Goal: Task Accomplishment & Management: Complete application form

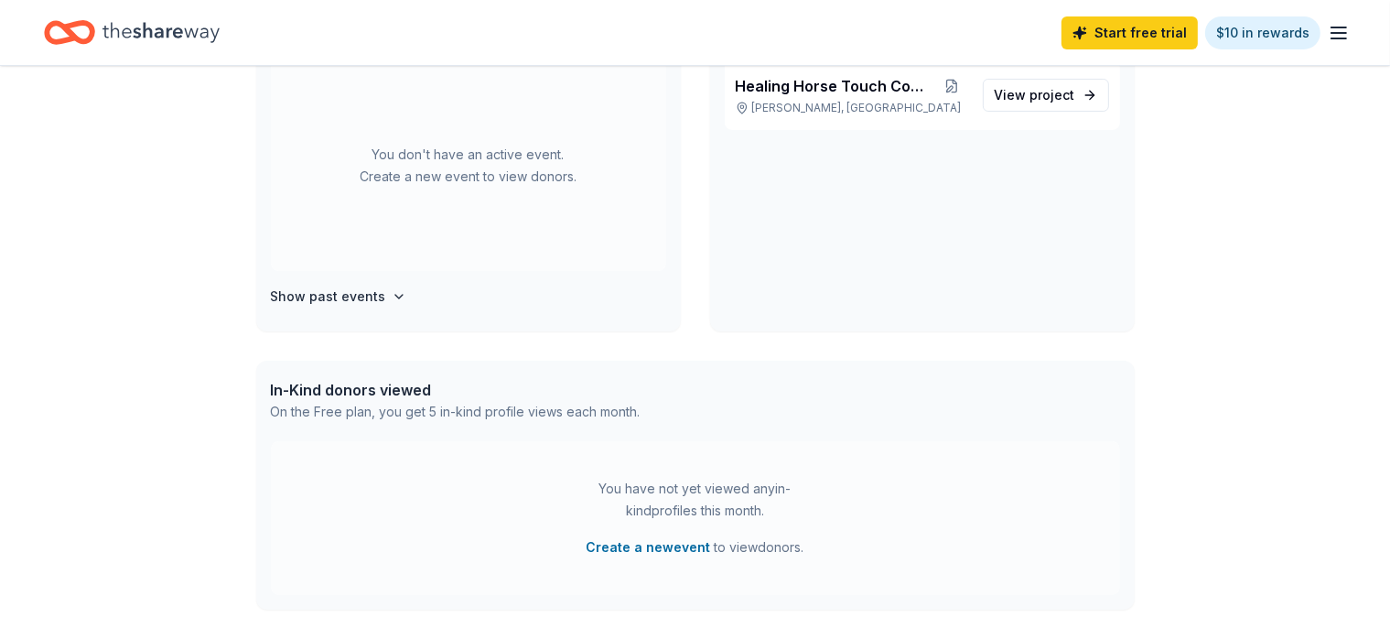
scroll to position [193, 0]
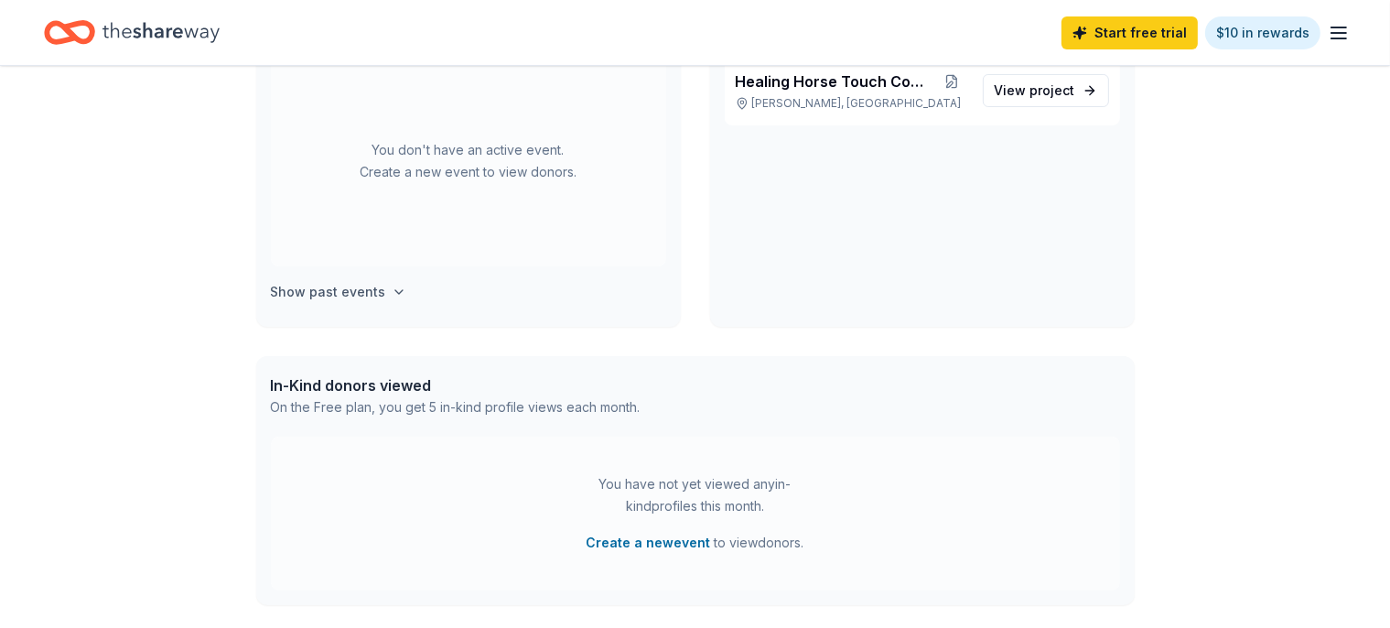
click at [318, 284] on h4 "Show past events" at bounding box center [328, 292] width 115 height 22
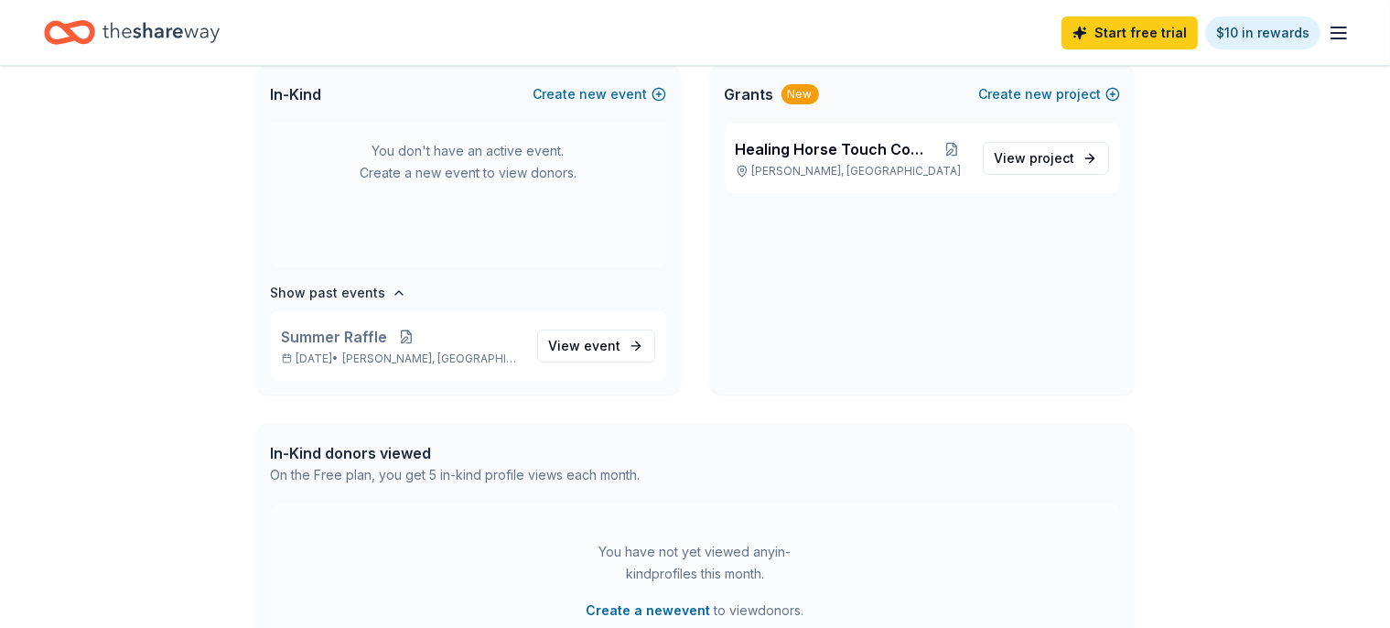
scroll to position [289, 0]
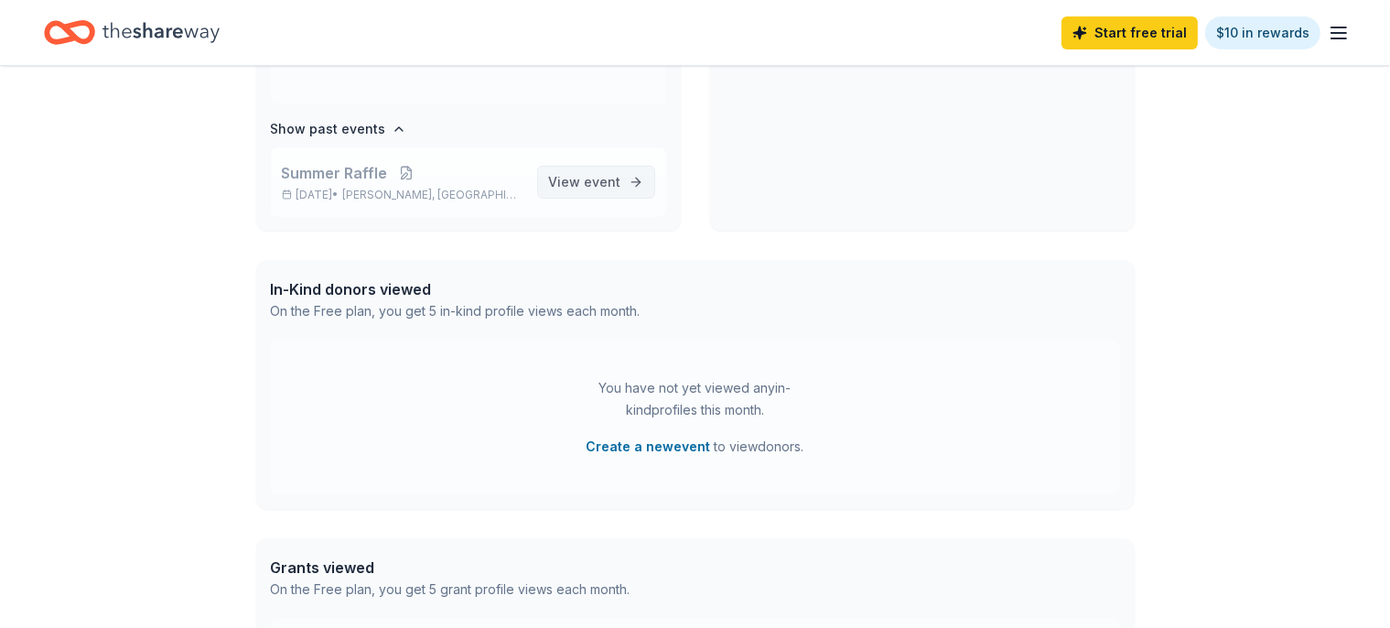
click at [568, 184] on span "View event" at bounding box center [585, 182] width 72 height 22
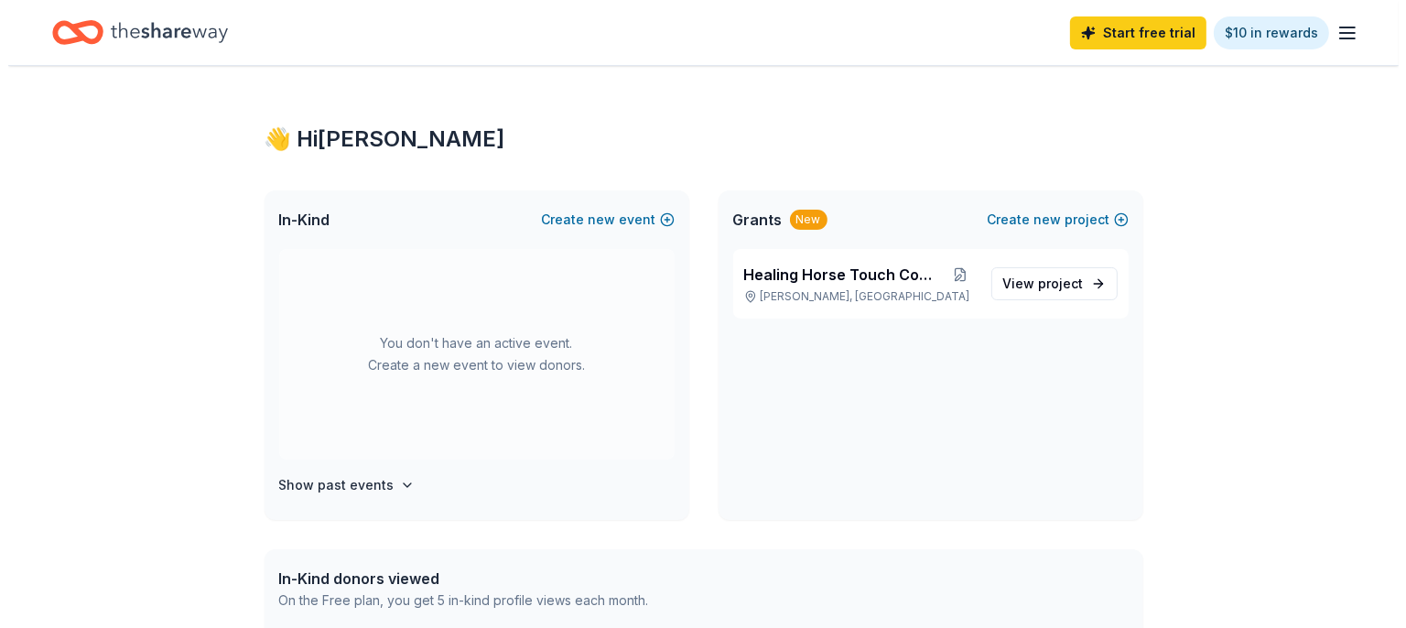
scroll to position [289, 0]
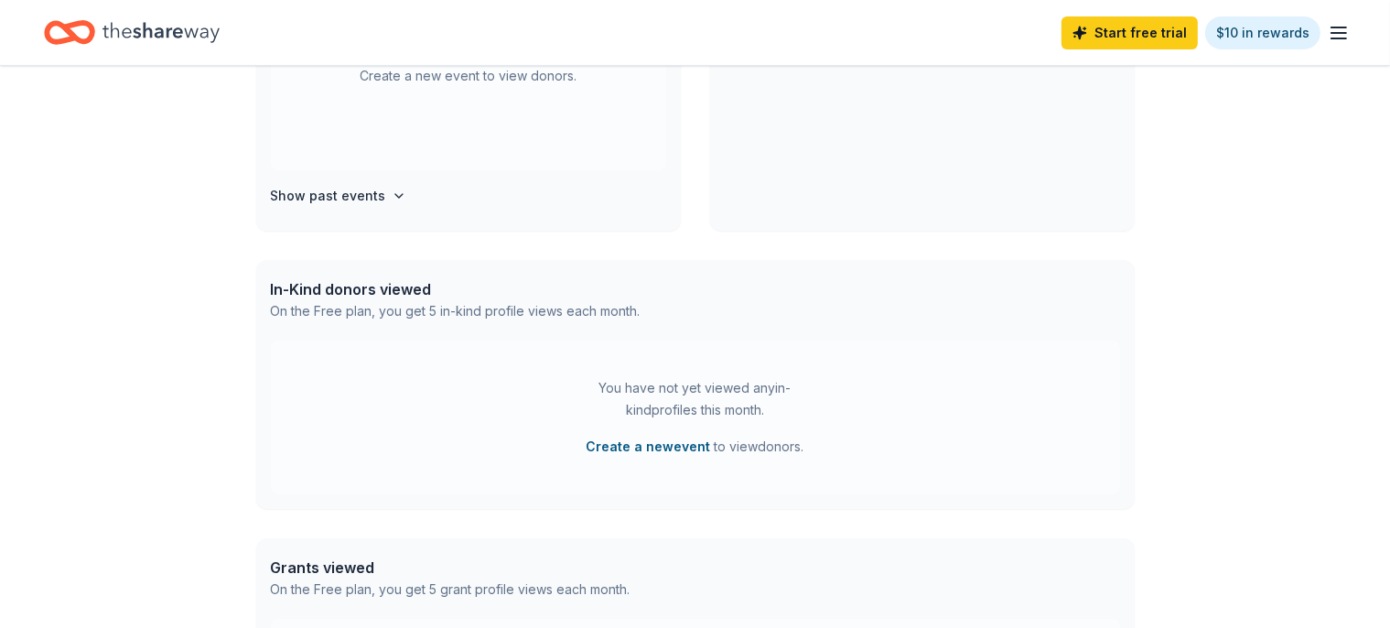
click at [646, 446] on button "Create a new event" at bounding box center [649, 447] width 124 height 22
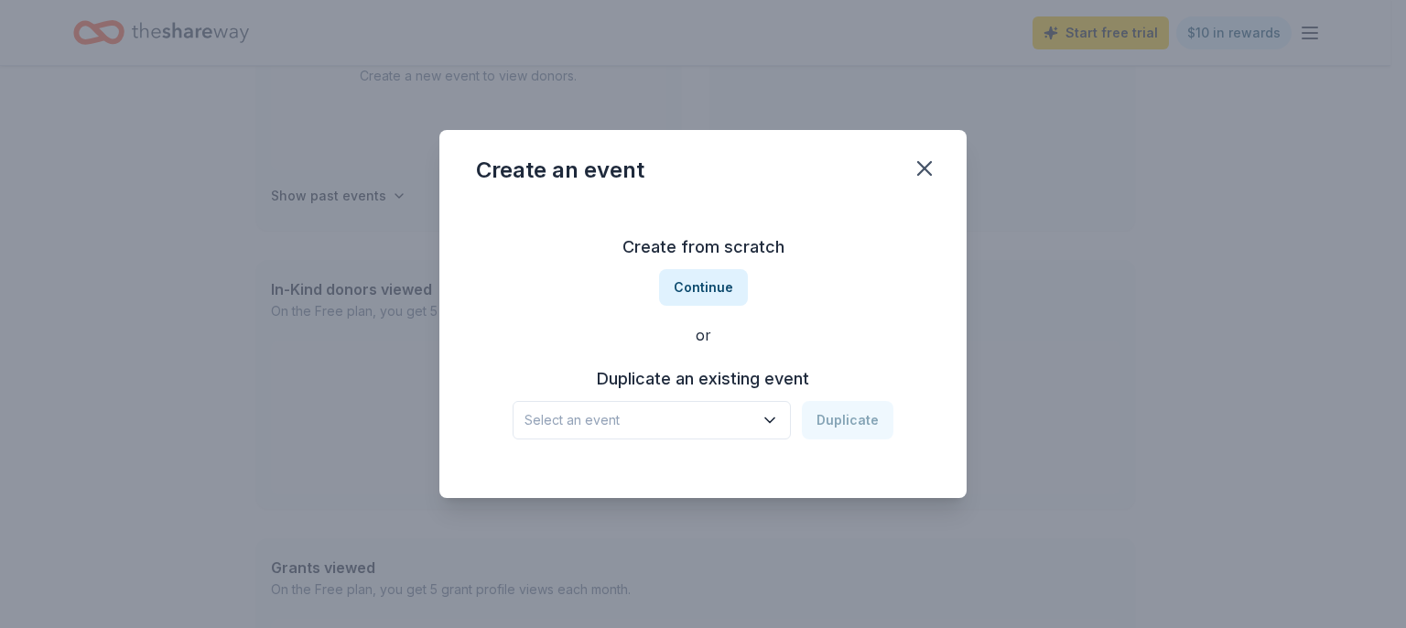
click at [646, 425] on span "Select an event" at bounding box center [638, 420] width 229 height 22
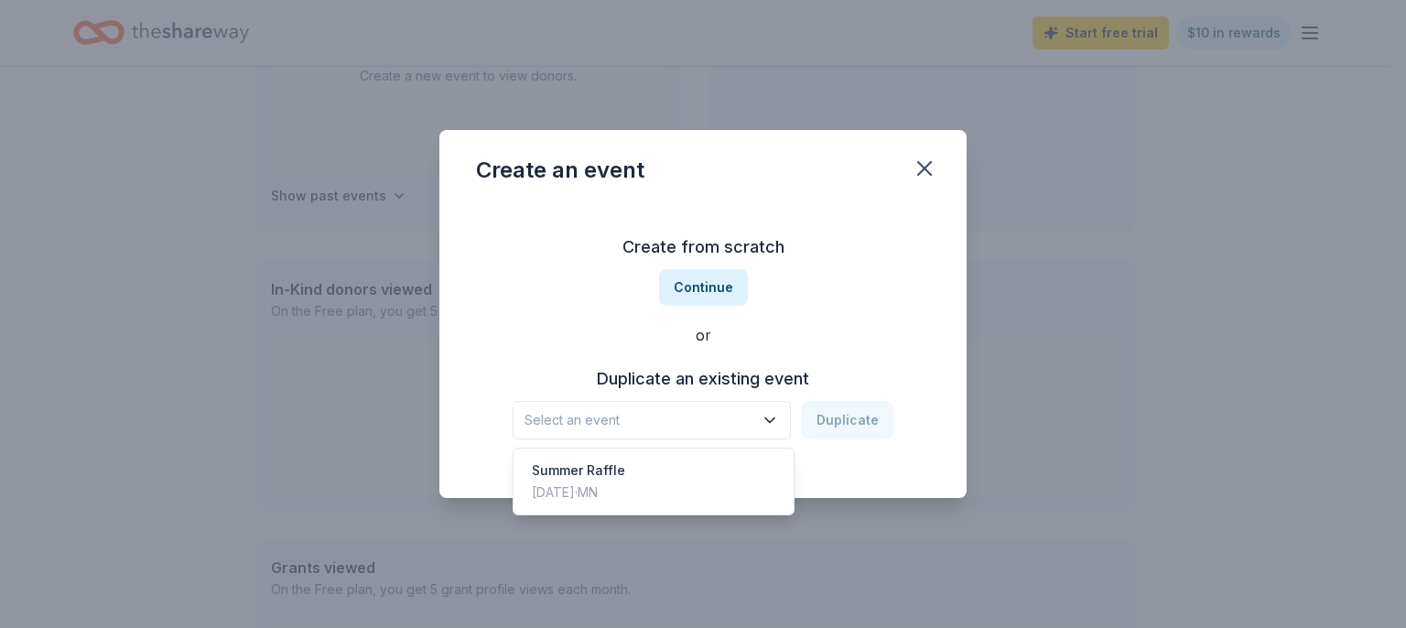
click at [707, 294] on div "Create from scratch Continue or Duplicate an existing event Select an event Dup…" at bounding box center [703, 335] width 454 height 265
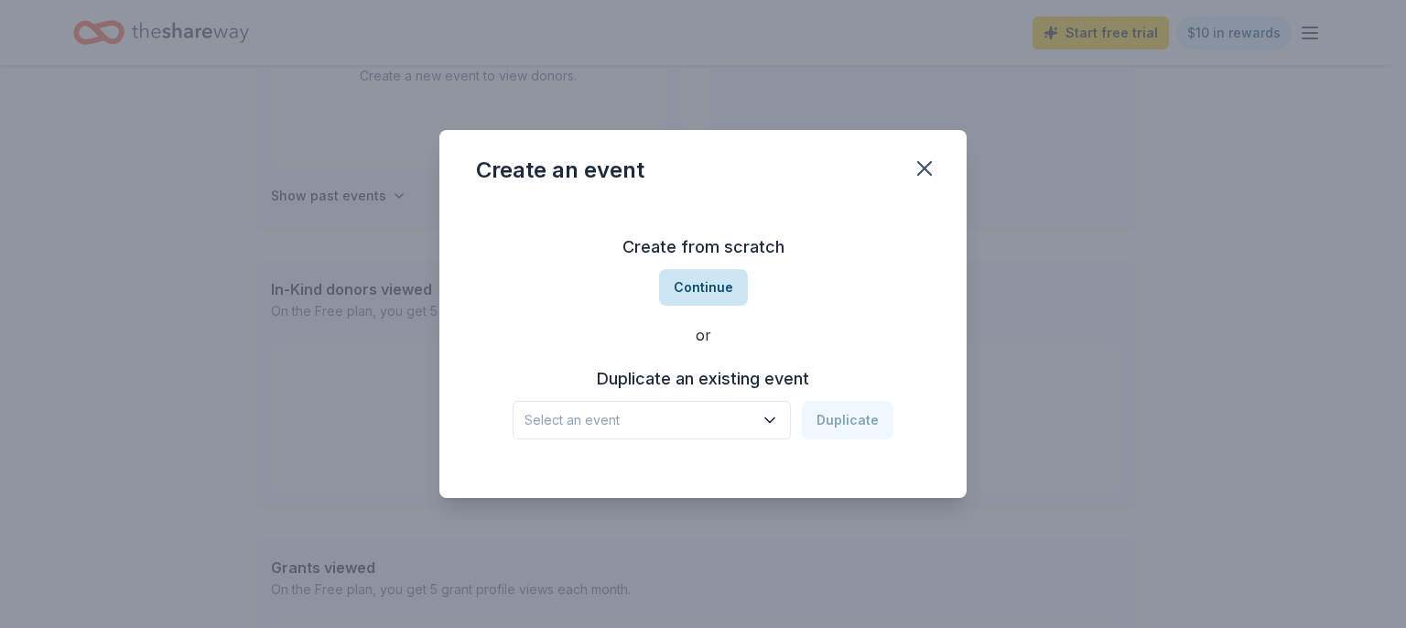
click at [707, 293] on button "Continue" at bounding box center [703, 287] width 89 height 37
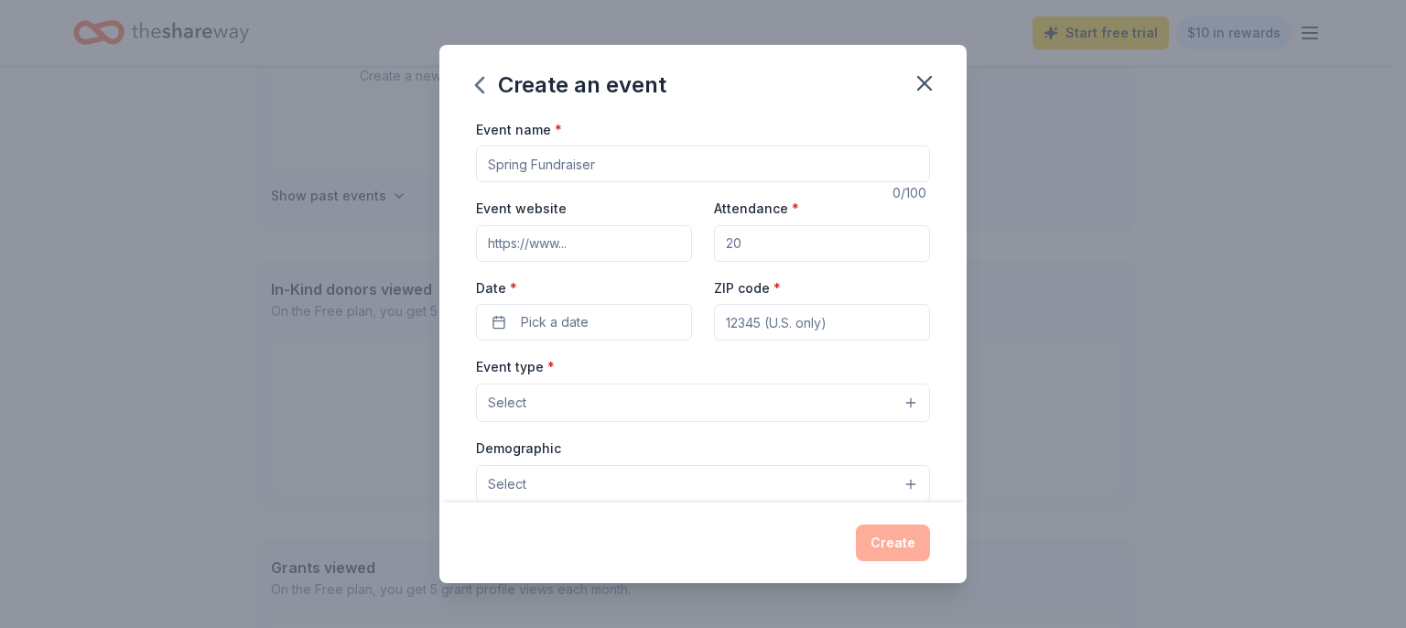
click at [624, 160] on input "Event name *" at bounding box center [703, 164] width 454 height 37
type input "Last Quarter Fundraiser"
click at [529, 400] on button "Select" at bounding box center [703, 402] width 454 height 38
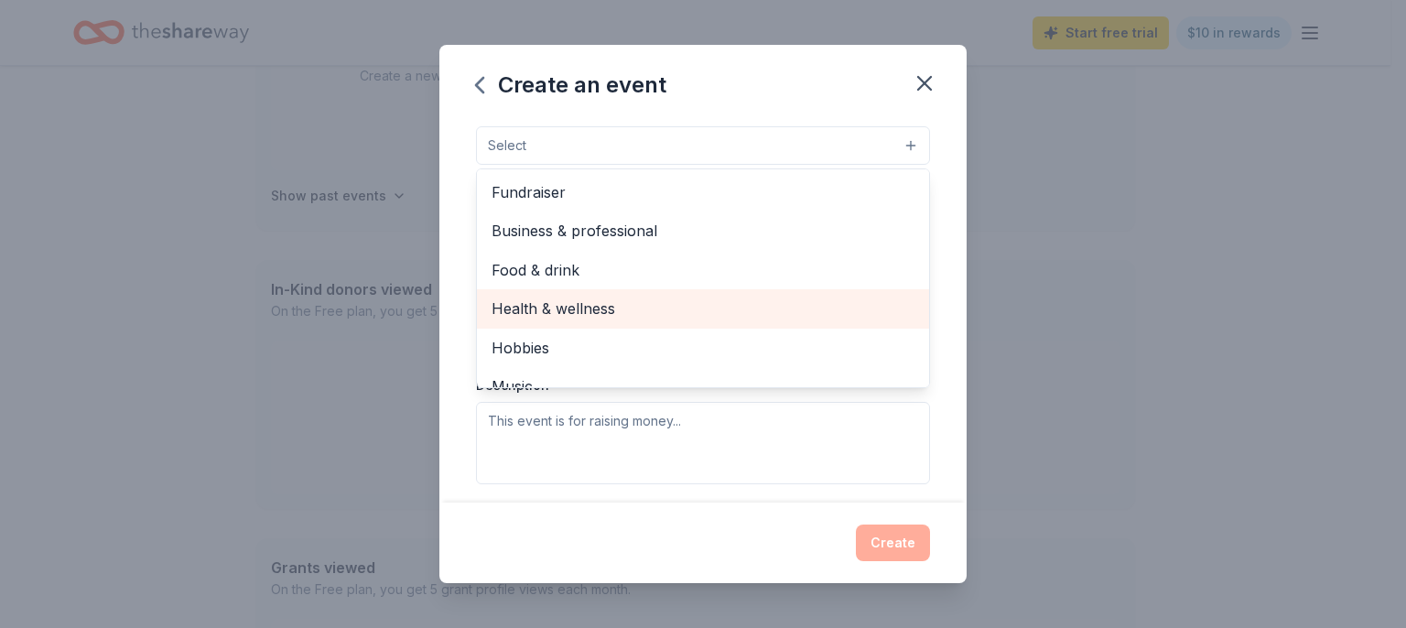
scroll to position [210, 0]
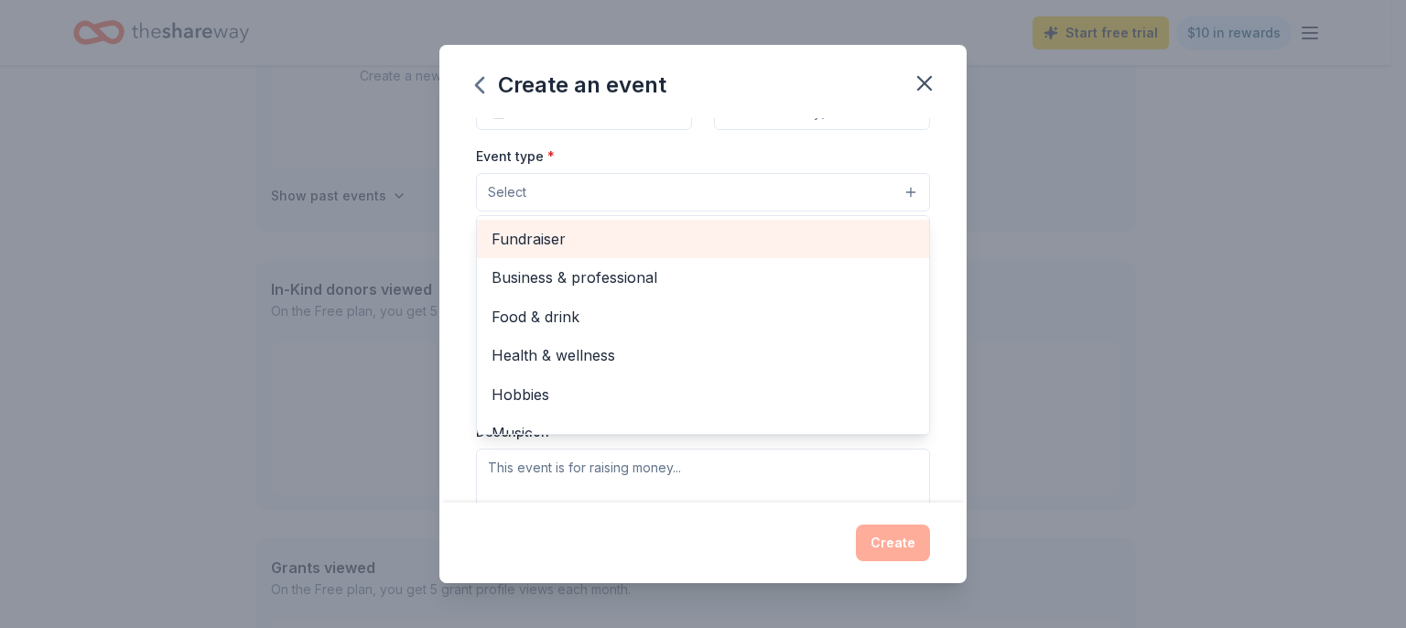
click at [554, 240] on span "Fundraiser" at bounding box center [702, 239] width 423 height 24
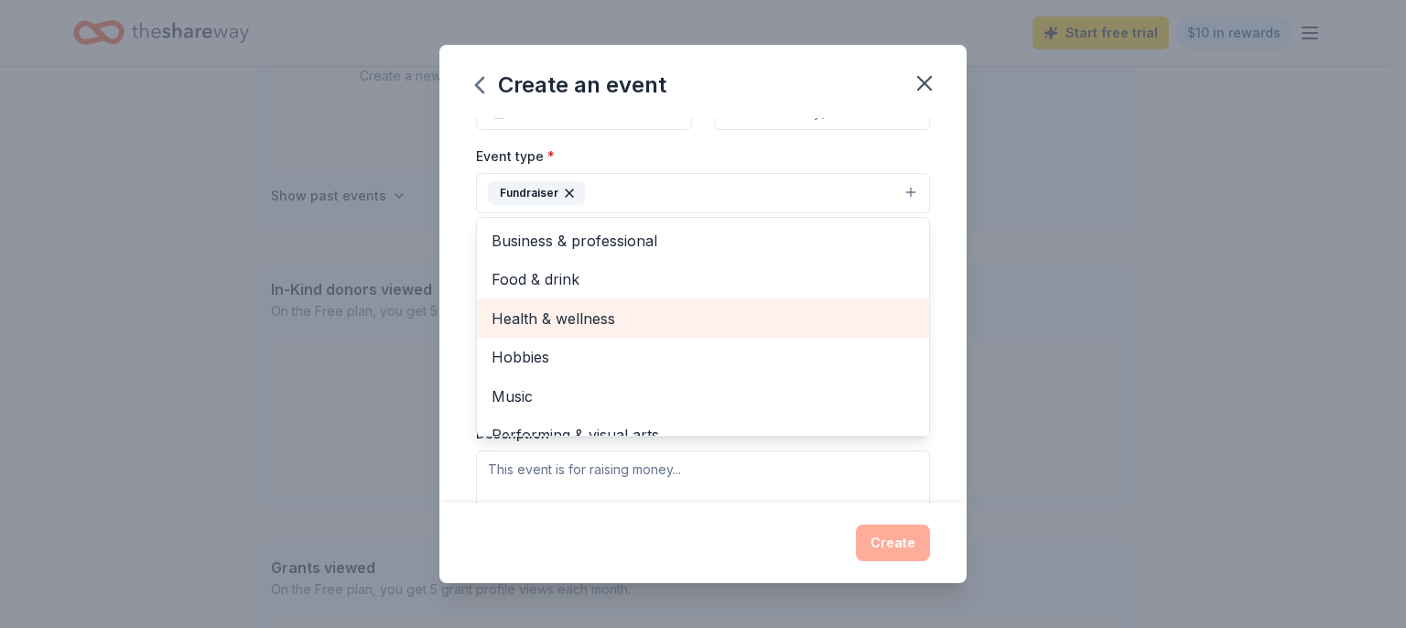
click at [580, 318] on span "Health & wellness" at bounding box center [702, 319] width 423 height 24
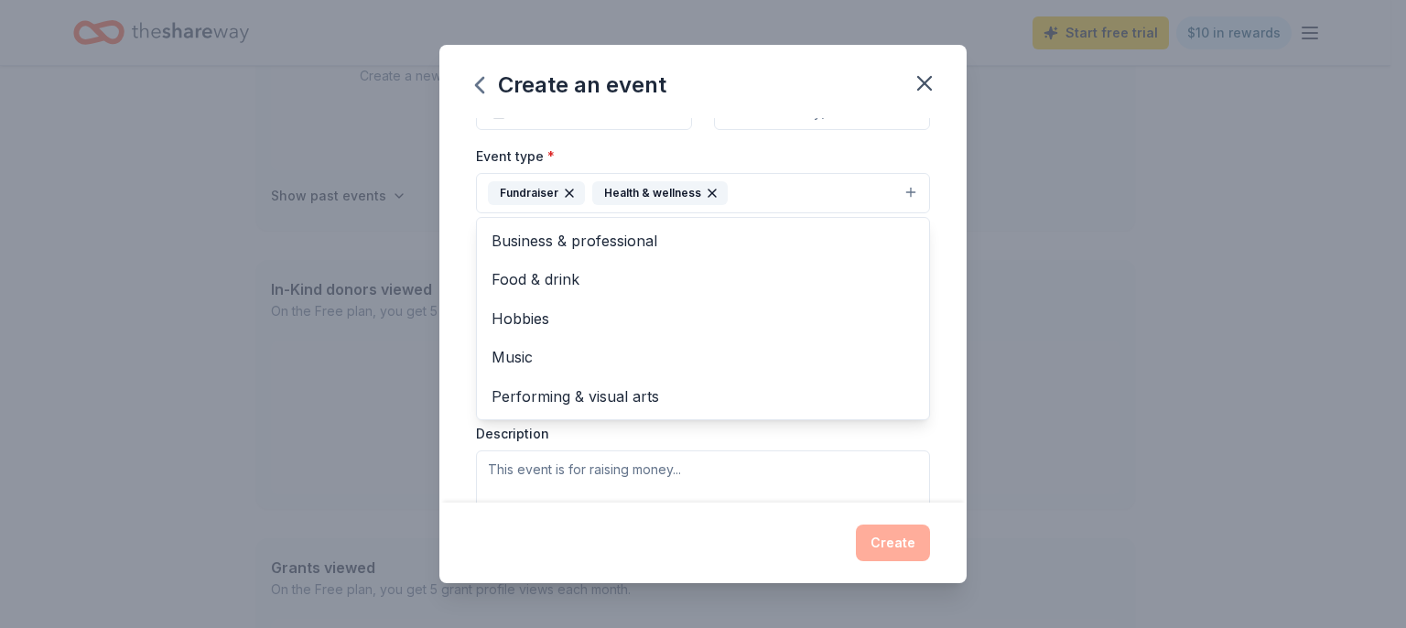
click at [938, 195] on div "Event name * Last Quarter Fundraiser 23 /100 Event website Attendance * Date * …" at bounding box center [702, 310] width 527 height 385
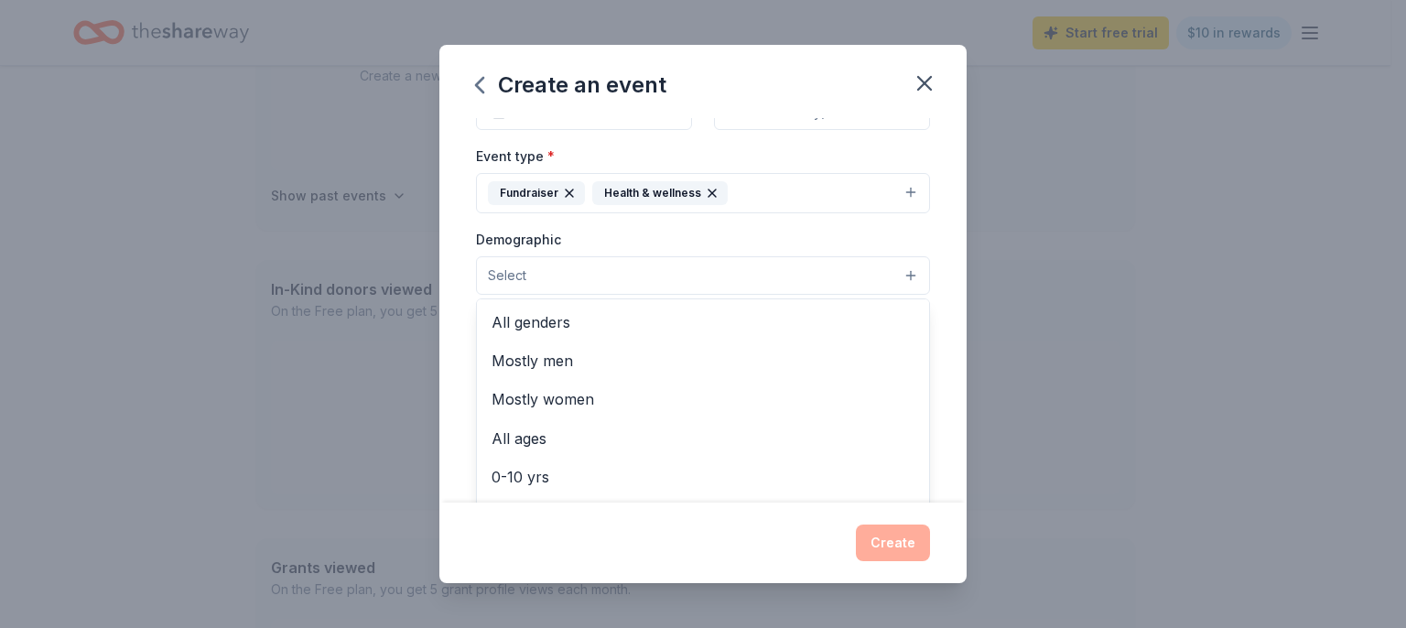
click at [700, 273] on button "Select" at bounding box center [703, 275] width 454 height 38
click at [548, 318] on span "All genders" at bounding box center [702, 322] width 423 height 24
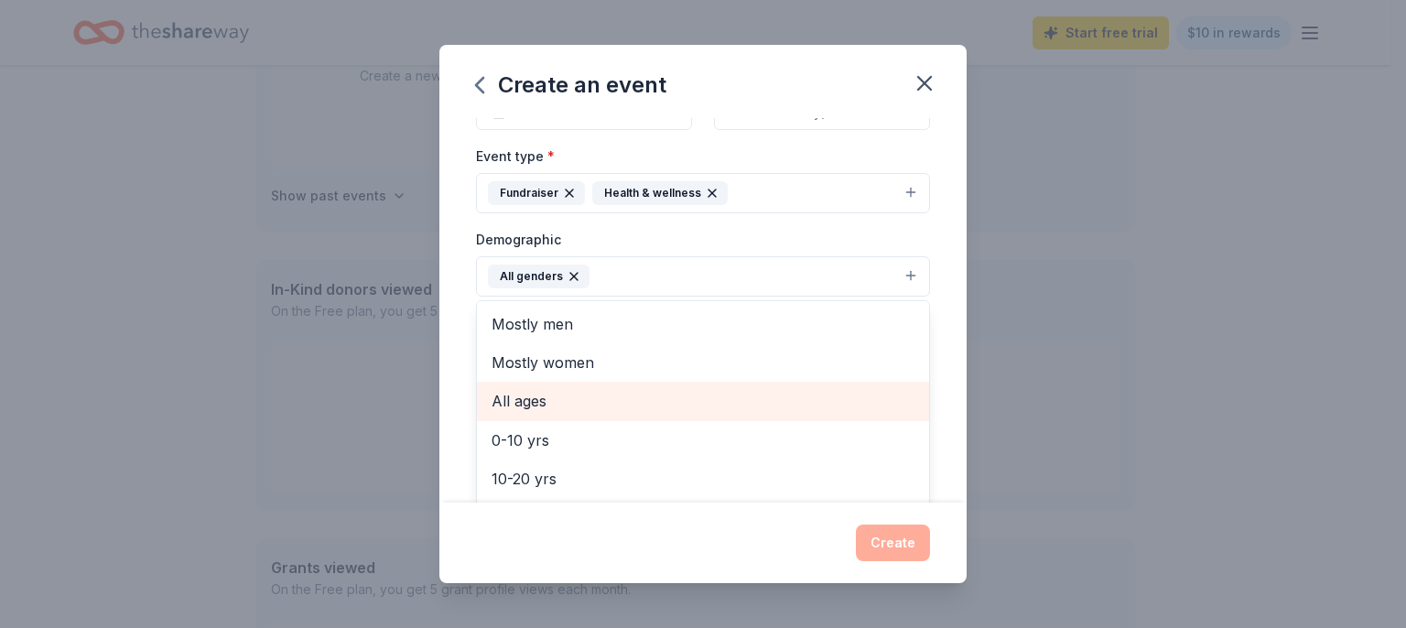
click at [518, 395] on span "All ages" at bounding box center [702, 401] width 423 height 24
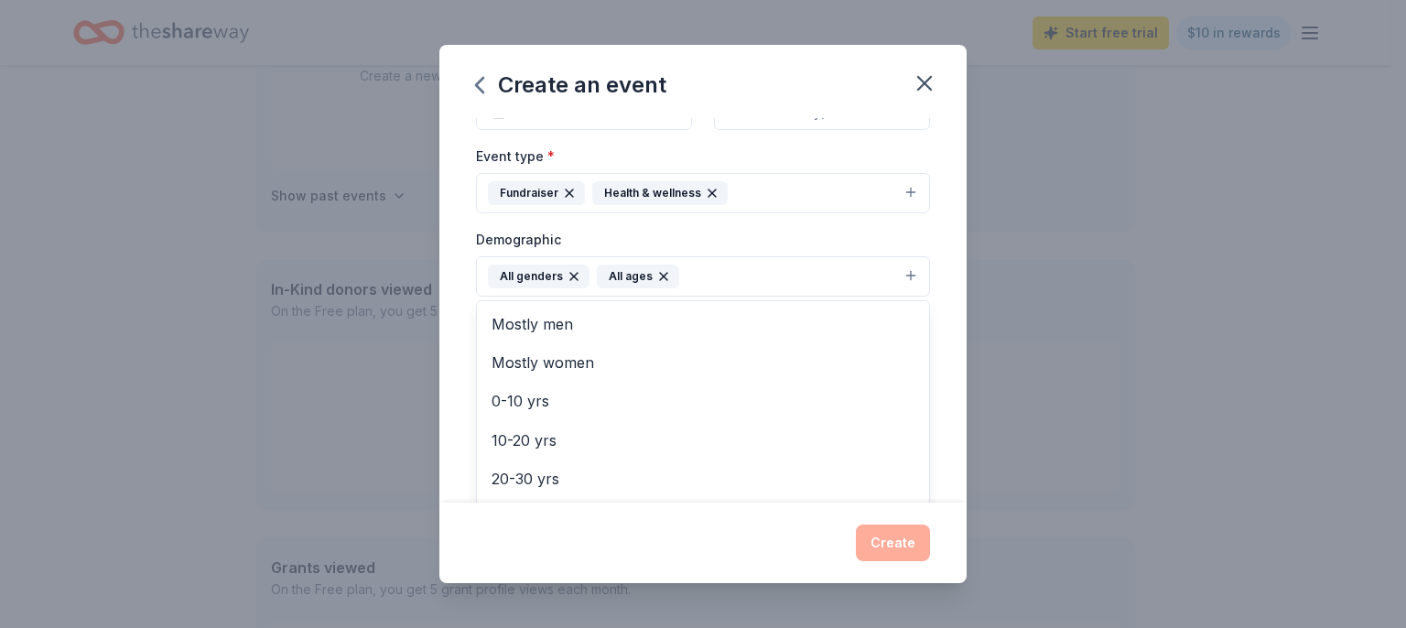
click at [934, 265] on div "Event name * Last Quarter Fundraiser 23 /100 Event website Attendance * Date * …" at bounding box center [702, 310] width 527 height 385
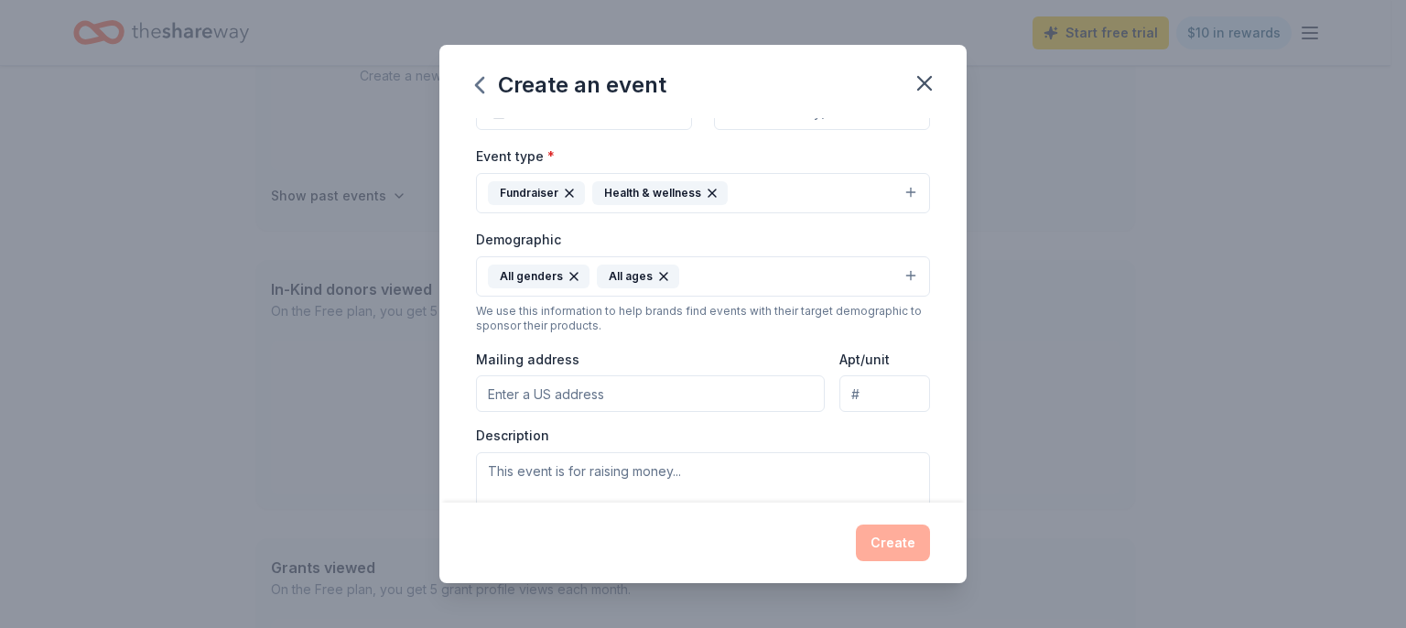
scroll to position [421, 0]
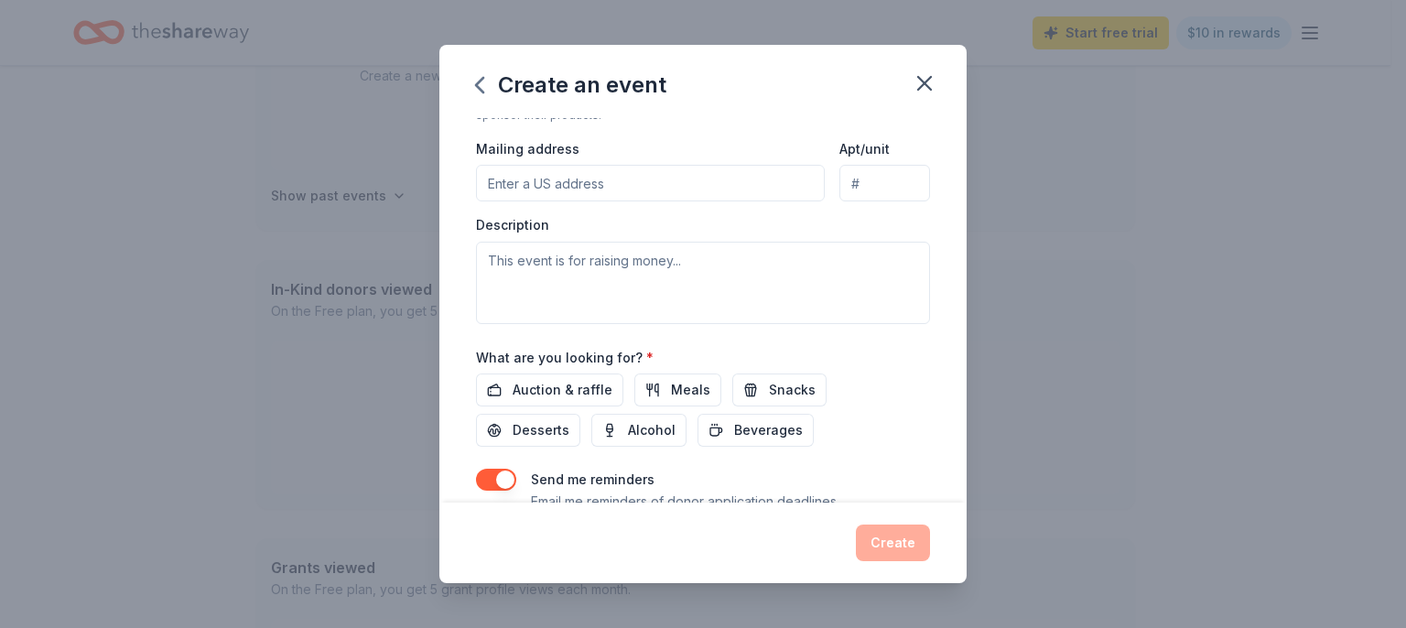
click at [509, 181] on input "Mailing address" at bounding box center [650, 183] width 349 height 37
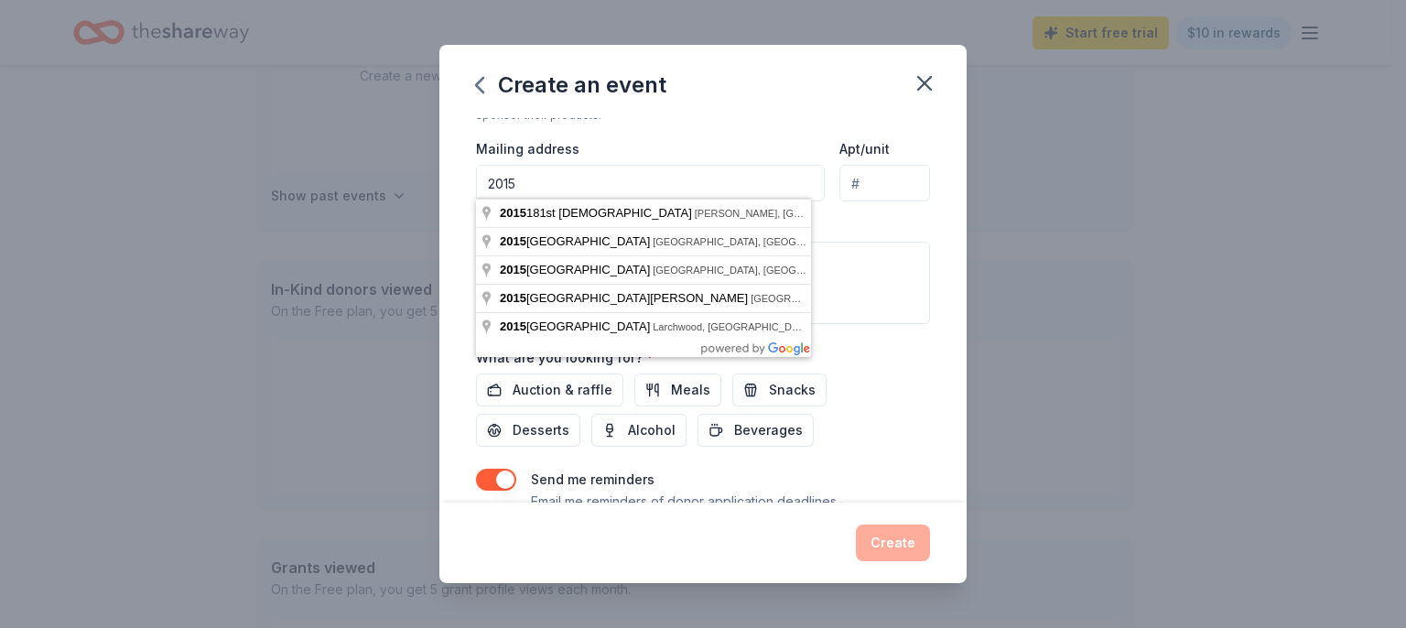
type input "2015"
type input "2015 [GEOGRAPHIC_DATA]"
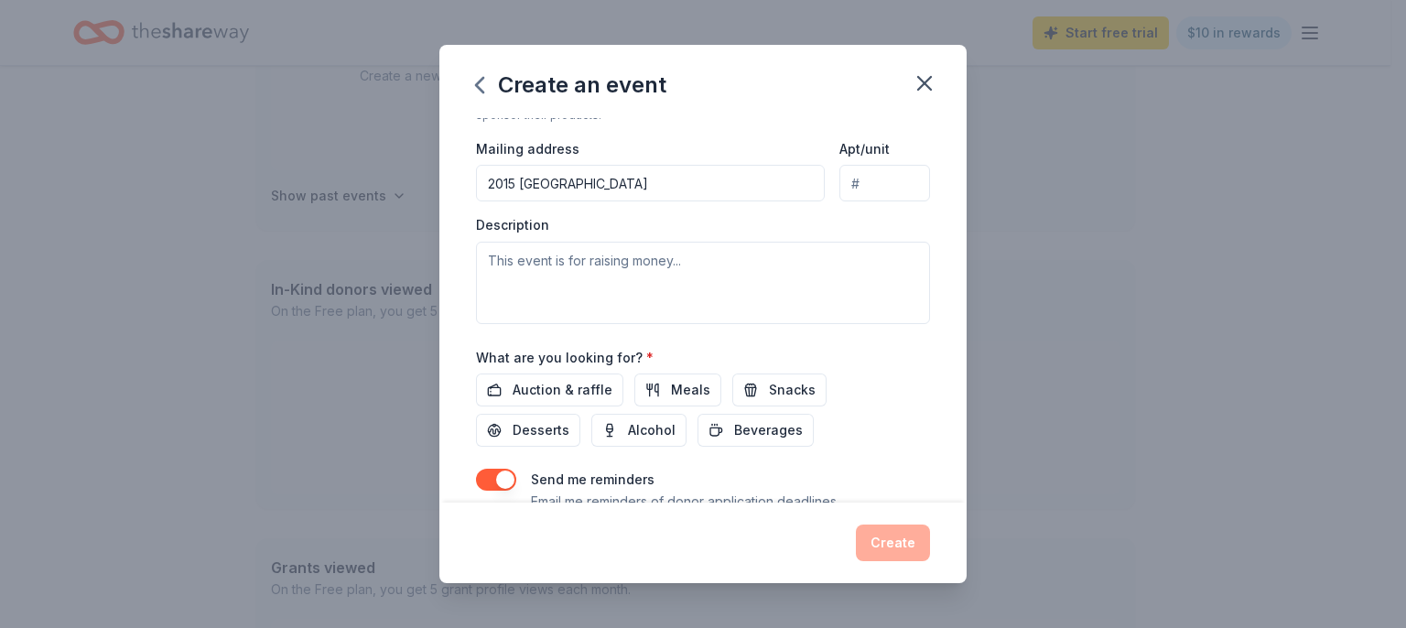
click at [452, 186] on div "Event name * Last Quarter Fundraiser 23 /100 Event website Attendance * Date * …" at bounding box center [702, 310] width 527 height 385
click at [617, 181] on input "2015 [GEOGRAPHIC_DATA]" at bounding box center [650, 183] width 349 height 37
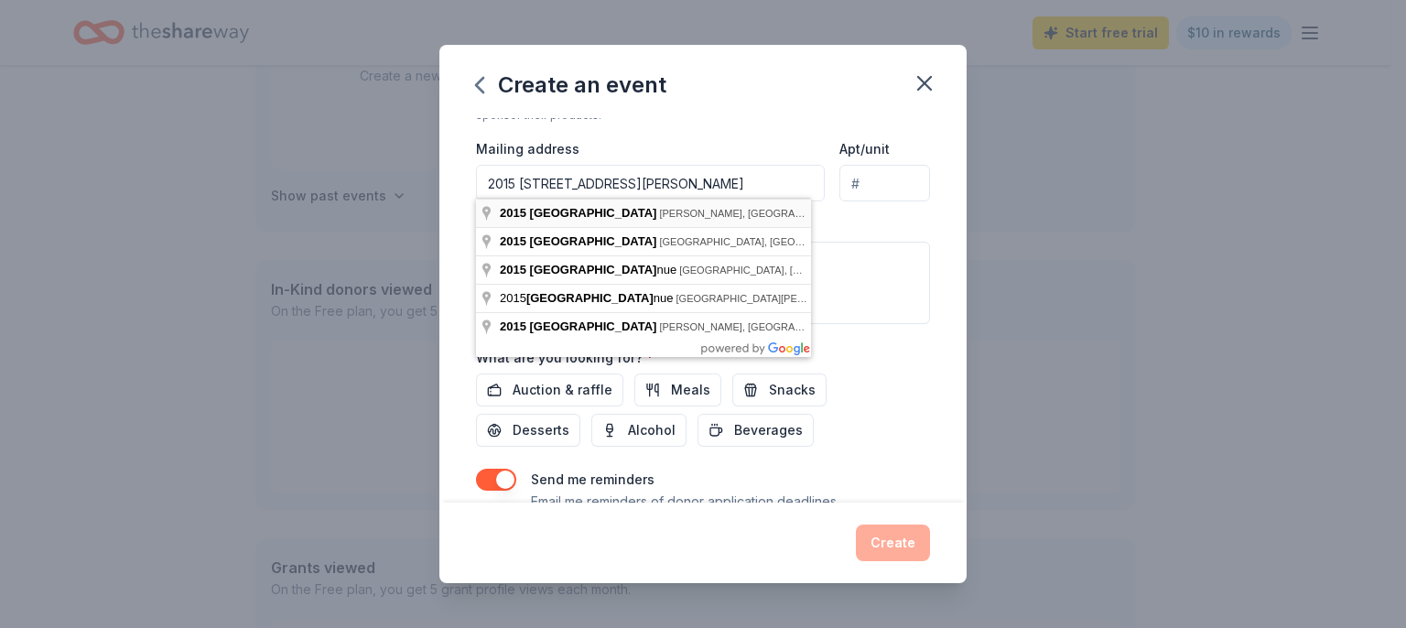
type input "2015 [STREET_ADDRESS][PERSON_NAME]"
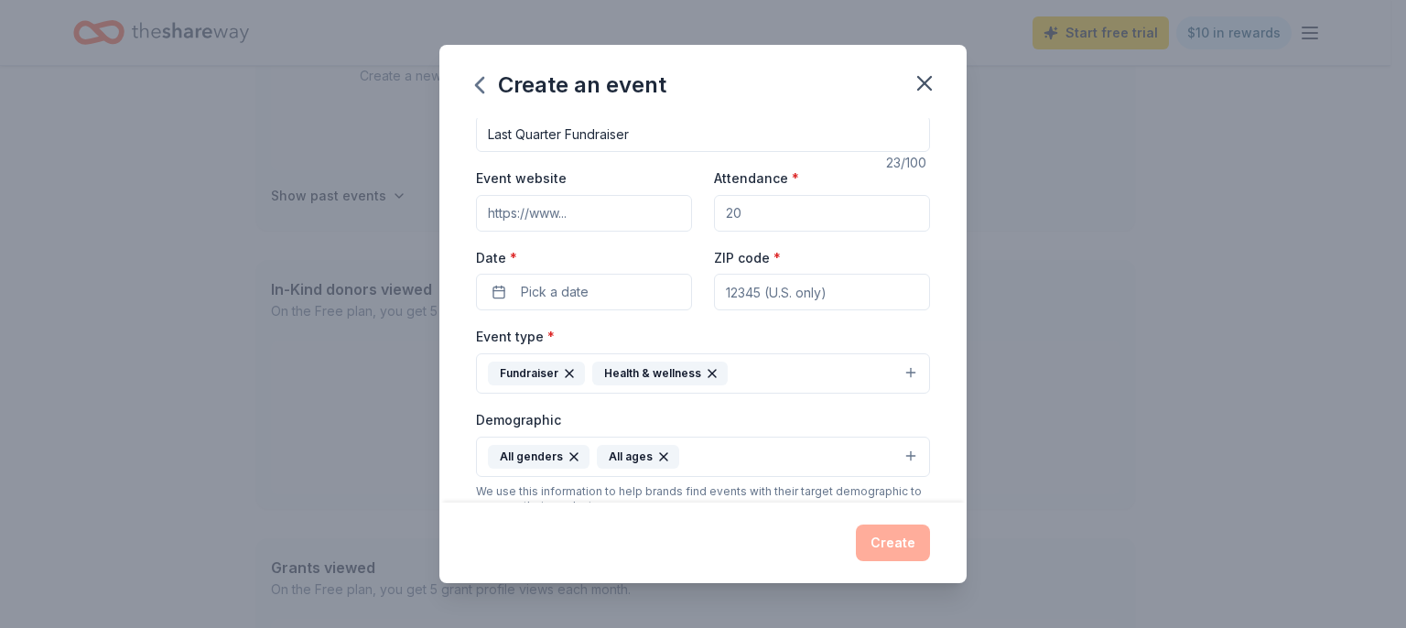
scroll to position [0, 0]
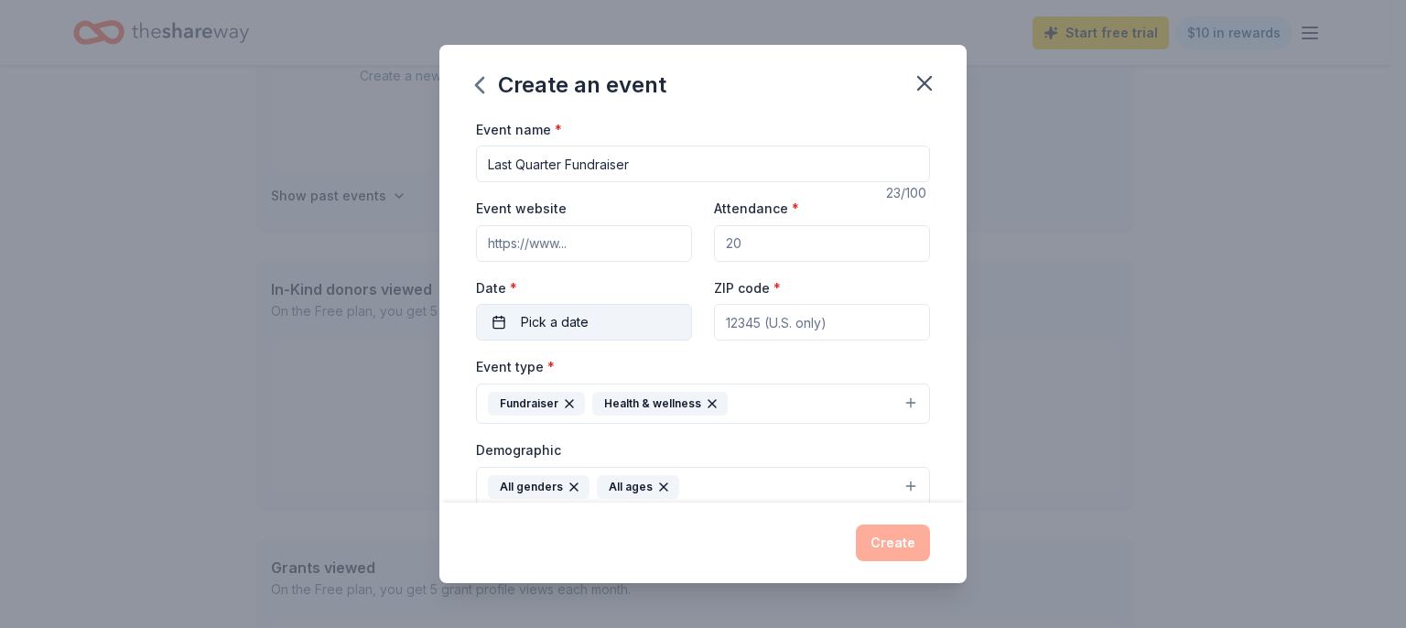
click at [512, 313] on button "Pick a date" at bounding box center [584, 322] width 216 height 37
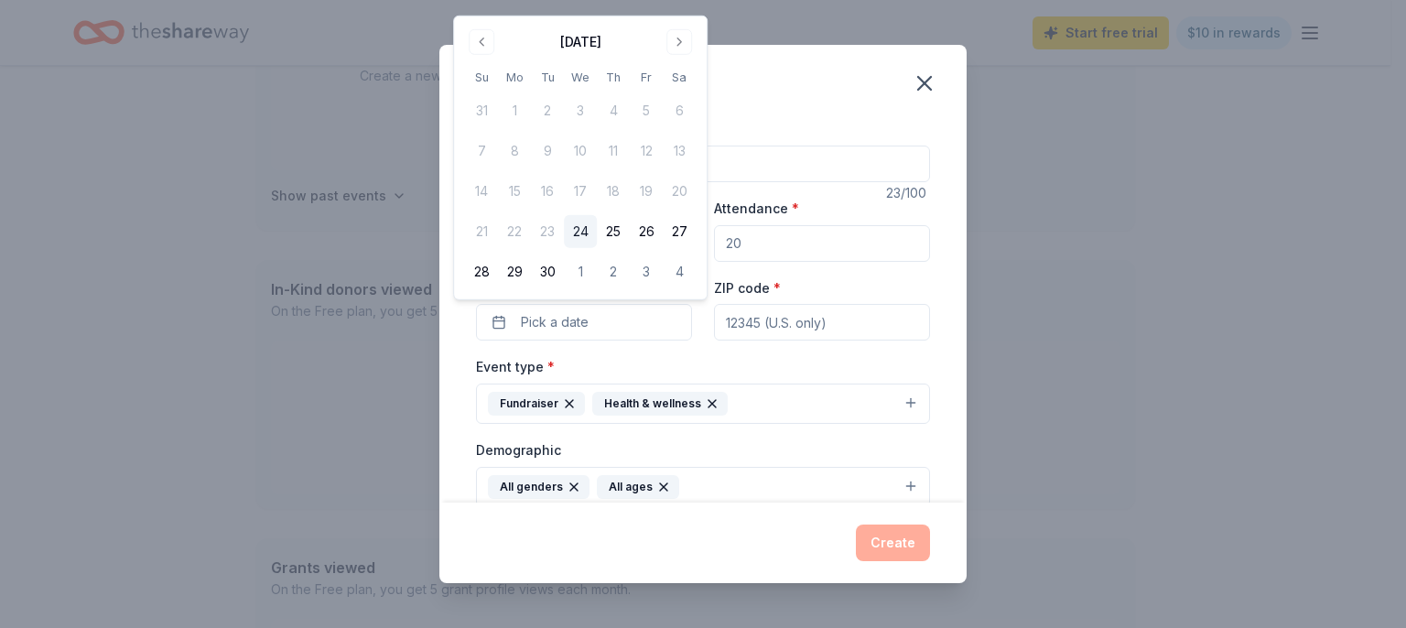
click at [781, 362] on div "Event type * Fundraiser Health & wellness" at bounding box center [703, 389] width 454 height 69
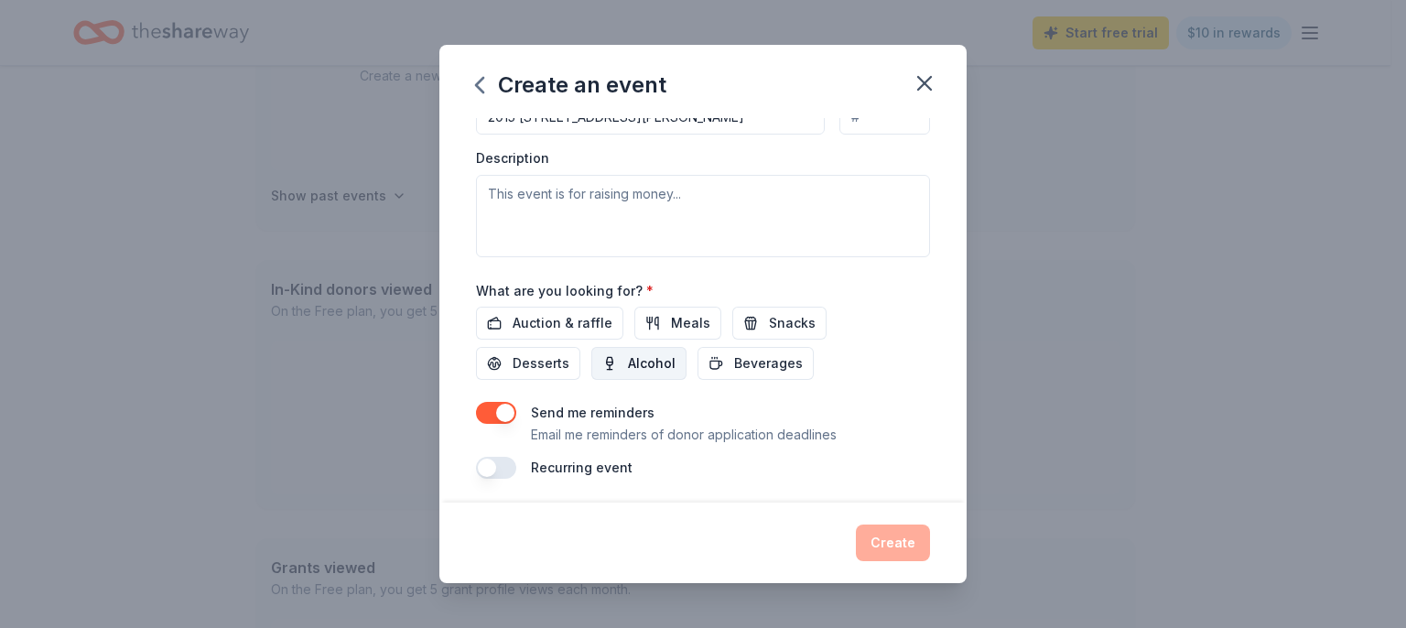
scroll to position [490, 0]
click at [507, 467] on button "button" at bounding box center [496, 466] width 40 height 22
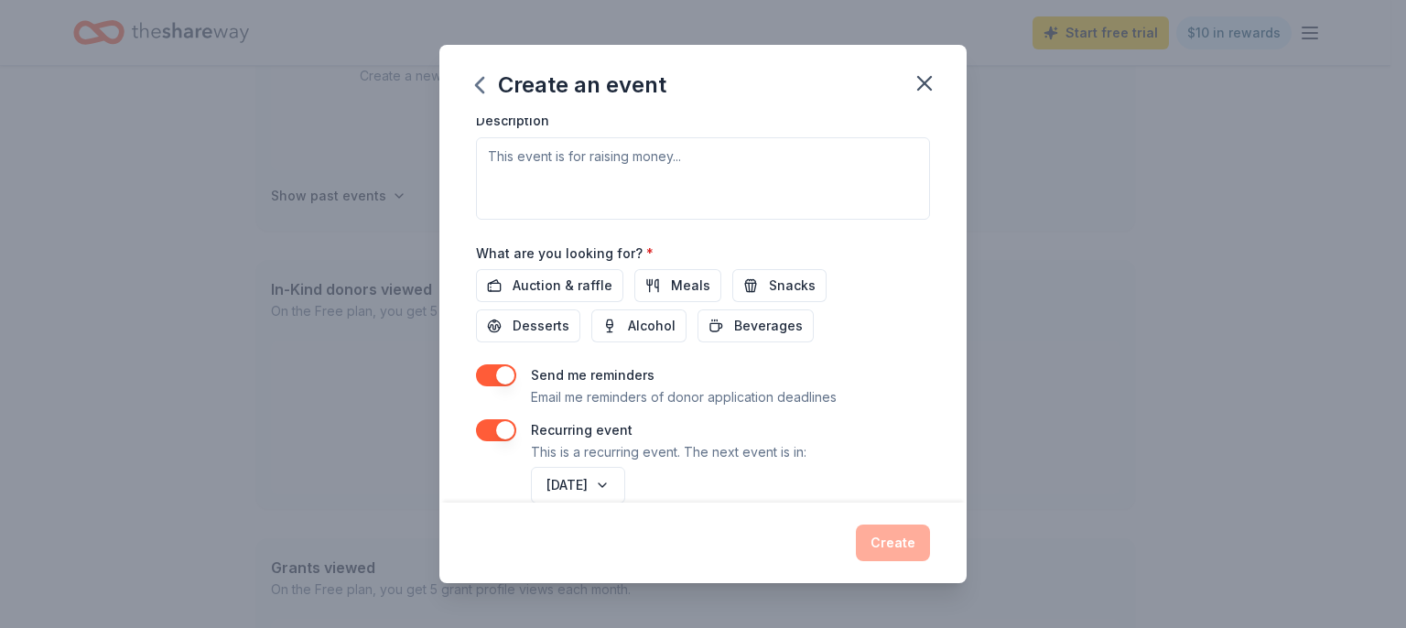
scroll to position [556, 0]
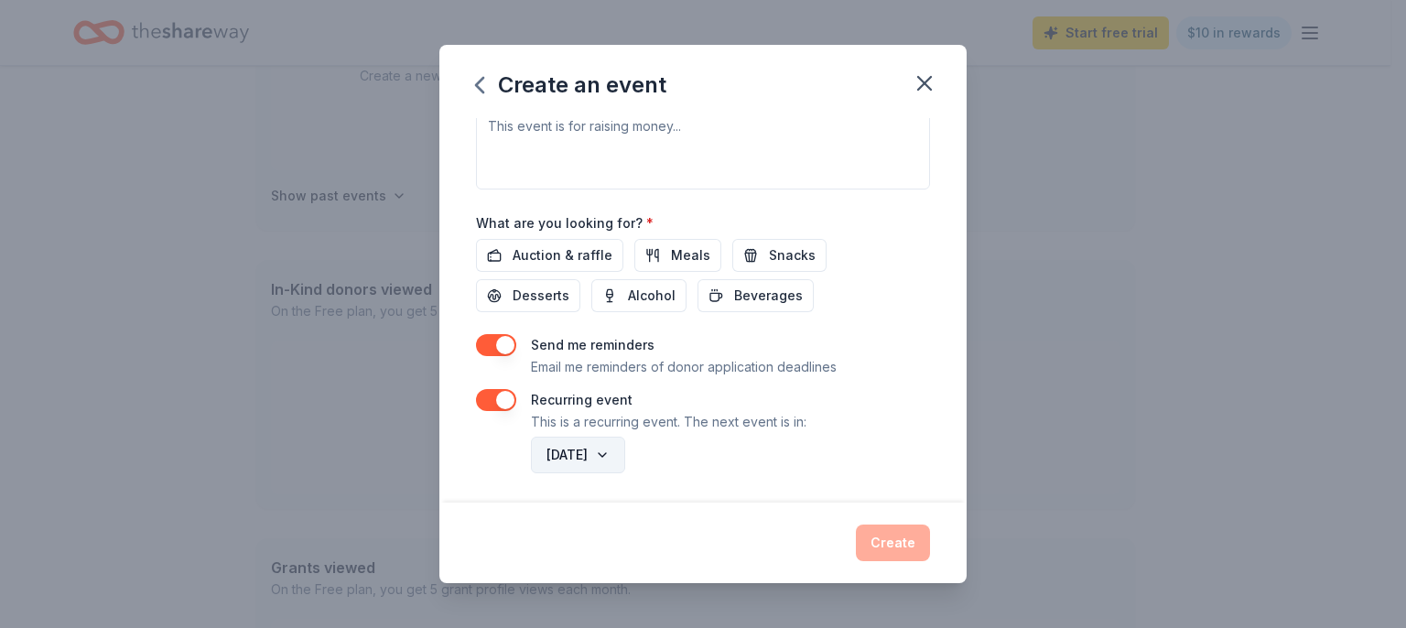
click at [625, 452] on button "[DATE]" at bounding box center [578, 455] width 94 height 37
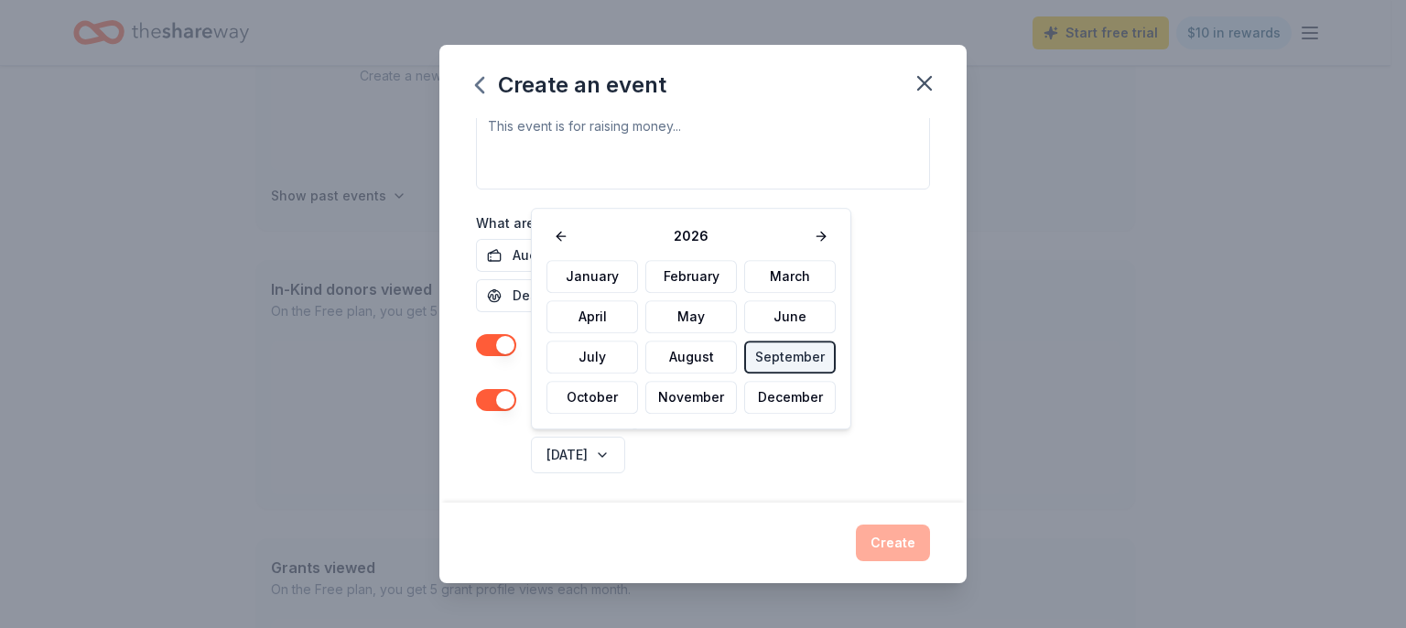
click at [872, 414] on div "Recurring event This is a recurring event. The next event is in:" at bounding box center [703, 411] width 454 height 44
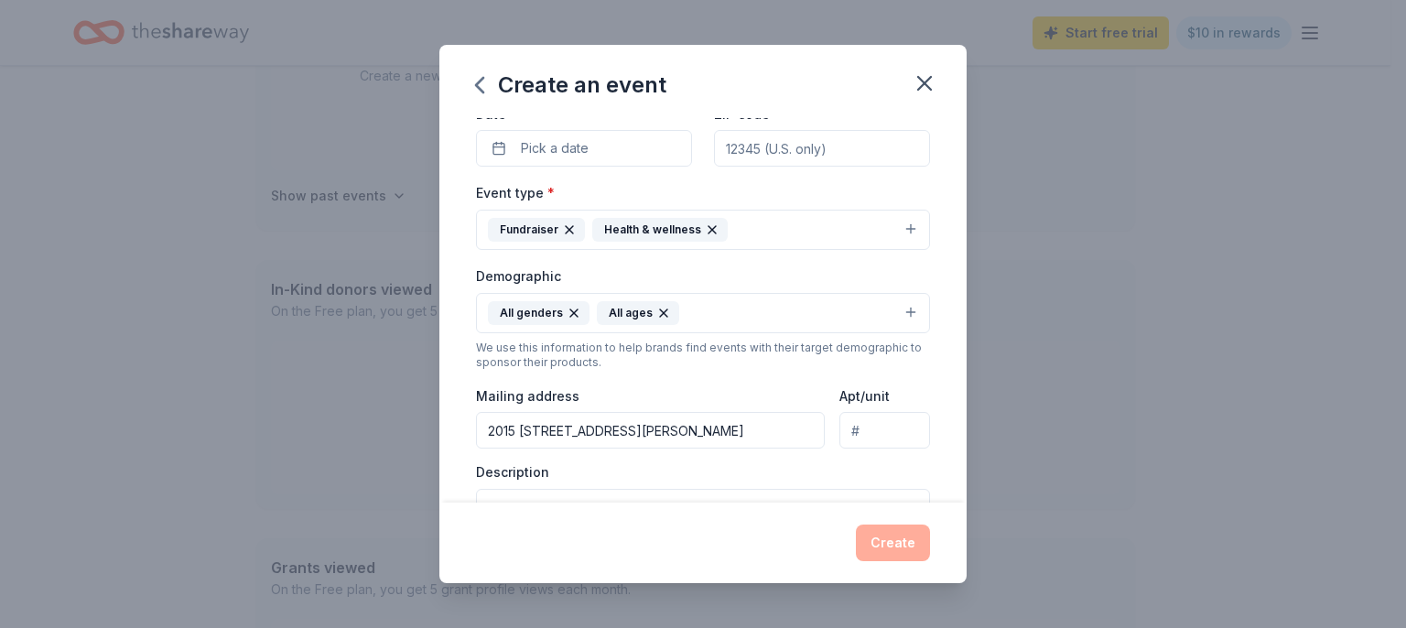
scroll to position [0, 0]
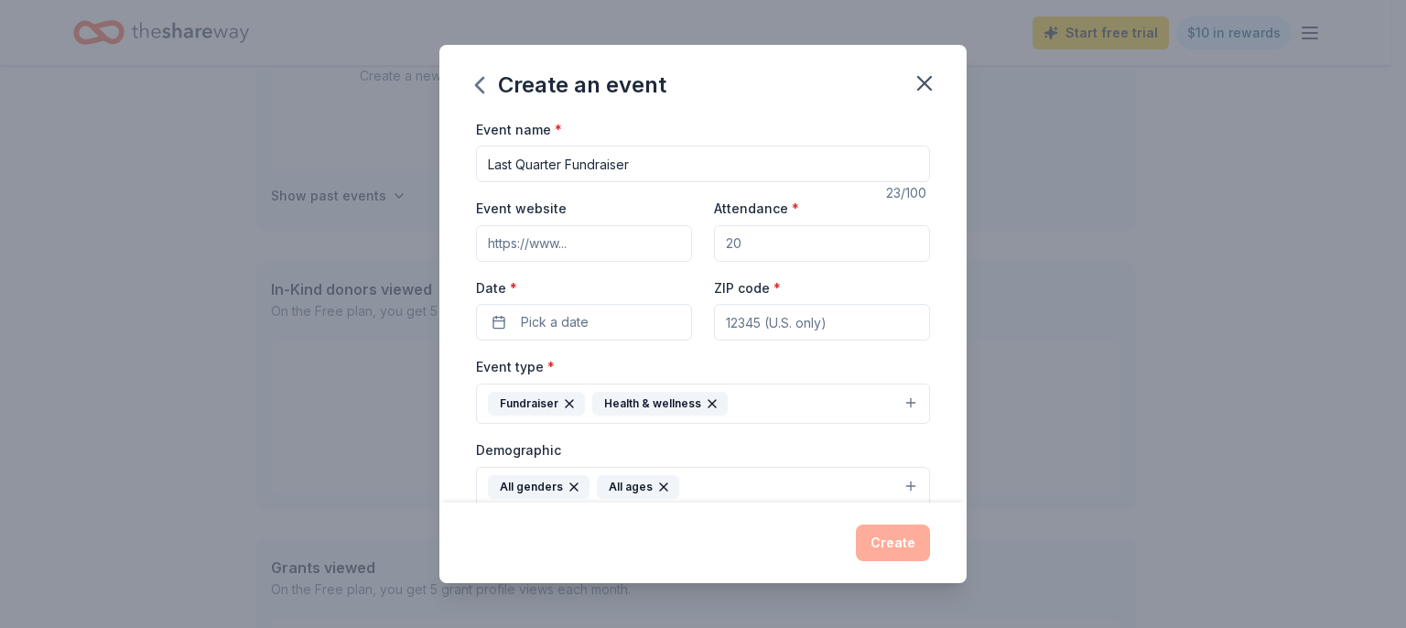
drag, startPoint x: 568, startPoint y: 167, endPoint x: 395, endPoint y: 167, distance: 173.0
click at [476, 167] on input "Last Quarter Fundraiser" at bounding box center [703, 164] width 454 height 37
drag, startPoint x: 577, startPoint y: 163, endPoint x: 414, endPoint y: 154, distance: 163.2
click at [476, 154] on input "Fundraiser" at bounding box center [703, 164] width 454 height 37
type input "Hoofbeats of Hope Giveaway"
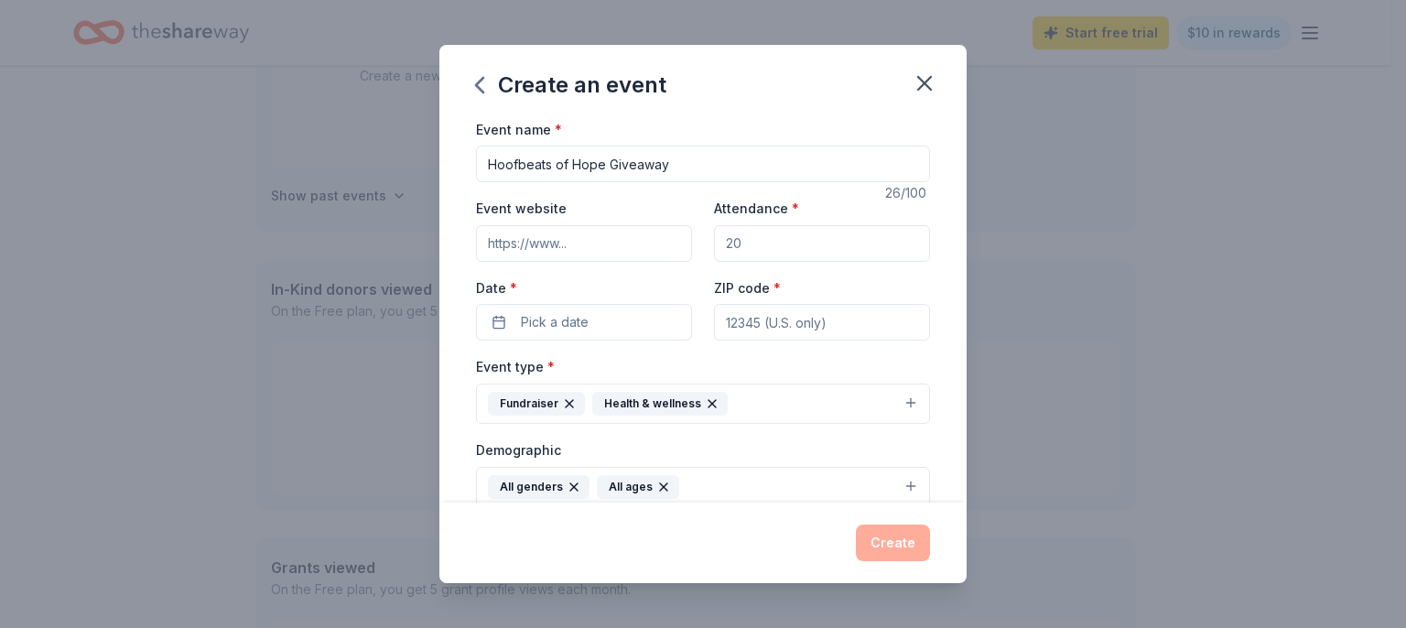
click at [556, 243] on input "Event website" at bounding box center [584, 243] width 216 height 37
type input "/"
paste input "[URL][DOMAIN_NAME]"
type input "[URL][DOMAIN_NAME]"
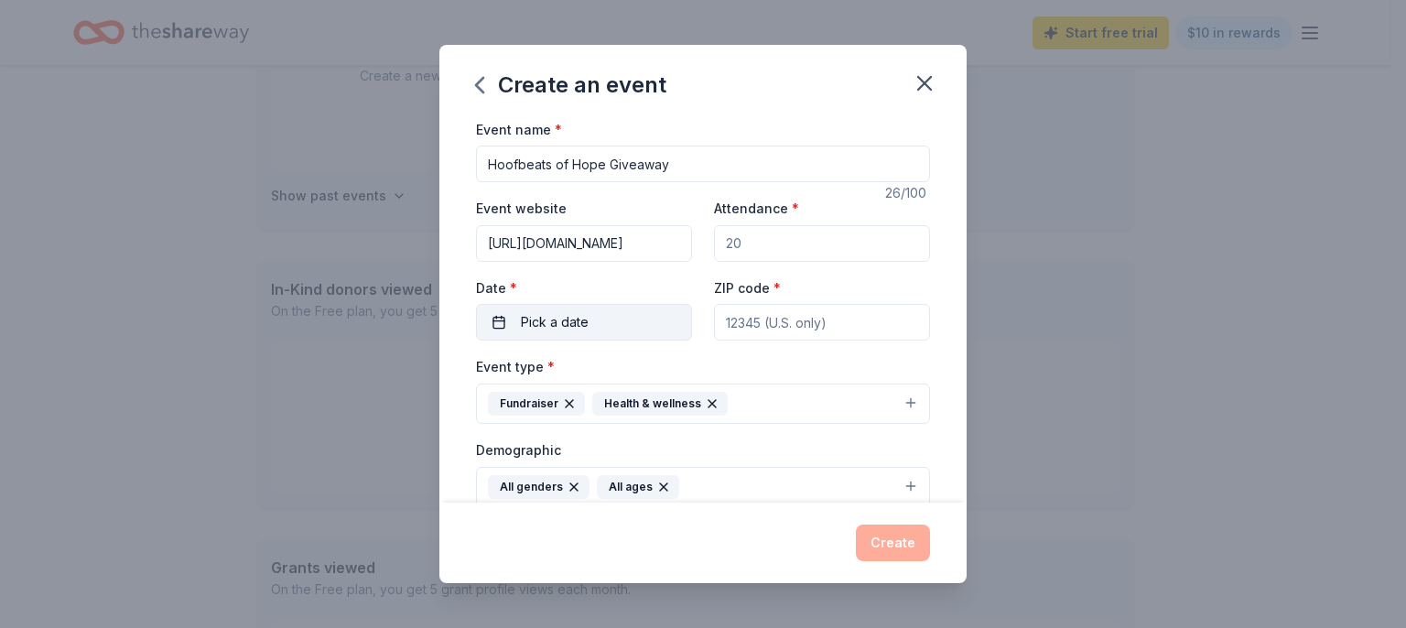
click at [548, 317] on span "Pick a date" at bounding box center [555, 322] width 68 height 22
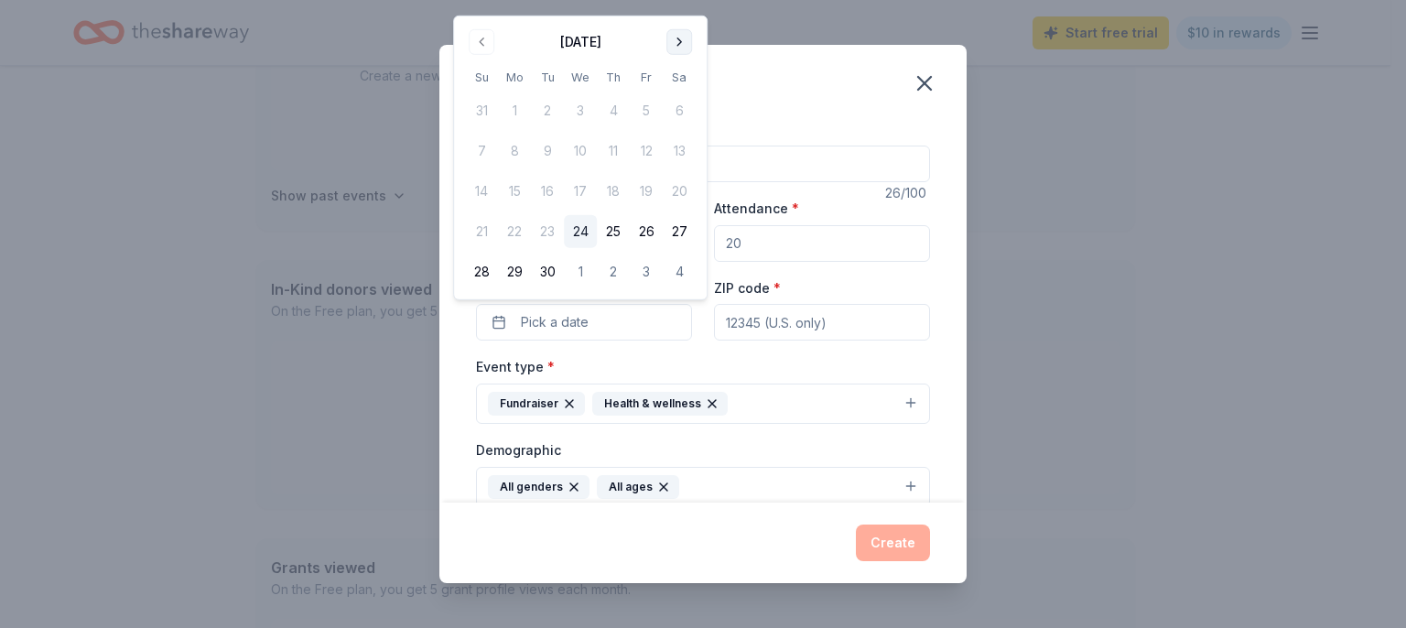
click at [675, 35] on button "Go to next month" at bounding box center [679, 42] width 26 height 26
click at [642, 269] on button "31" at bounding box center [646, 271] width 33 height 33
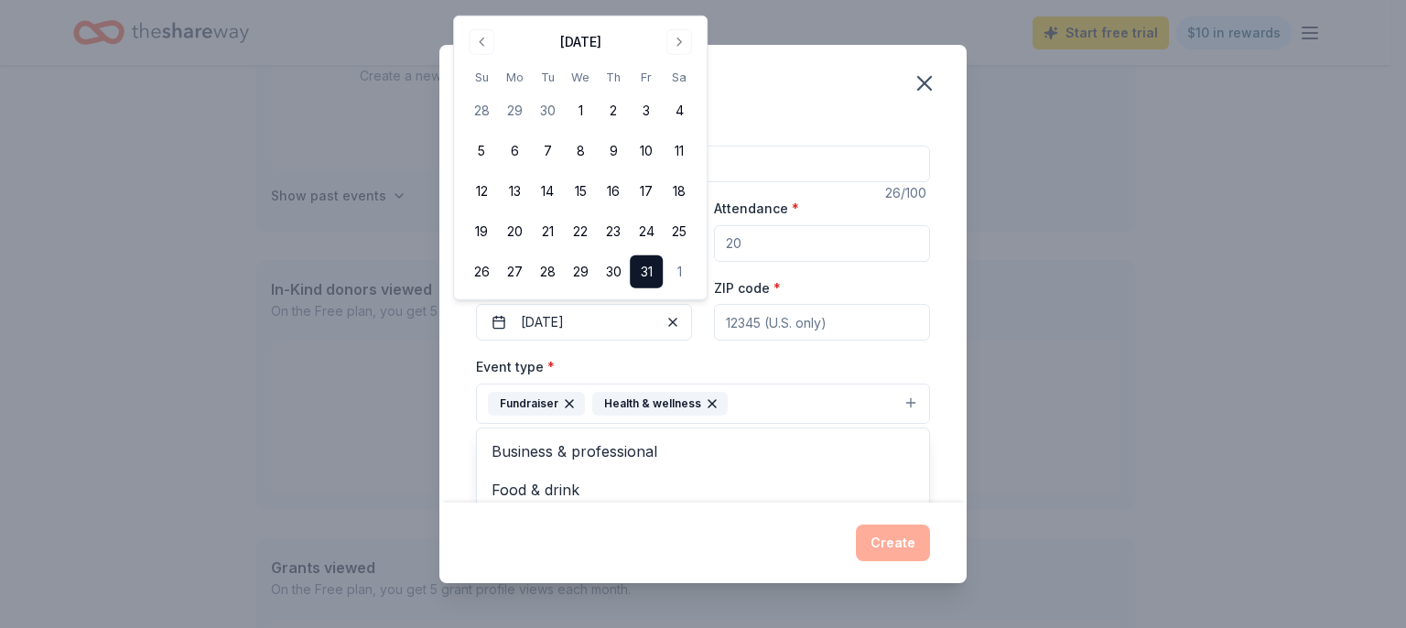
click at [872, 383] on button "Fundraiser Health & wellness" at bounding box center [703, 403] width 454 height 40
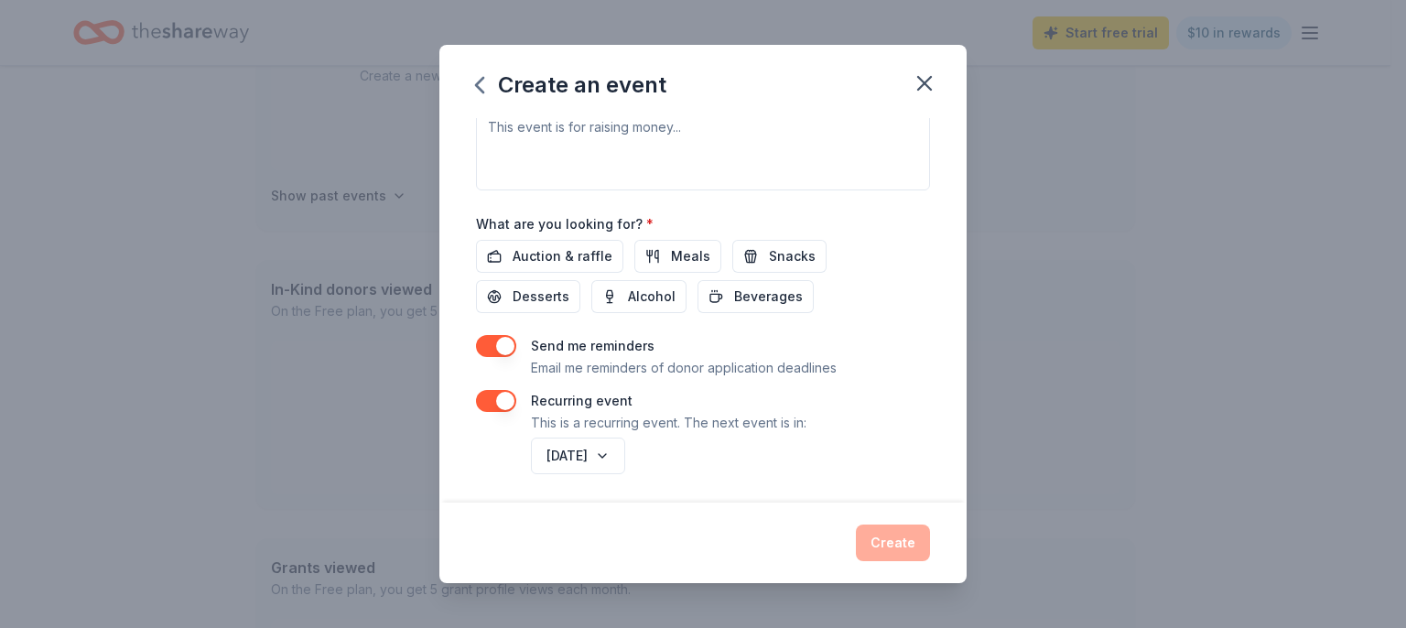
scroll to position [556, 0]
click at [663, 455] on div "Event name * Hoofbeats of Hope Giveaway 26 /100 Event website [URL][DOMAIN_NAME…" at bounding box center [703, 20] width 454 height 915
click at [621, 449] on button "[DATE]" at bounding box center [578, 455] width 94 height 37
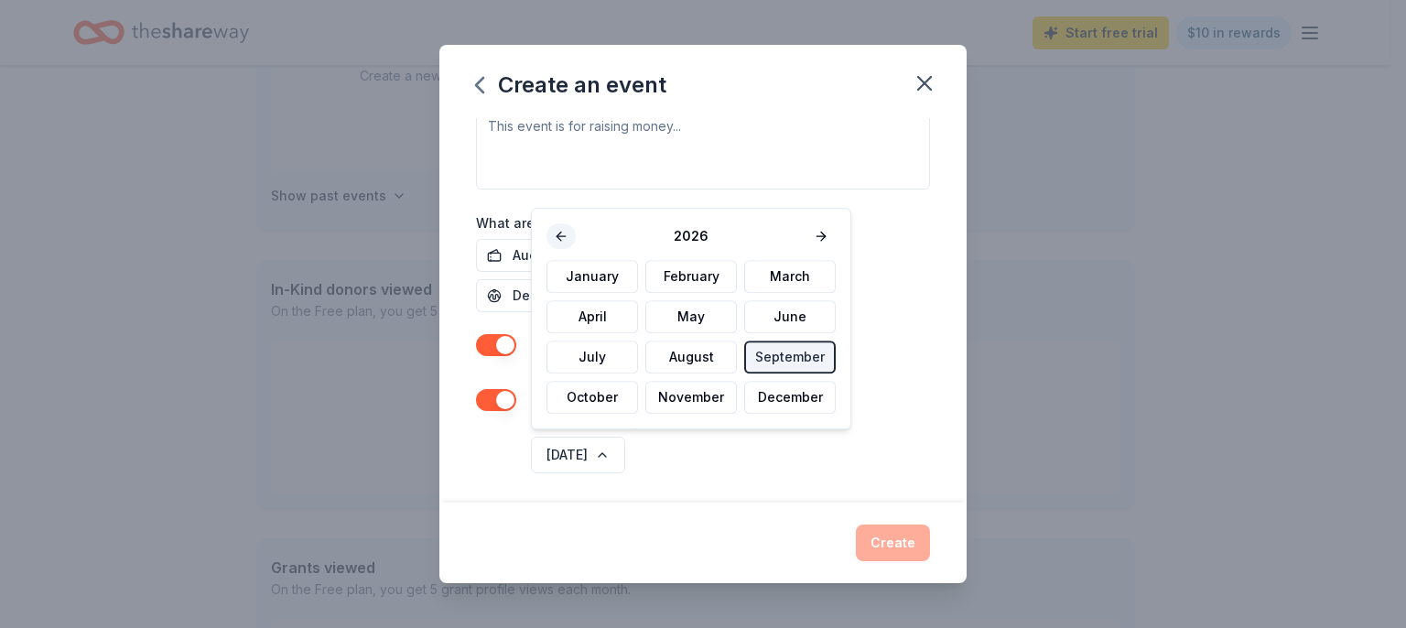
click at [555, 232] on button at bounding box center [560, 236] width 29 height 26
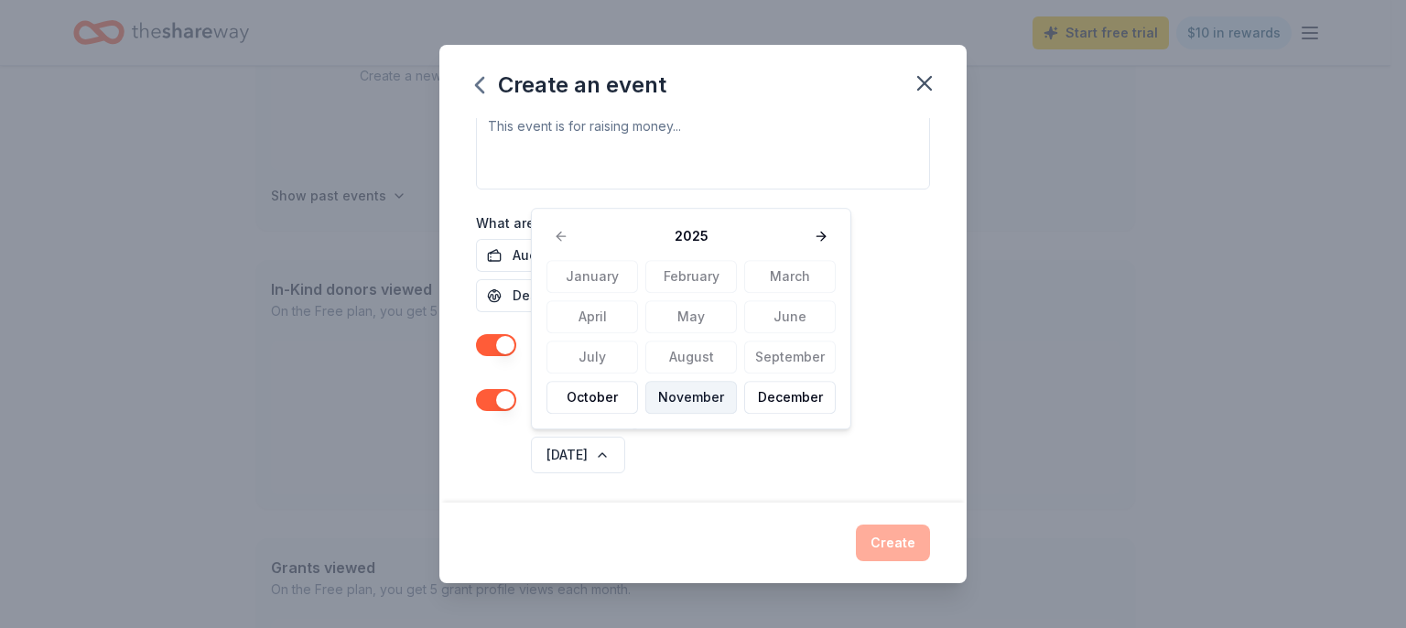
click at [706, 395] on button "November" at bounding box center [691, 397] width 92 height 33
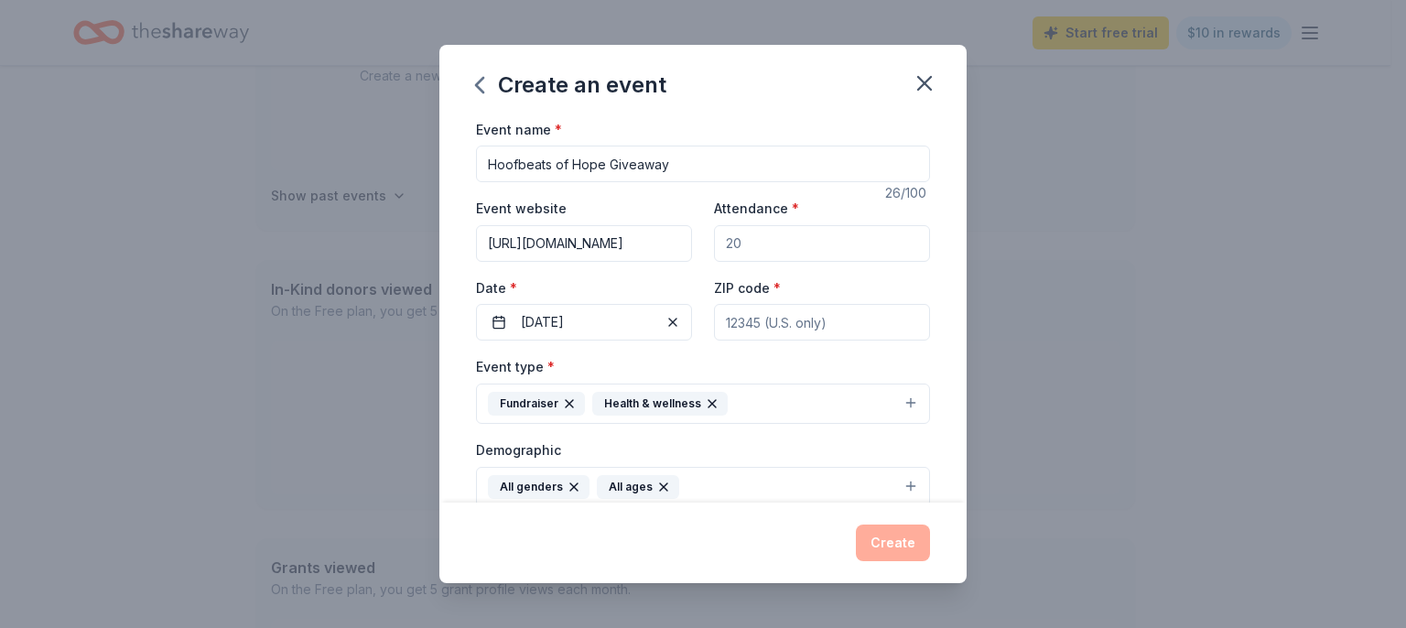
scroll to position [0, 0]
click at [794, 232] on input "Attendance *" at bounding box center [822, 243] width 216 height 37
type input "20"
click at [460, 286] on div "Event name * Hoofbeats of Hope Giveaway 26 /100 Event website [URL][DOMAIN_NAME…" at bounding box center [702, 310] width 527 height 385
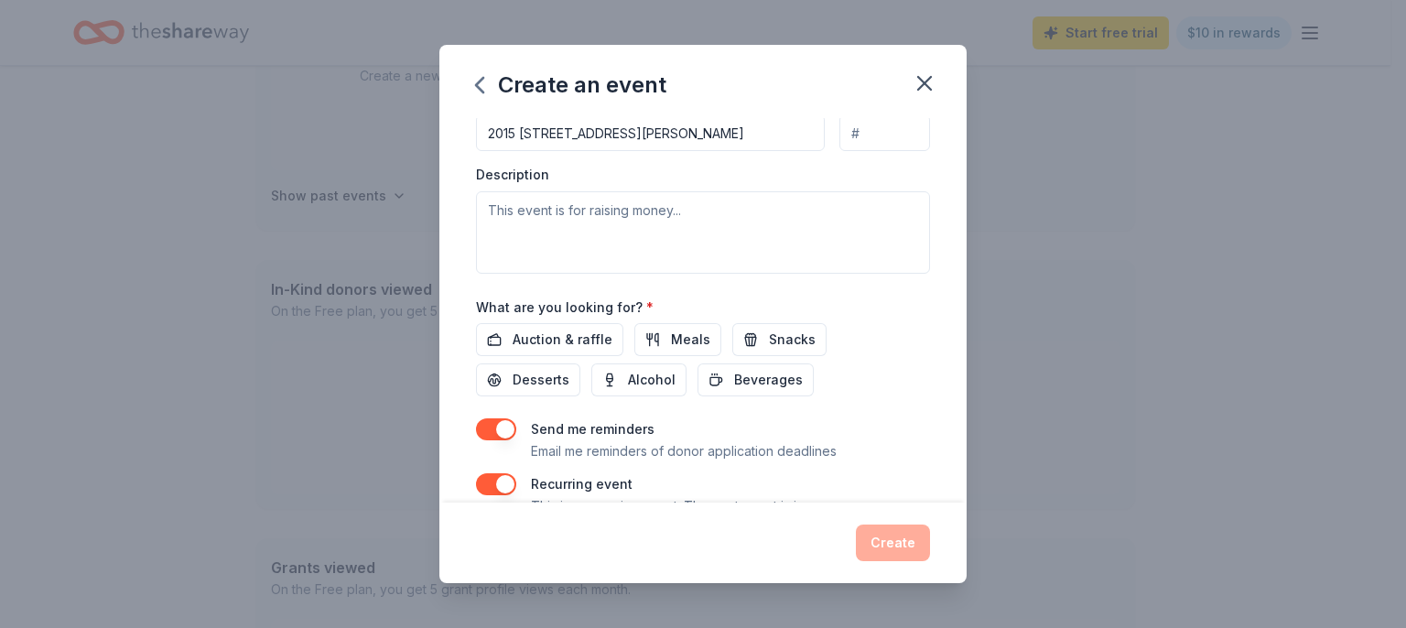
scroll to position [421, 0]
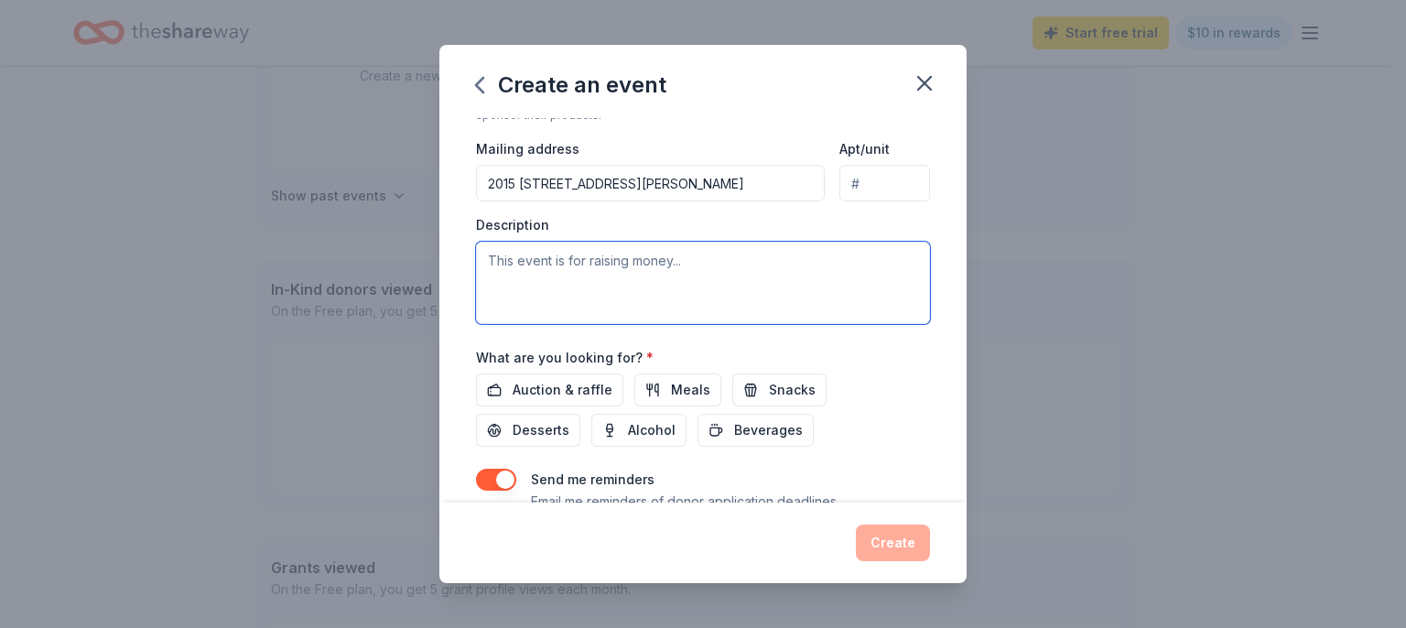
click at [575, 260] on textarea at bounding box center [703, 283] width 454 height 82
paste textarea "raising funds to help Healing Horse Touch, a nonprofit dedicated to making equi…"
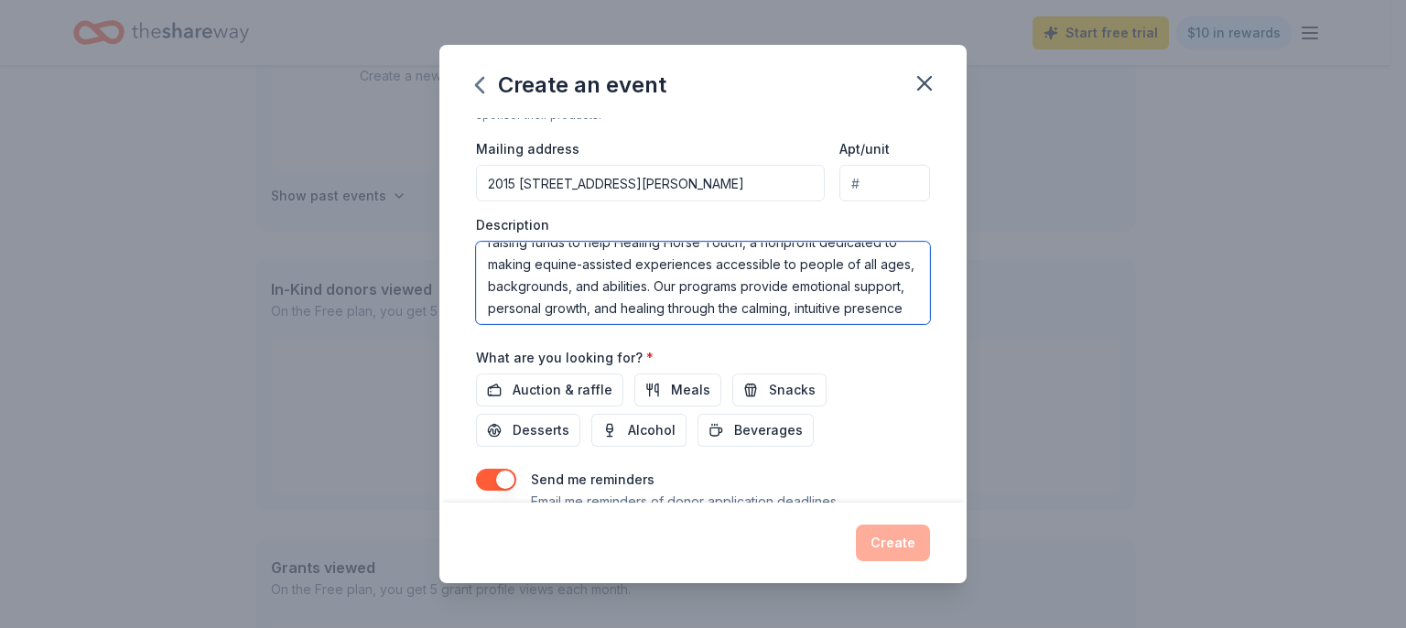
scroll to position [0, 0]
click at [485, 257] on textarea "raising funds to help Healing Horse Touch, a nonprofit dedicated to making equi…" at bounding box center [703, 283] width 454 height 82
click at [641, 277] on textarea "We are raising funds to help Healing Horse Touch, a nonprofit dedicated to maki…" at bounding box center [703, 283] width 454 height 82
click at [641, 278] on textarea "We are raising funds to help Healing Horse Touch, a nonprofit dedicated to maki…" at bounding box center [703, 283] width 454 height 82
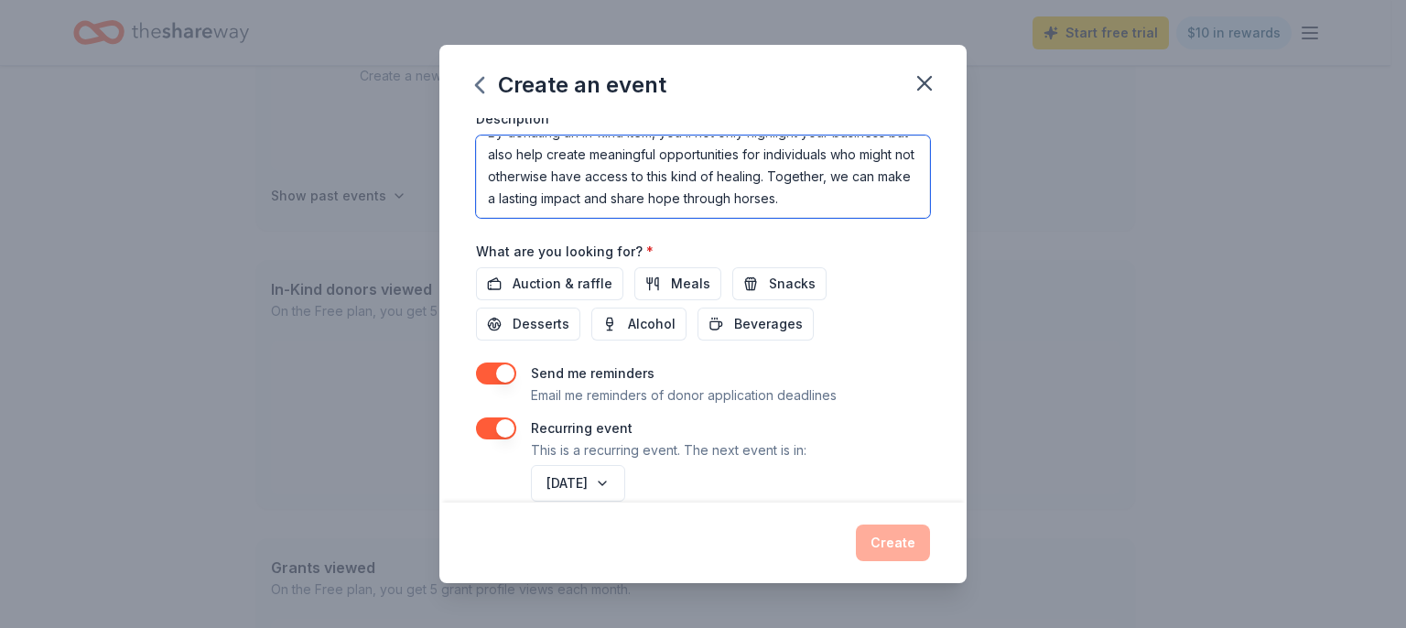
scroll to position [556, 0]
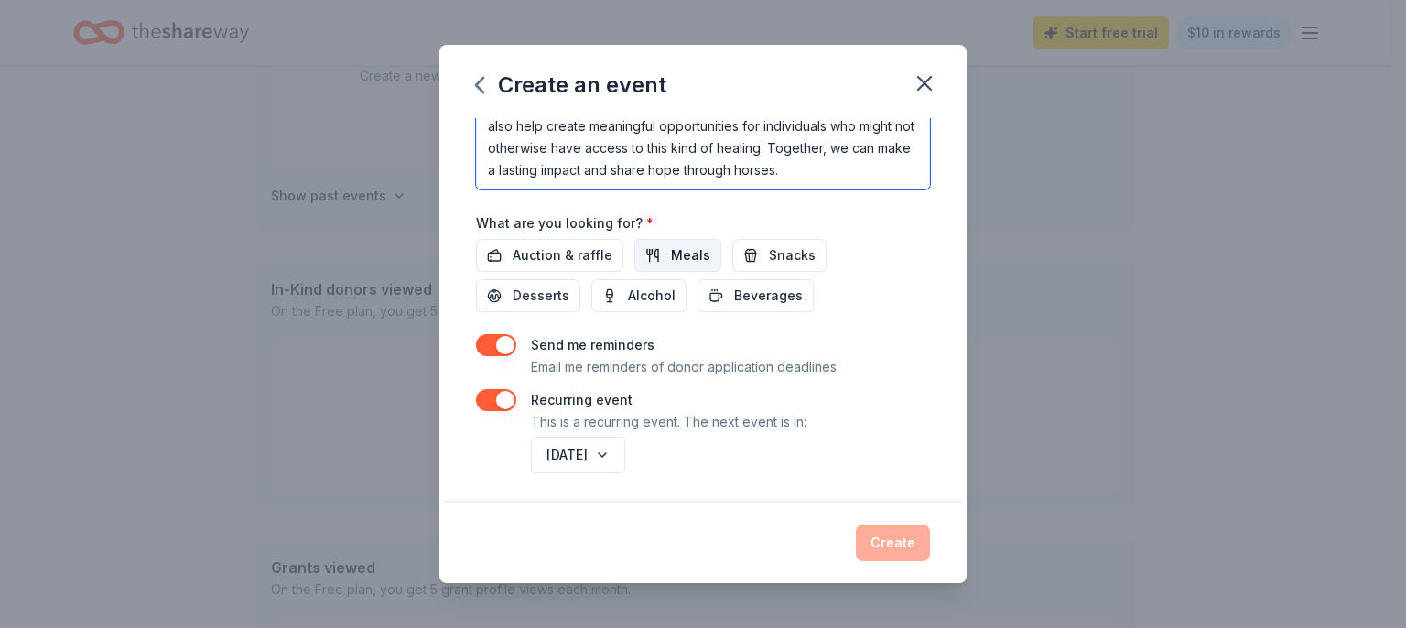
type textarea "We are raising funds to help Healing Horse Touch, a nonprofit dedicated to maki…"
click at [683, 256] on span "Meals" at bounding box center [690, 255] width 39 height 22
click at [769, 254] on span "Snacks" at bounding box center [792, 255] width 47 height 22
drag, startPoint x: 529, startPoint y: 297, endPoint x: 702, endPoint y: 296, distance: 173.0
click at [529, 297] on span "Desserts" at bounding box center [541, 296] width 57 height 22
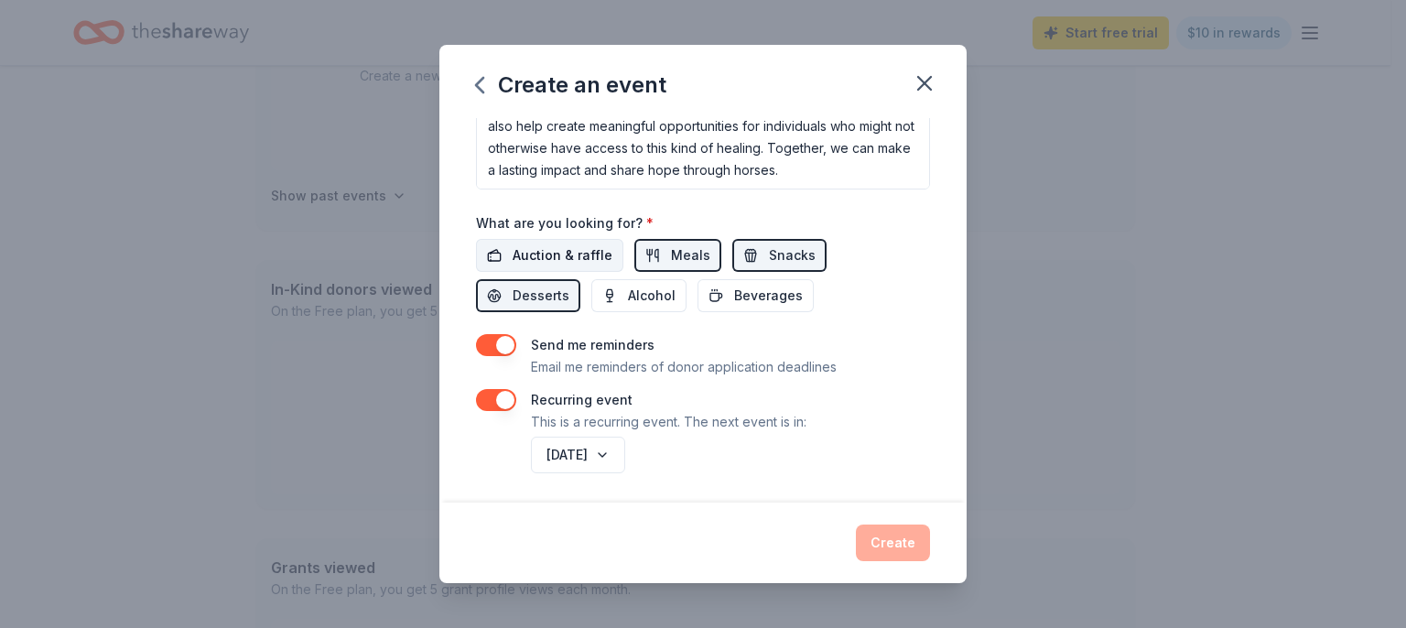
click at [573, 264] on button "Auction & raffle" at bounding box center [549, 255] width 147 height 33
click at [769, 303] on button "Beverages" at bounding box center [755, 295] width 116 height 33
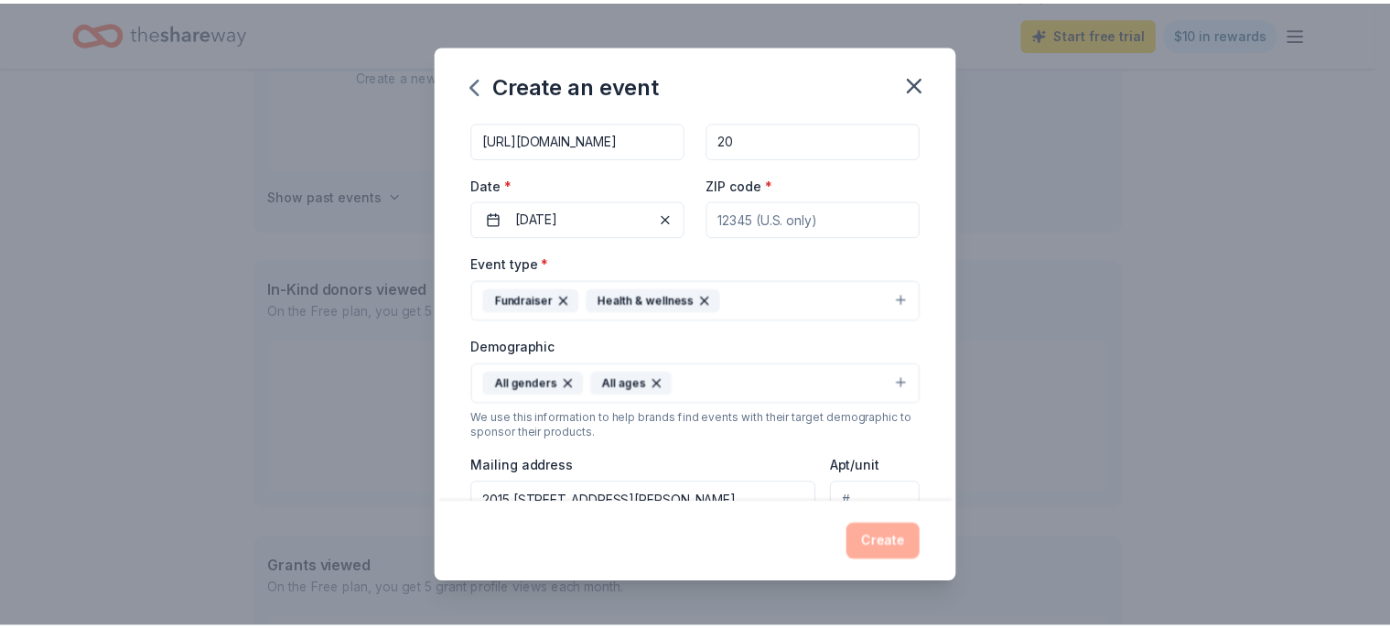
scroll to position [28, 0]
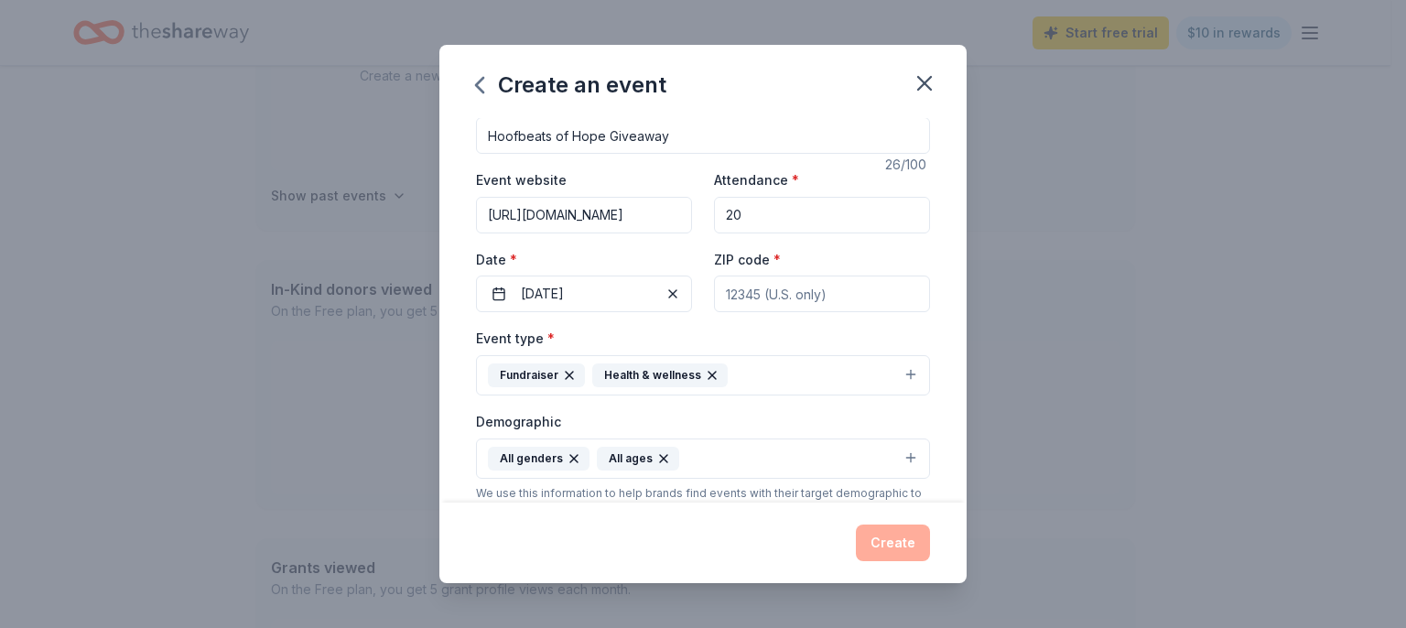
click at [796, 295] on input "ZIP code *" at bounding box center [822, 293] width 216 height 37
type input "56147"
click at [917, 254] on div "Event name * Hoofbeats of Hope Giveaway 26 /100 Event website [URL][DOMAIN_NAME…" at bounding box center [702, 310] width 527 height 385
click at [815, 305] on input "56147" at bounding box center [822, 293] width 216 height 37
drag, startPoint x: 776, startPoint y: 293, endPoint x: 661, endPoint y: 286, distance: 115.5
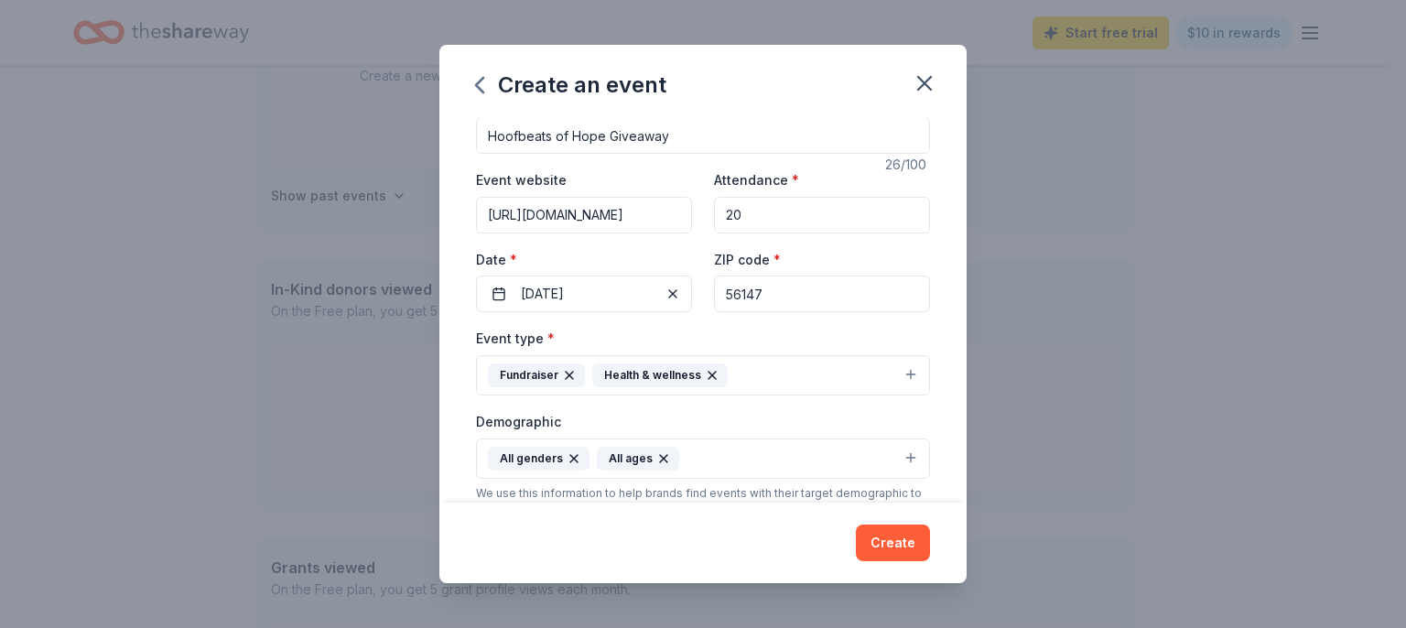
click at [714, 286] on input "56147" at bounding box center [822, 293] width 216 height 37
type input "56147"
click at [935, 255] on div "Event name * Hoofbeats of Hope Giveaway 26 /100 Event website [URL][DOMAIN_NAME…" at bounding box center [702, 310] width 527 height 385
click at [902, 552] on button "Create" at bounding box center [893, 542] width 74 height 37
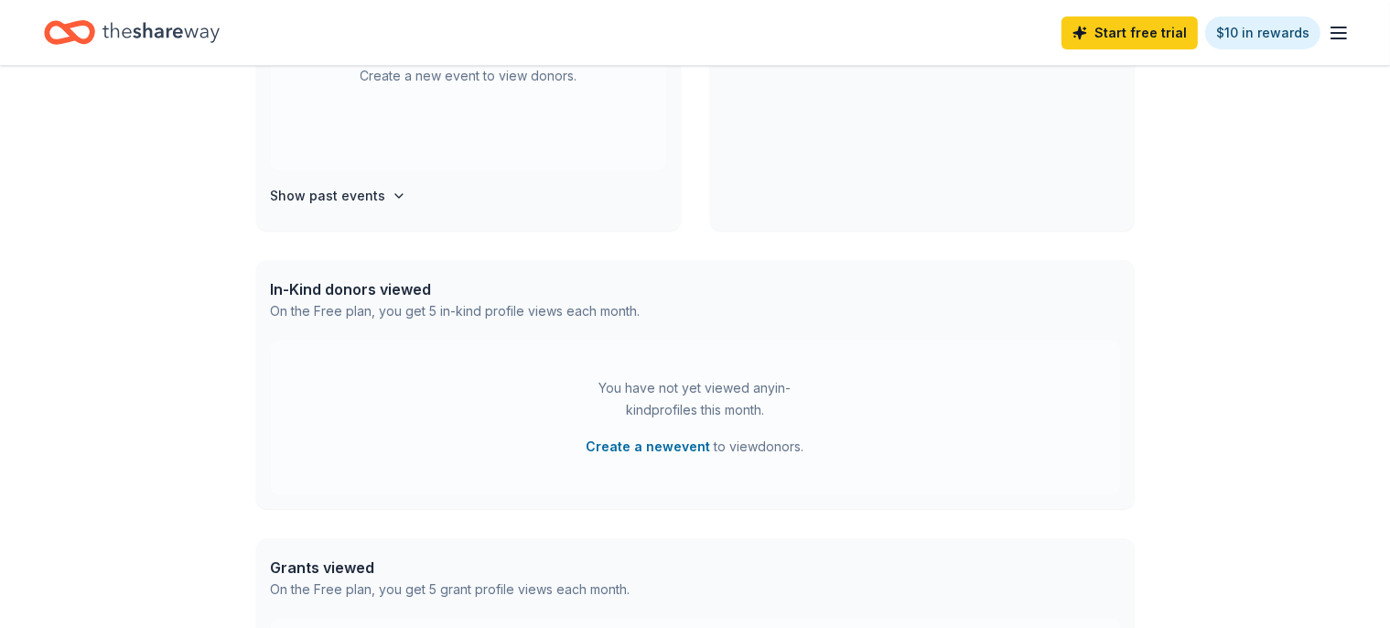
scroll to position [148, 0]
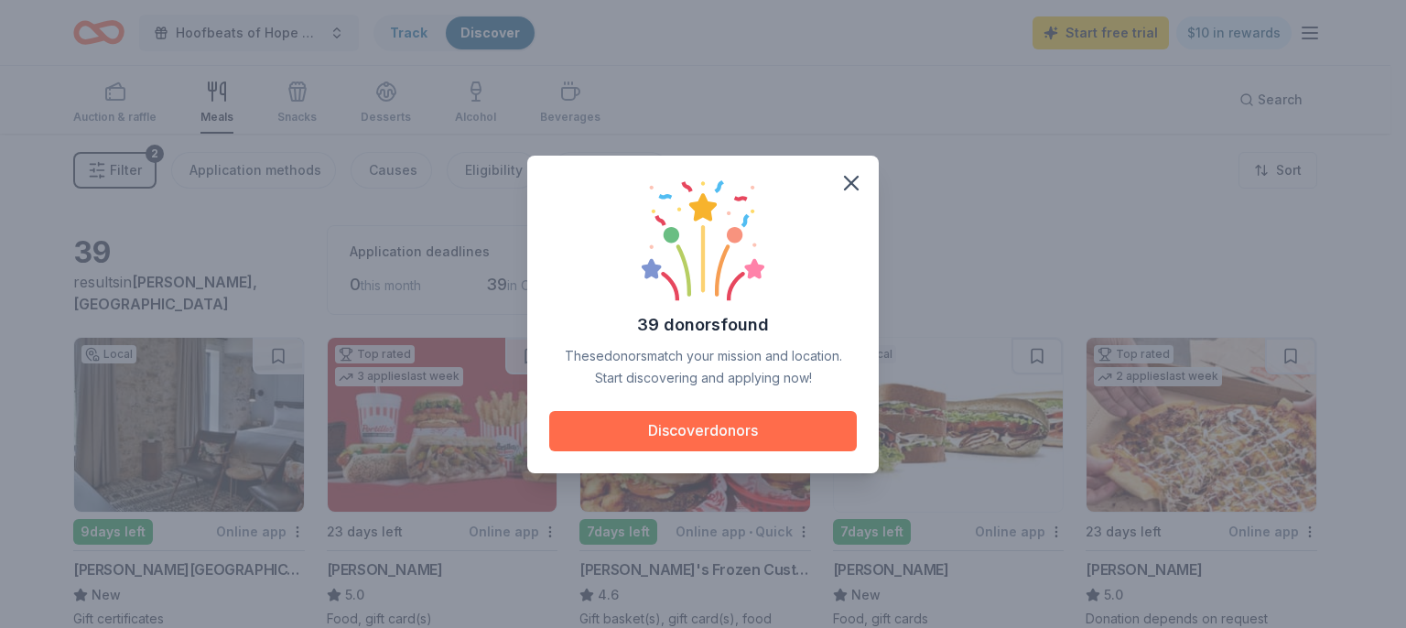
click at [718, 438] on button "Discover donors" at bounding box center [703, 431] width 308 height 40
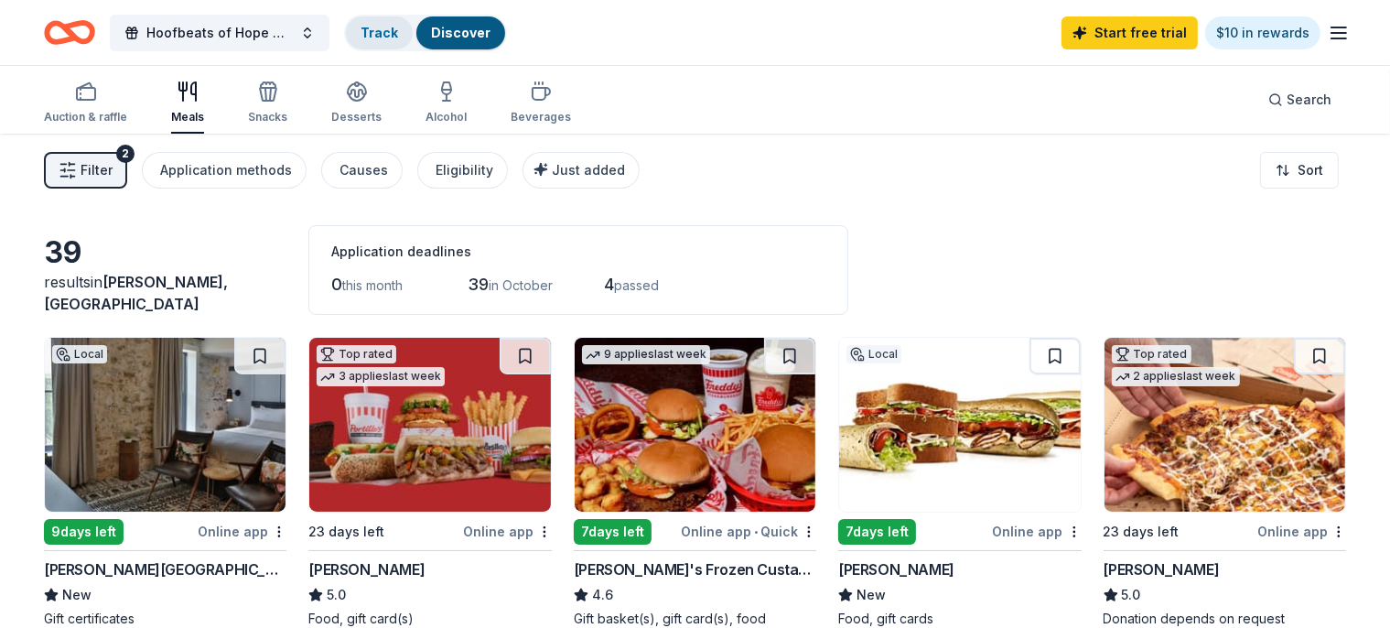
click at [398, 27] on link "Track" at bounding box center [380, 33] width 38 height 16
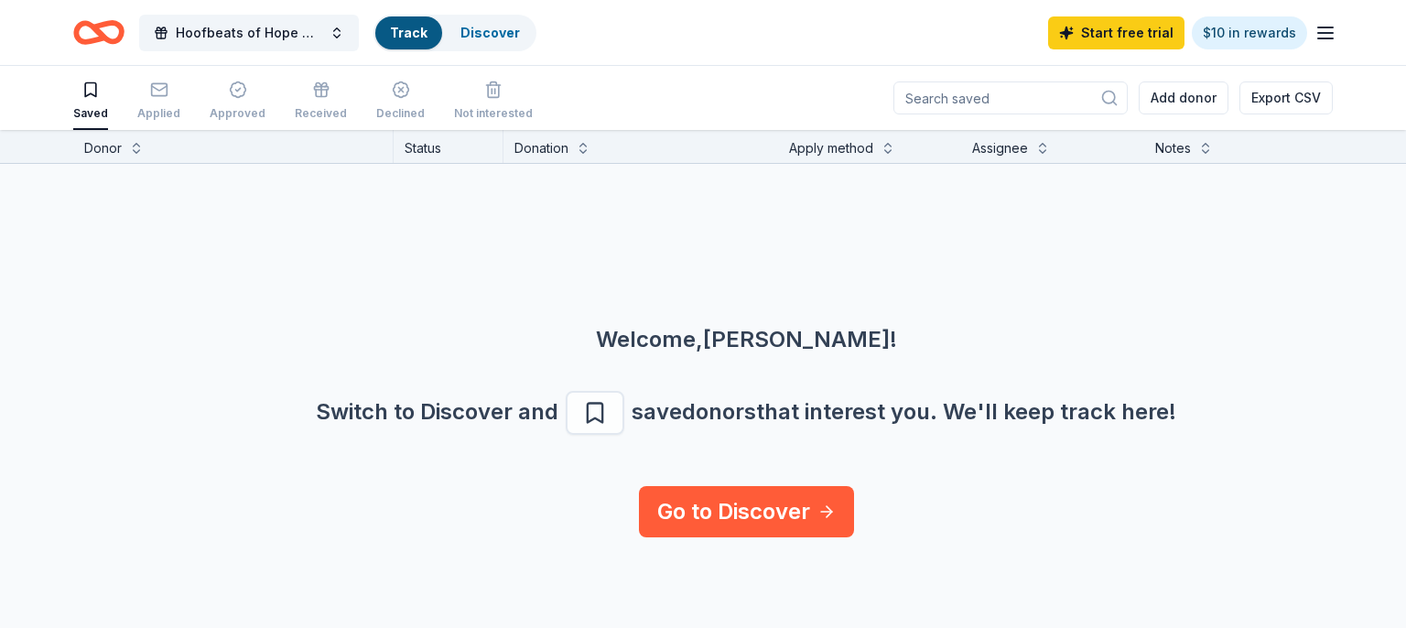
click at [103, 27] on icon "Home" at bounding box center [98, 32] width 51 height 43
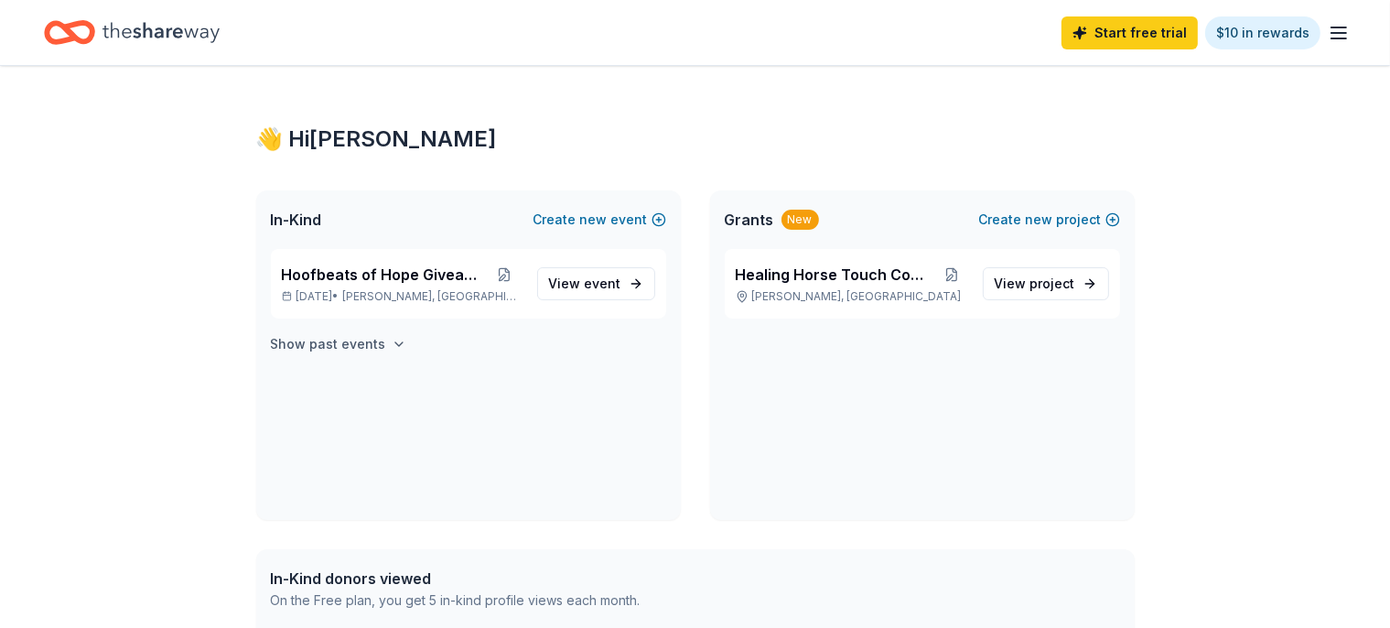
click at [364, 347] on h4 "Show past events" at bounding box center [328, 344] width 115 height 22
click at [642, 400] on link "View event" at bounding box center [596, 397] width 118 height 33
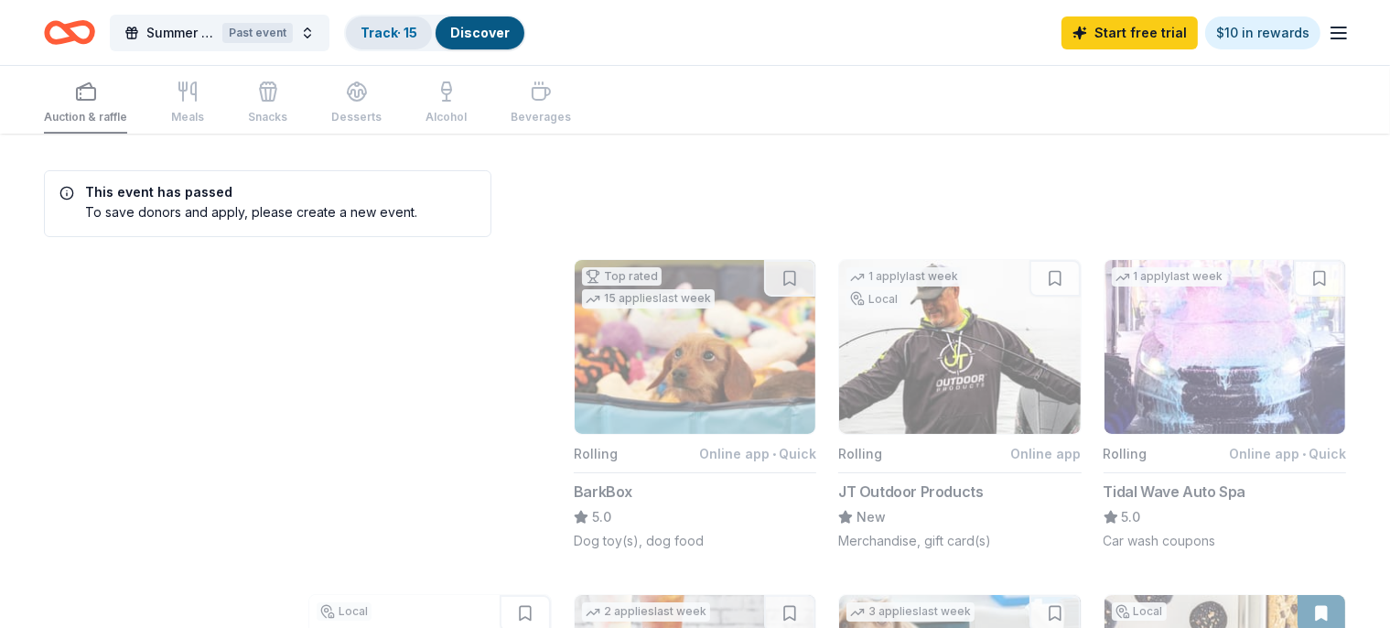
click at [408, 35] on link "Track · 15" at bounding box center [389, 33] width 57 height 16
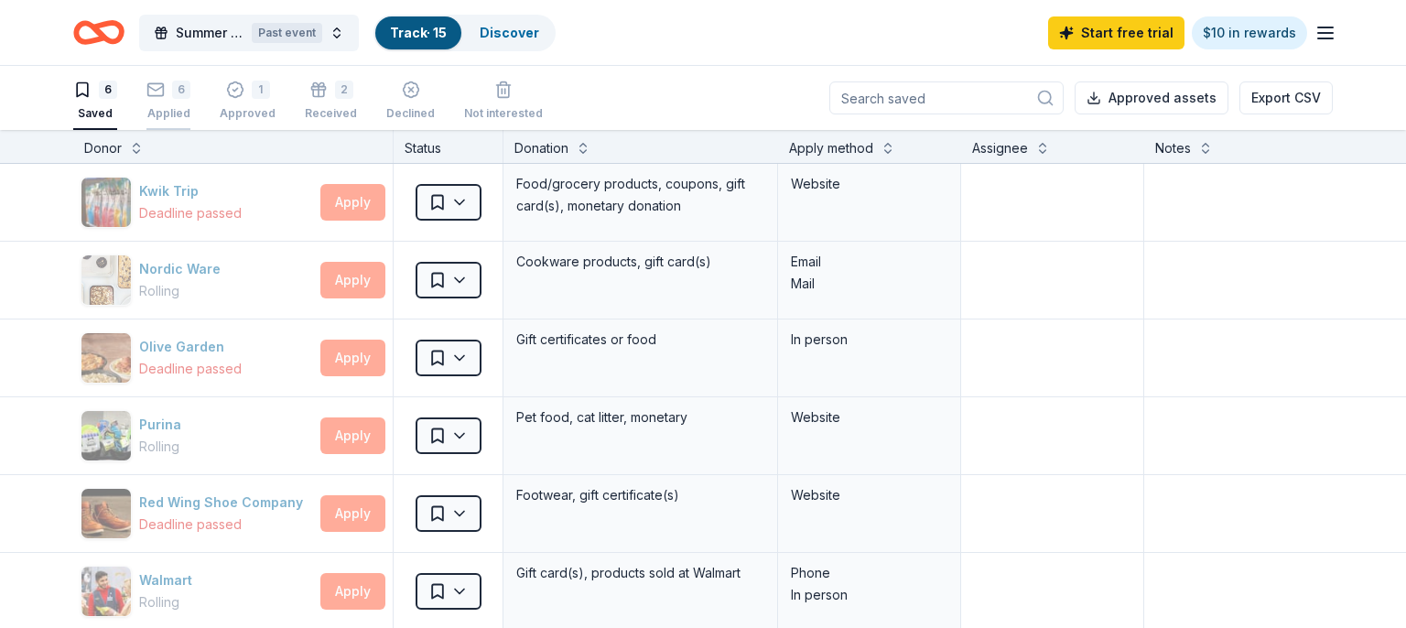
click at [159, 95] on rect "button" at bounding box center [156, 89] width 16 height 12
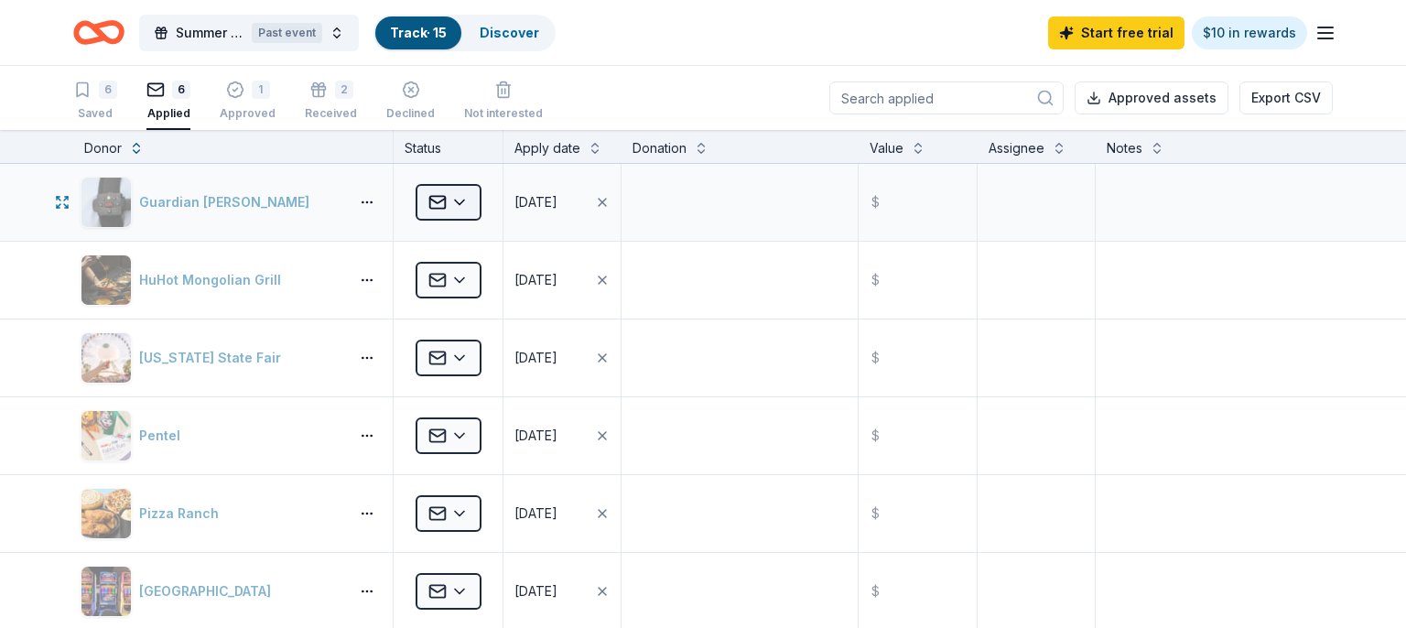
click at [459, 201] on html "Summer Raffle Past event Track · 15 Discover Start free trial $10 in rewards 6 …" at bounding box center [703, 314] width 1406 height 628
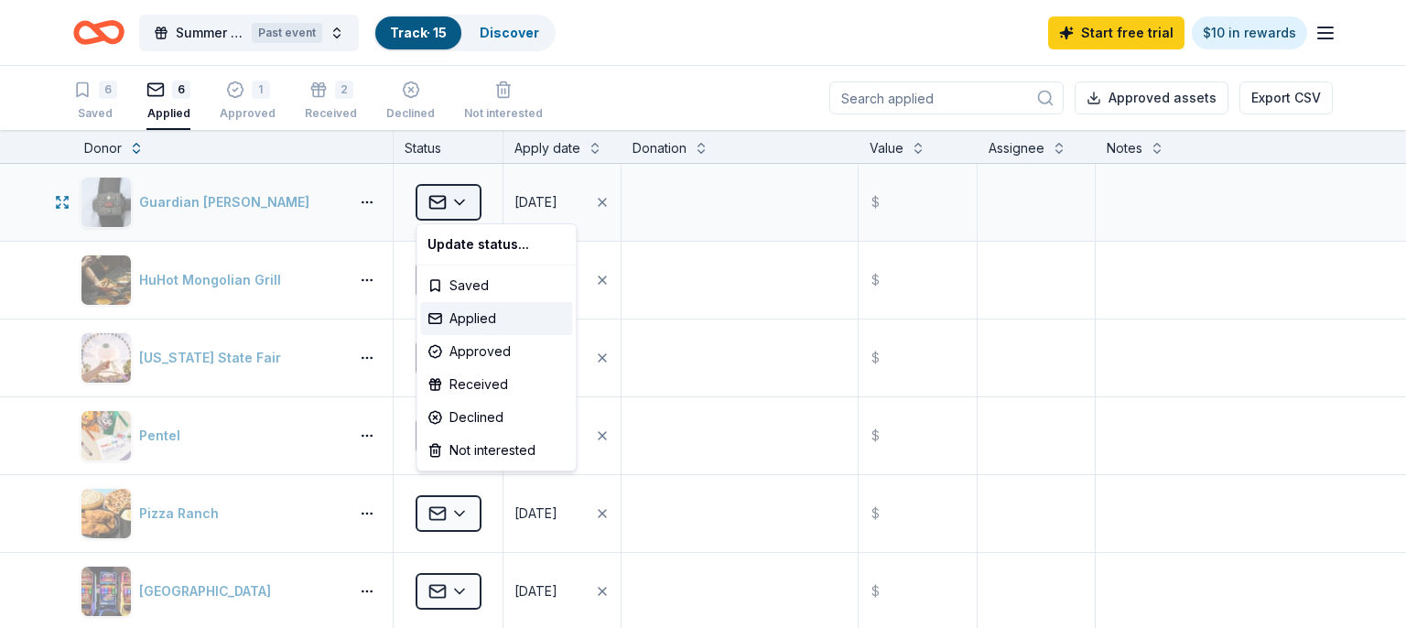
click at [459, 201] on html "Summer Raffle Past event Track · 15 Discover Start free trial $10 in rewards 6 …" at bounding box center [703, 314] width 1406 height 628
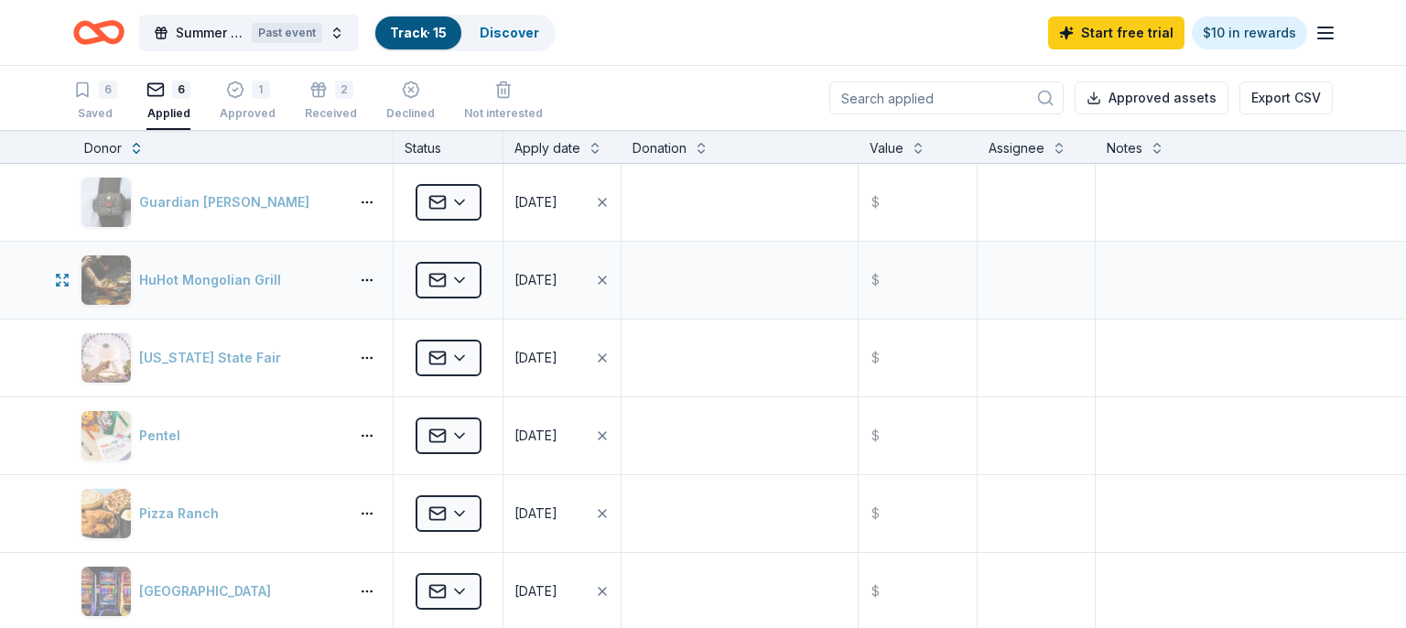
scroll to position [105, 0]
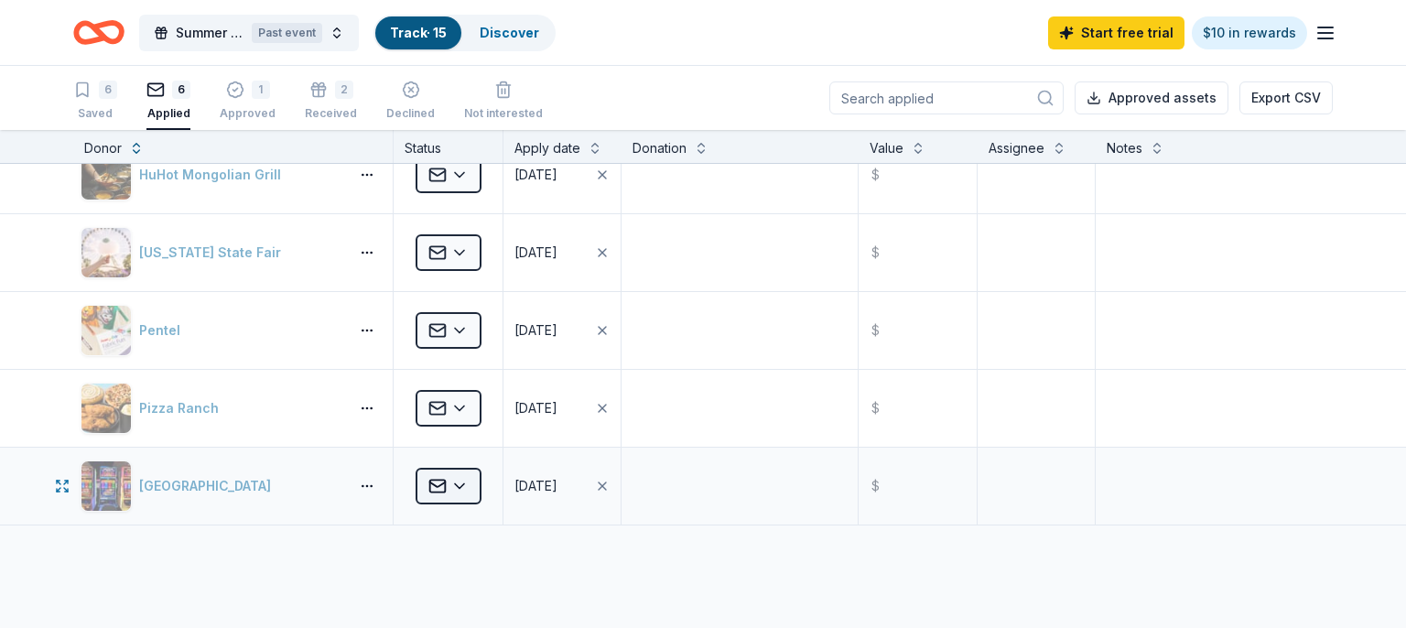
click at [467, 485] on html "Summer Raffle Past event Track · 15 Discover Start free trial $10 in rewards 6 …" at bounding box center [703, 314] width 1406 height 628
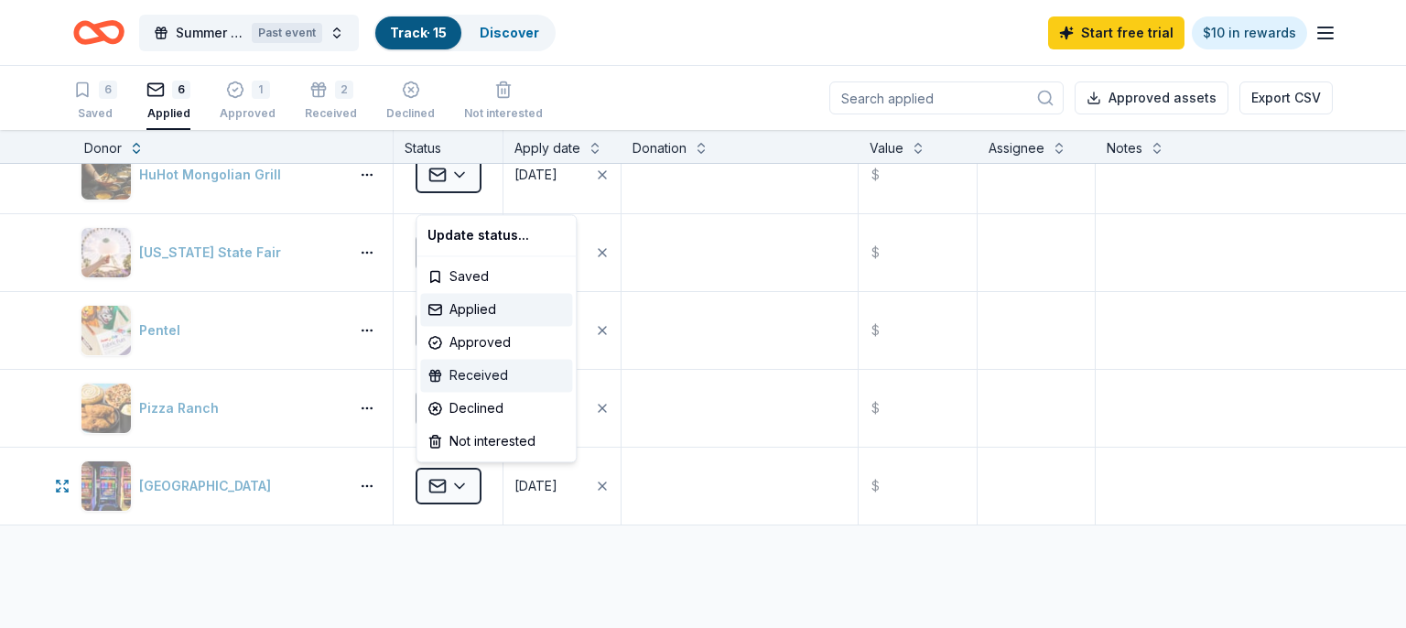
click at [493, 370] on div "Received" at bounding box center [496, 375] width 152 height 33
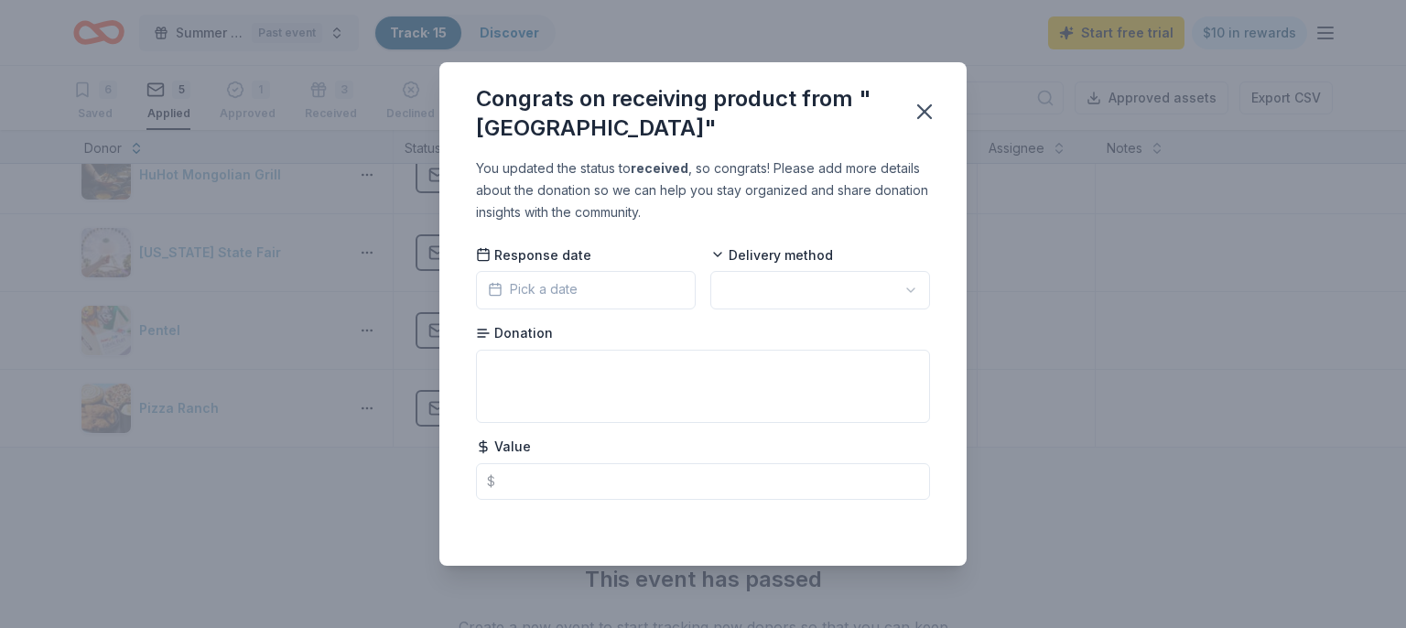
click at [544, 291] on span "Pick a date" at bounding box center [533, 289] width 90 height 22
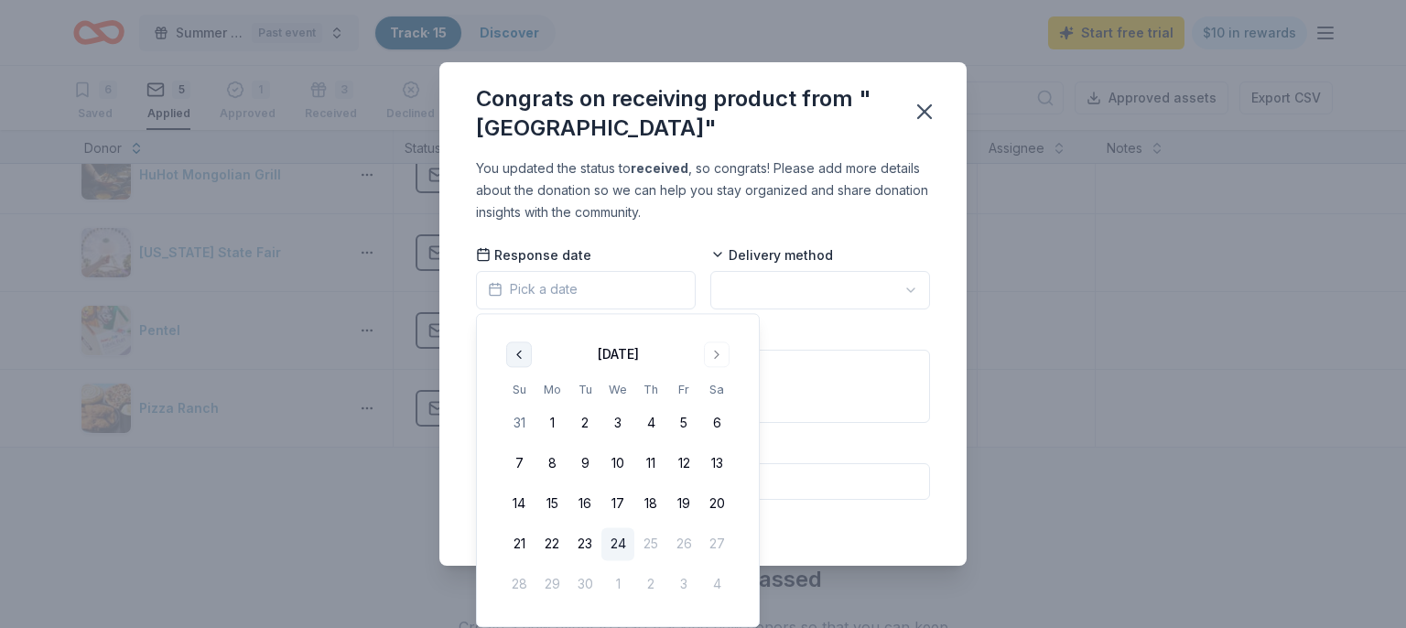
click at [524, 353] on button "Go to previous month" at bounding box center [519, 354] width 26 height 26
click at [686, 581] on button "29" at bounding box center [683, 584] width 33 height 33
click at [781, 291] on html "Summer Raffle Past event Track · 15 Discover Start free trial $10 in rewards 6 …" at bounding box center [703, 314] width 1406 height 628
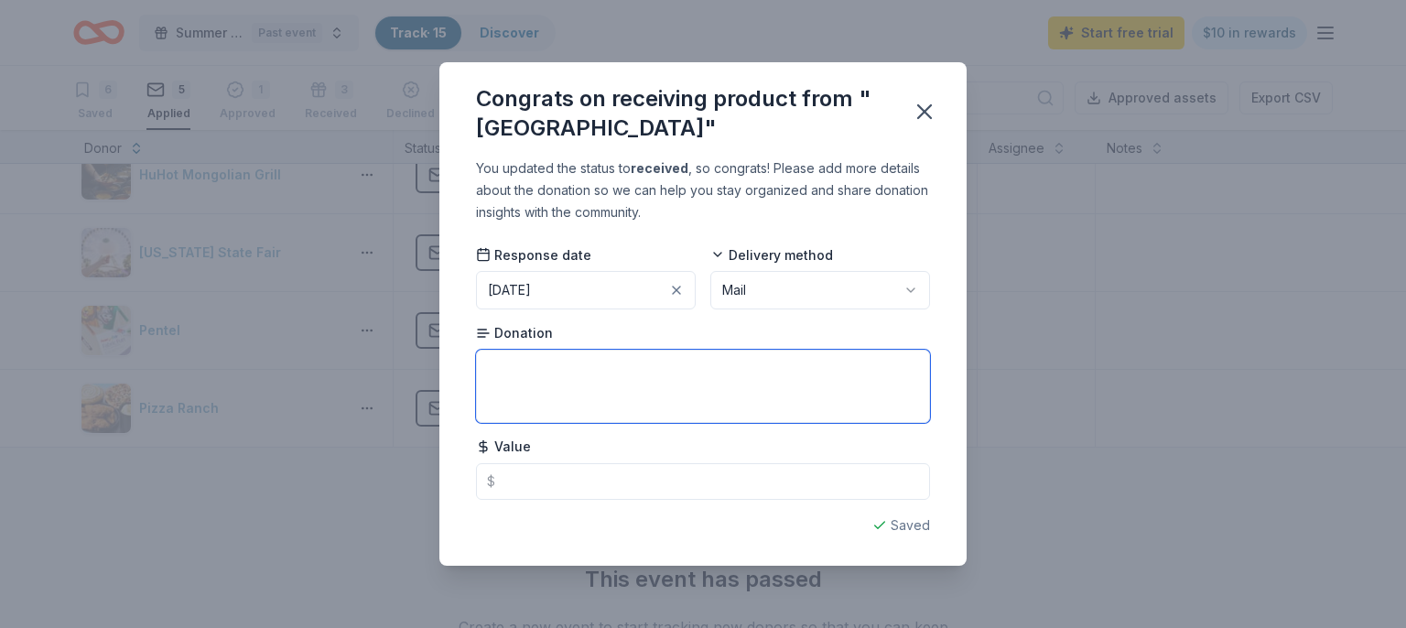
click at [581, 389] on textarea at bounding box center [703, 386] width 454 height 73
type textarea "coupon"
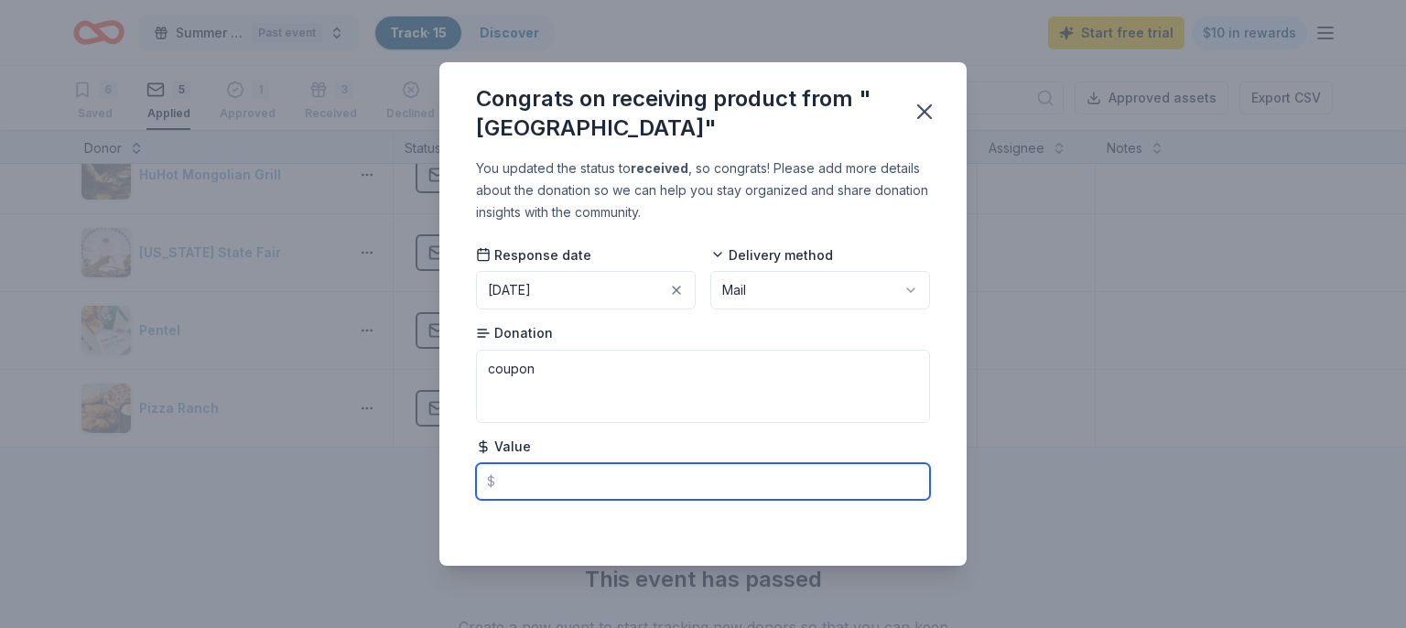
click at [529, 470] on input "text" at bounding box center [703, 481] width 454 height 37
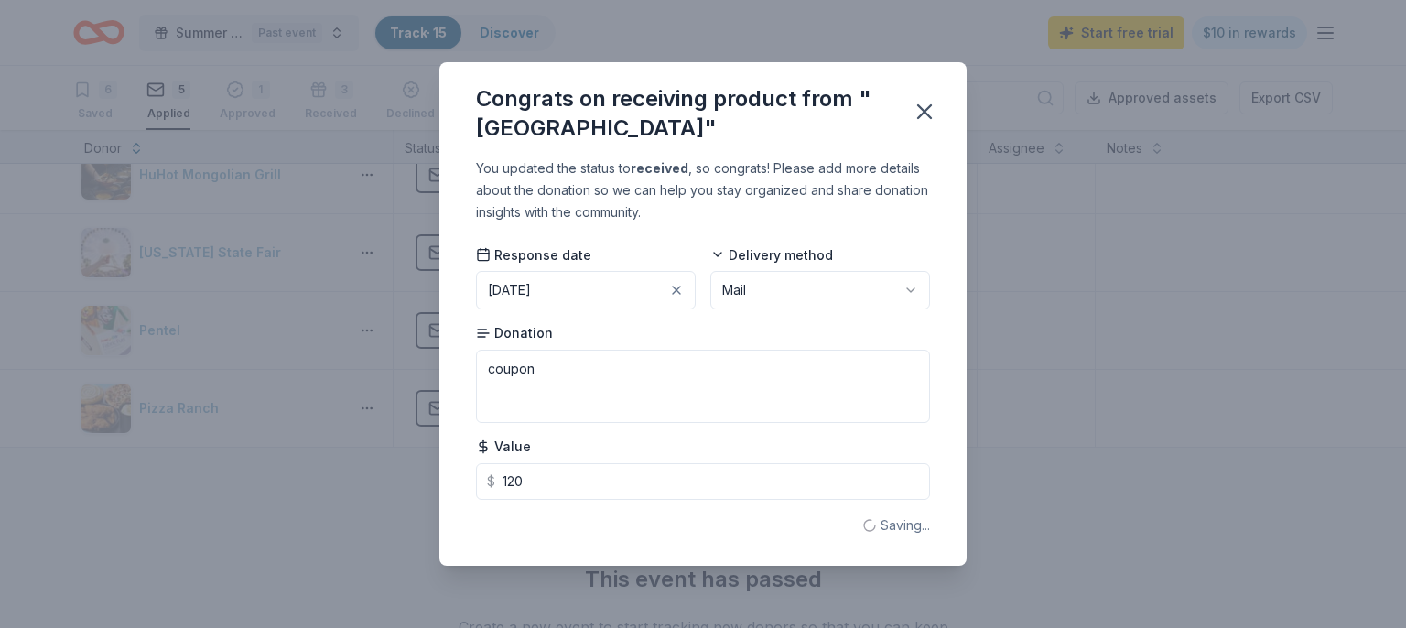
type input "120.00"
click at [918, 225] on div "You updated the status to received , so congrats! Please add more details about…" at bounding box center [702, 360] width 527 height 407
click at [928, 104] on icon "button" at bounding box center [925, 112] width 26 height 26
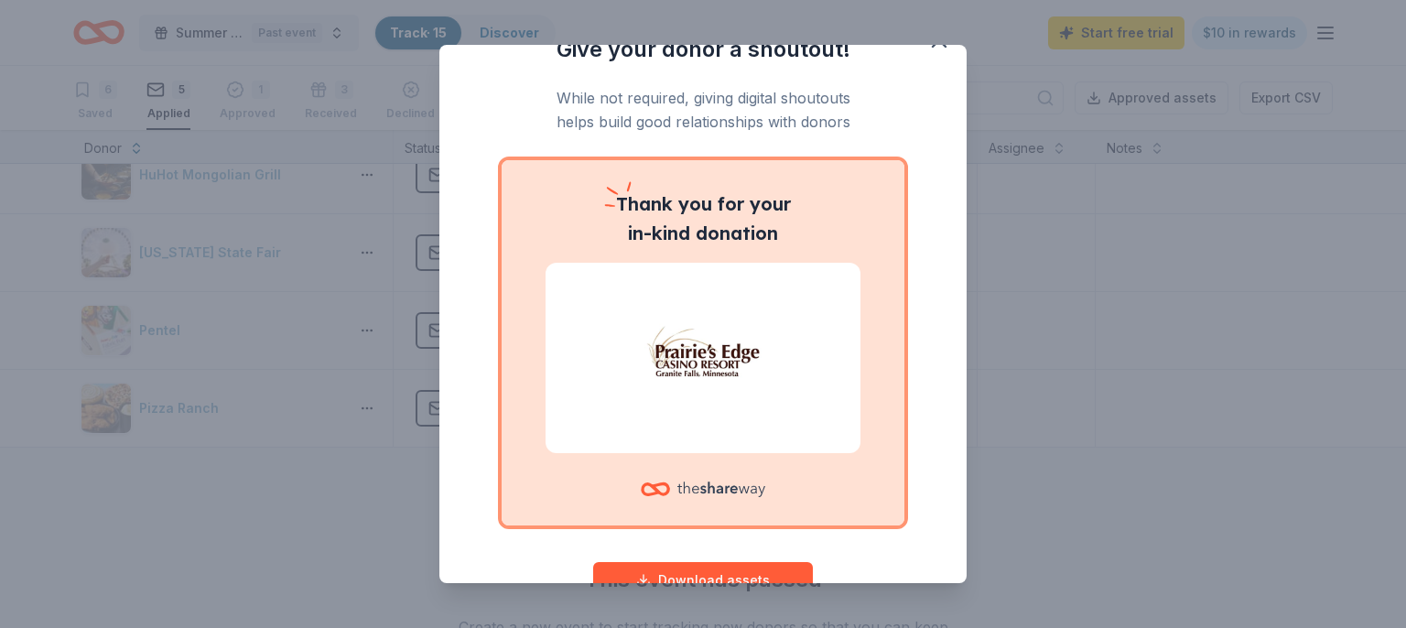
scroll to position [0, 0]
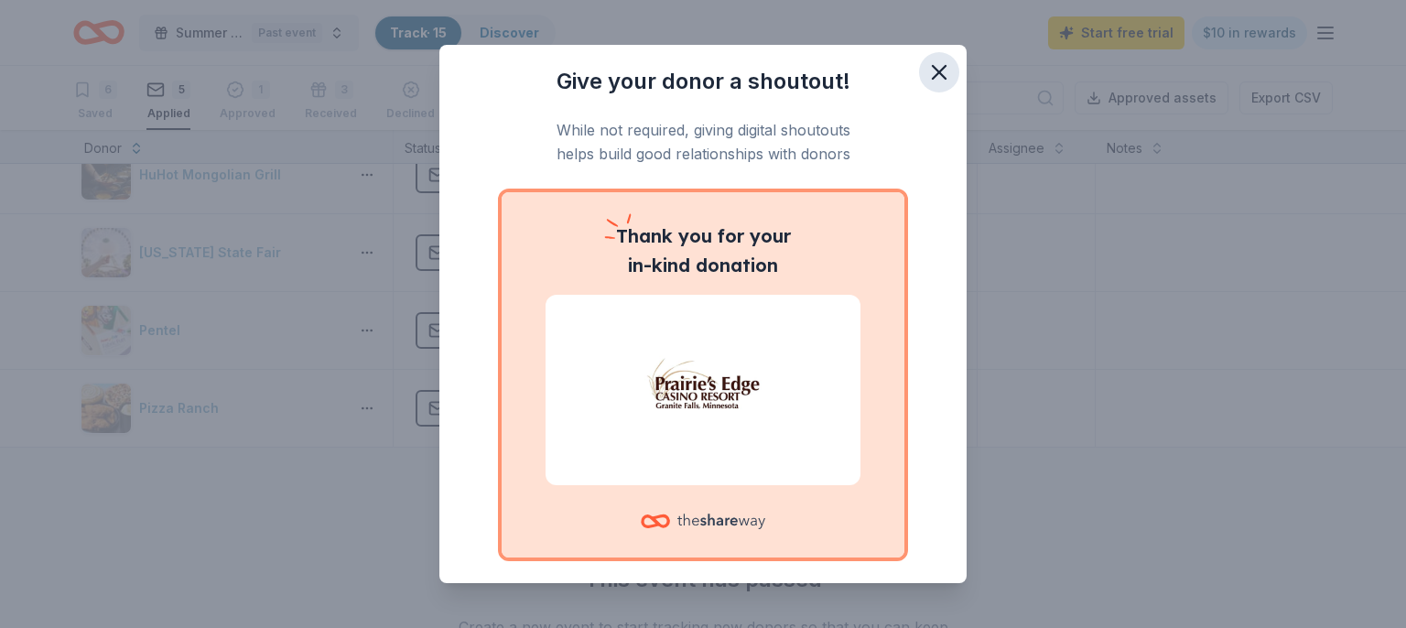
drag, startPoint x: 923, startPoint y: 72, endPoint x: 913, endPoint y: 90, distance: 20.1
click at [926, 74] on icon "button" at bounding box center [939, 72] width 26 height 26
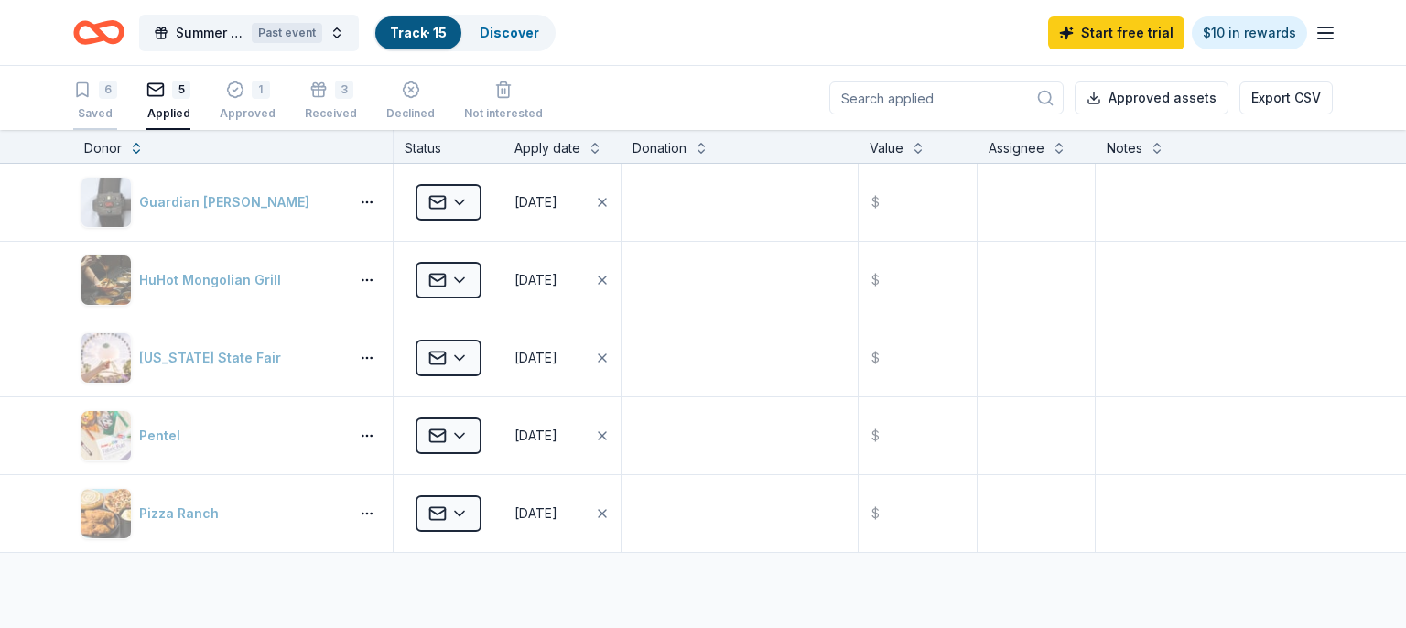
click at [97, 83] on div "6" at bounding box center [95, 90] width 44 height 18
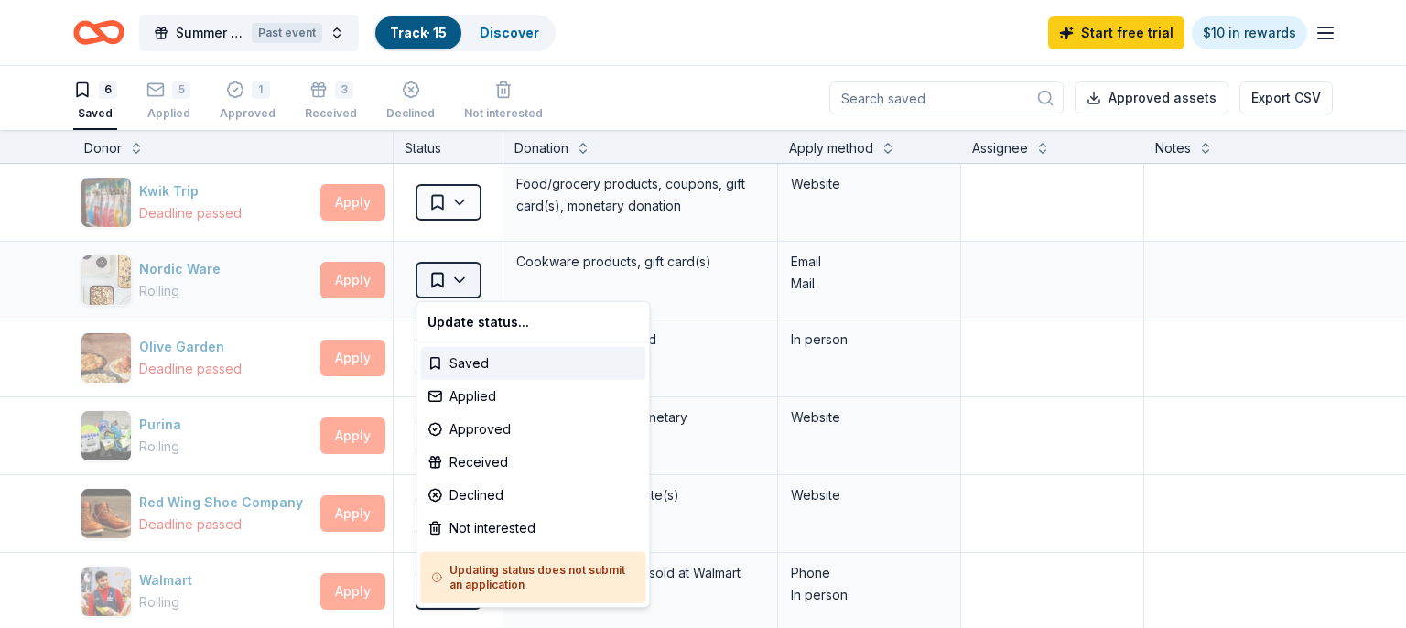
click at [468, 285] on html "Summer Raffle Past event Track · 15 Discover Start free trial $10 in rewards 6 …" at bounding box center [703, 314] width 1406 height 628
click at [195, 281] on html "Summer Raffle Past event Track · 15 Discover Start free trial $10 in rewards 6 …" at bounding box center [703, 314] width 1406 height 628
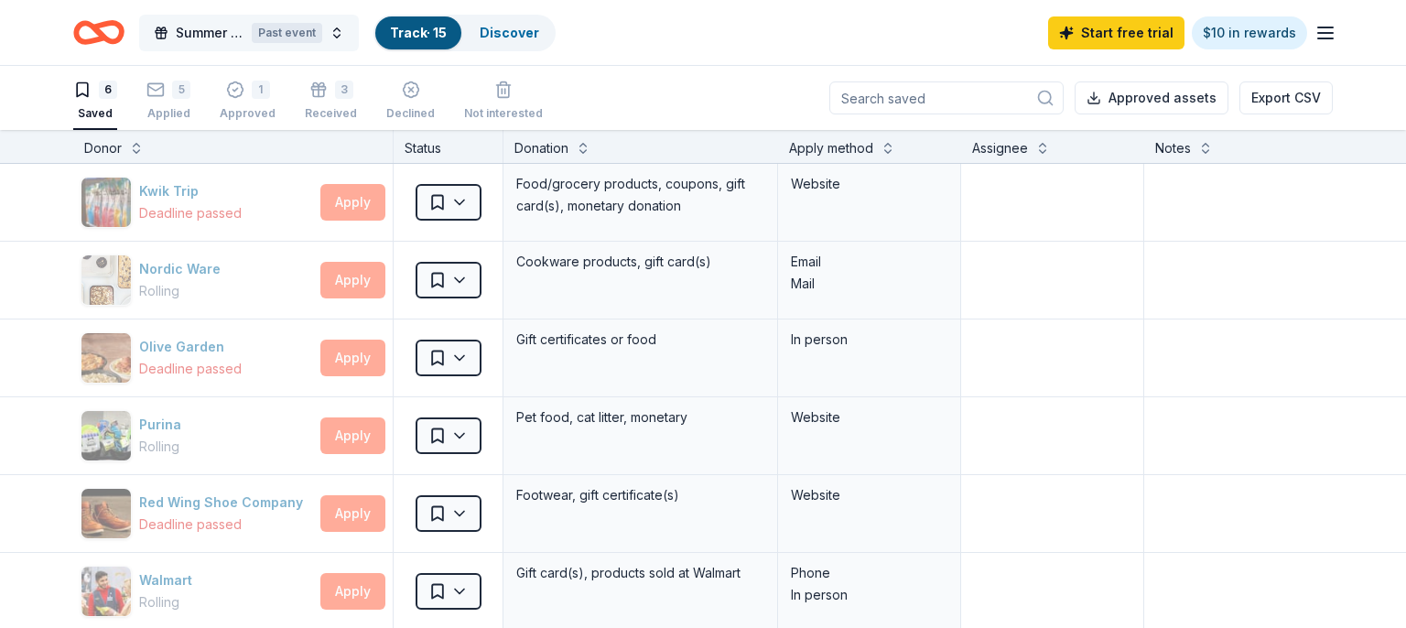
click at [334, 41] on button "Summer Raffle Past event" at bounding box center [249, 33] width 220 height 37
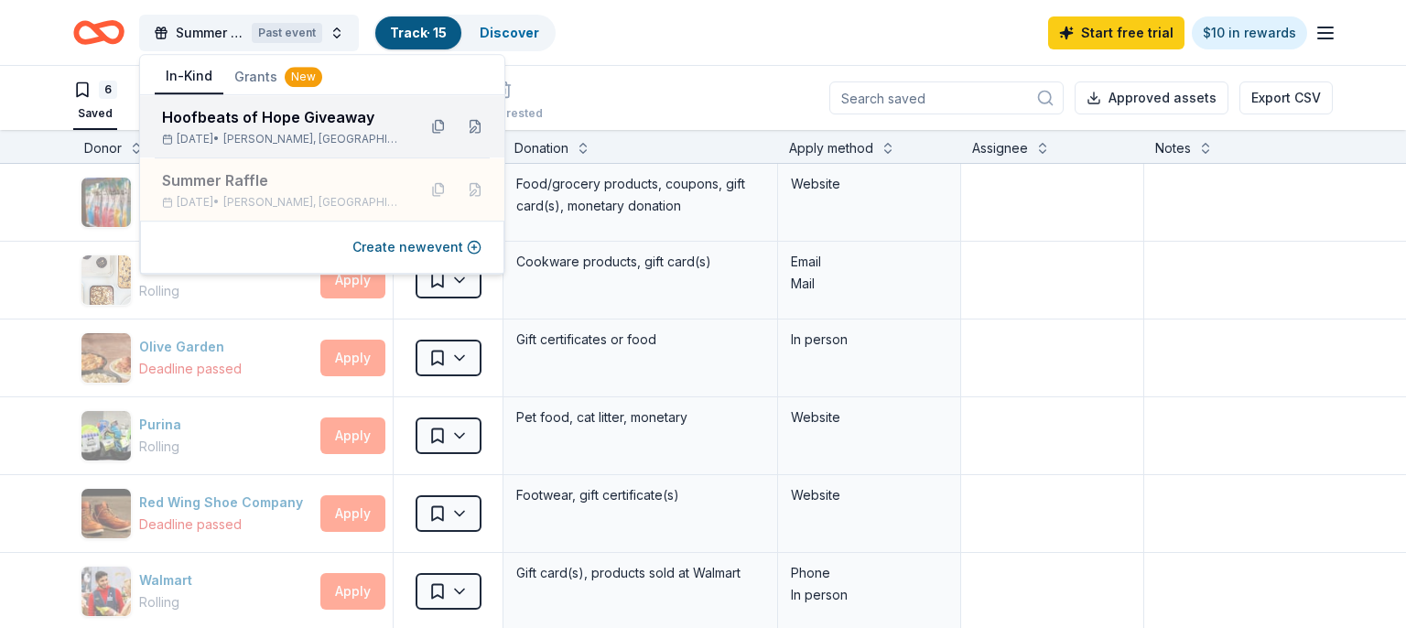
click at [292, 137] on span "[PERSON_NAME], [GEOGRAPHIC_DATA]" at bounding box center [312, 139] width 178 height 15
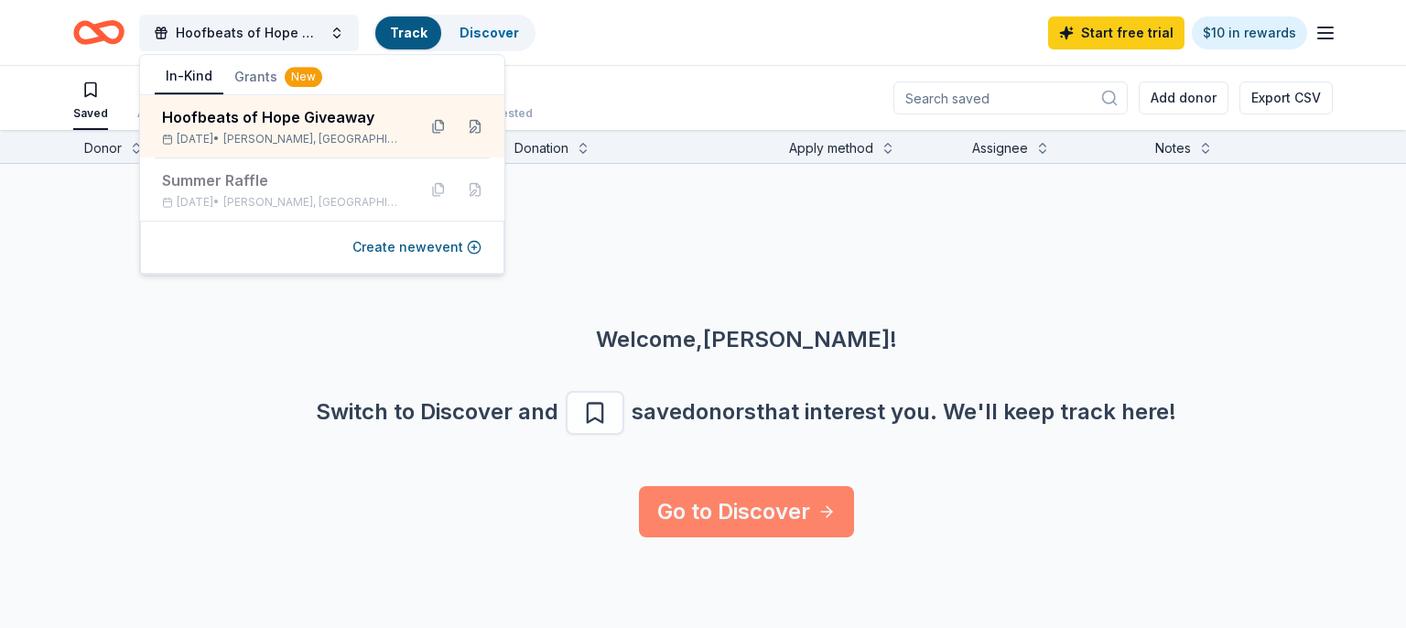
click at [737, 513] on link "Go to Discover" at bounding box center [746, 511] width 215 height 51
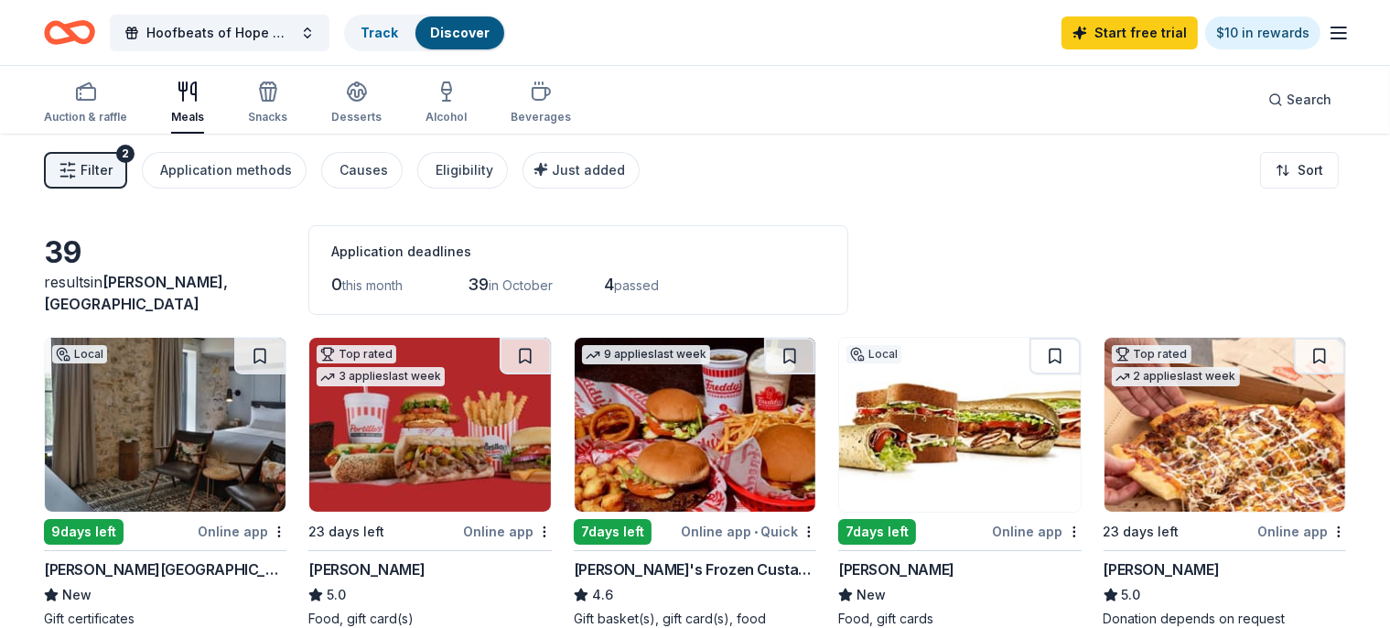
scroll to position [96, 0]
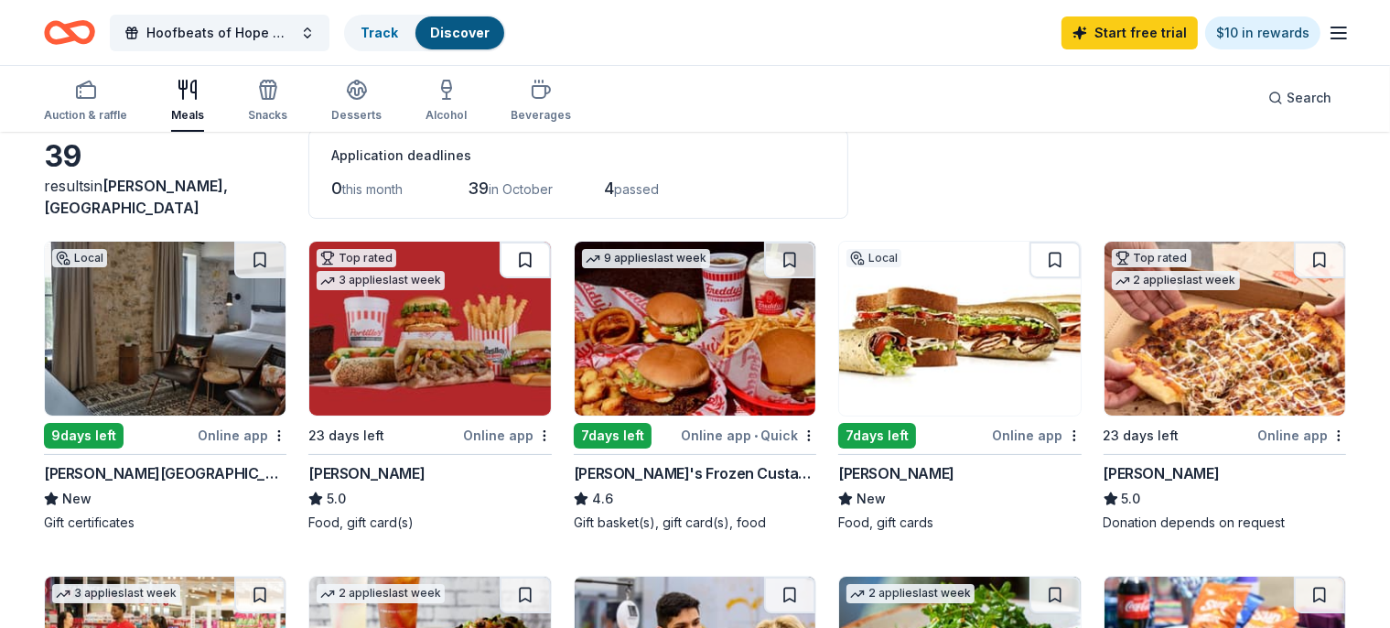
click at [533, 267] on button at bounding box center [525, 260] width 51 height 37
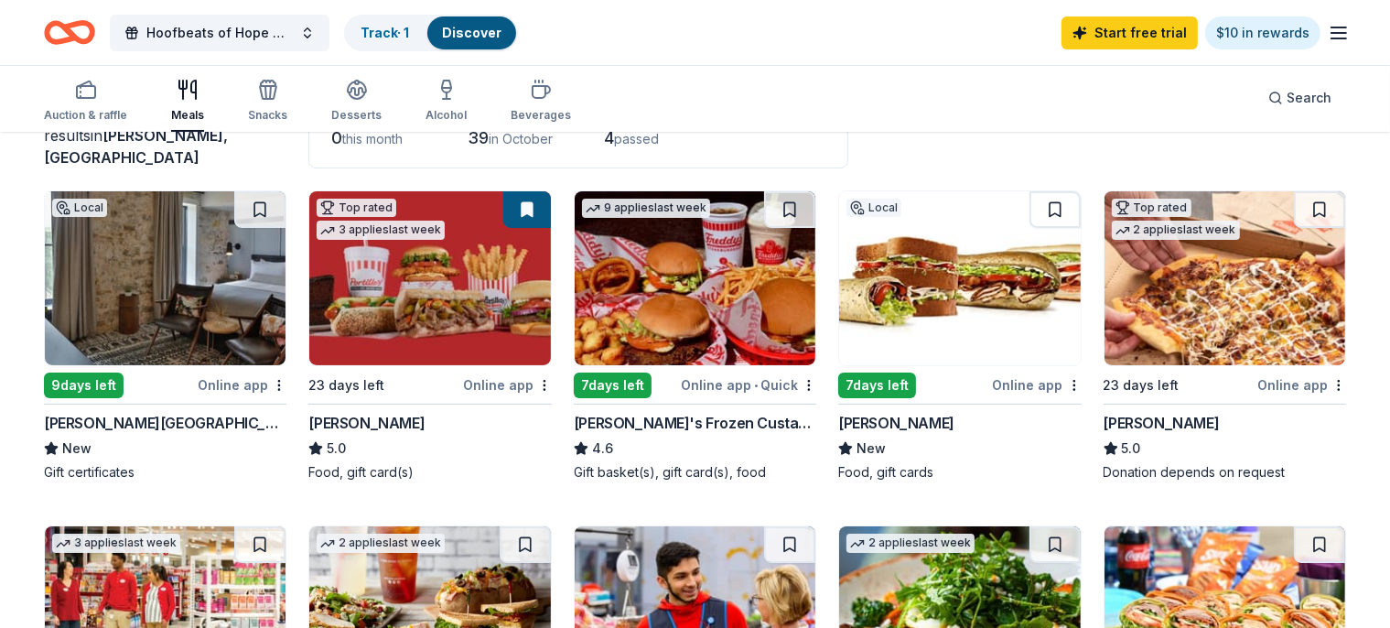
scroll to position [193, 0]
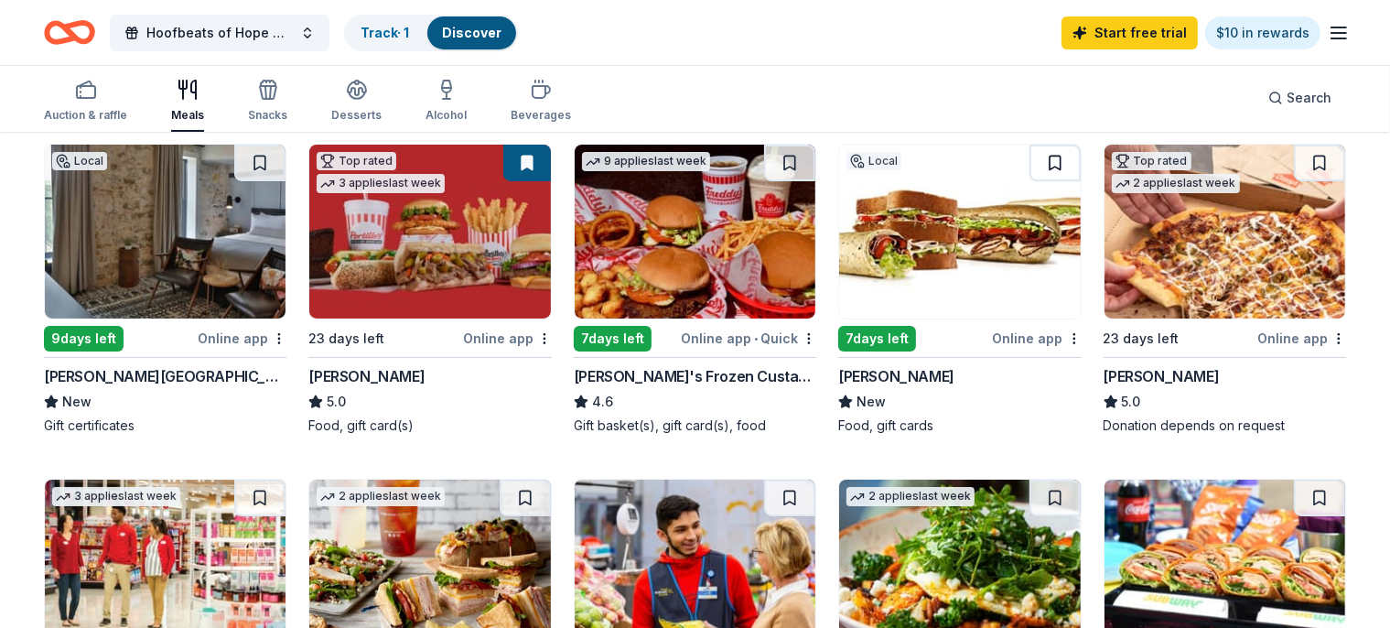
click at [1042, 159] on button at bounding box center [1055, 163] width 51 height 37
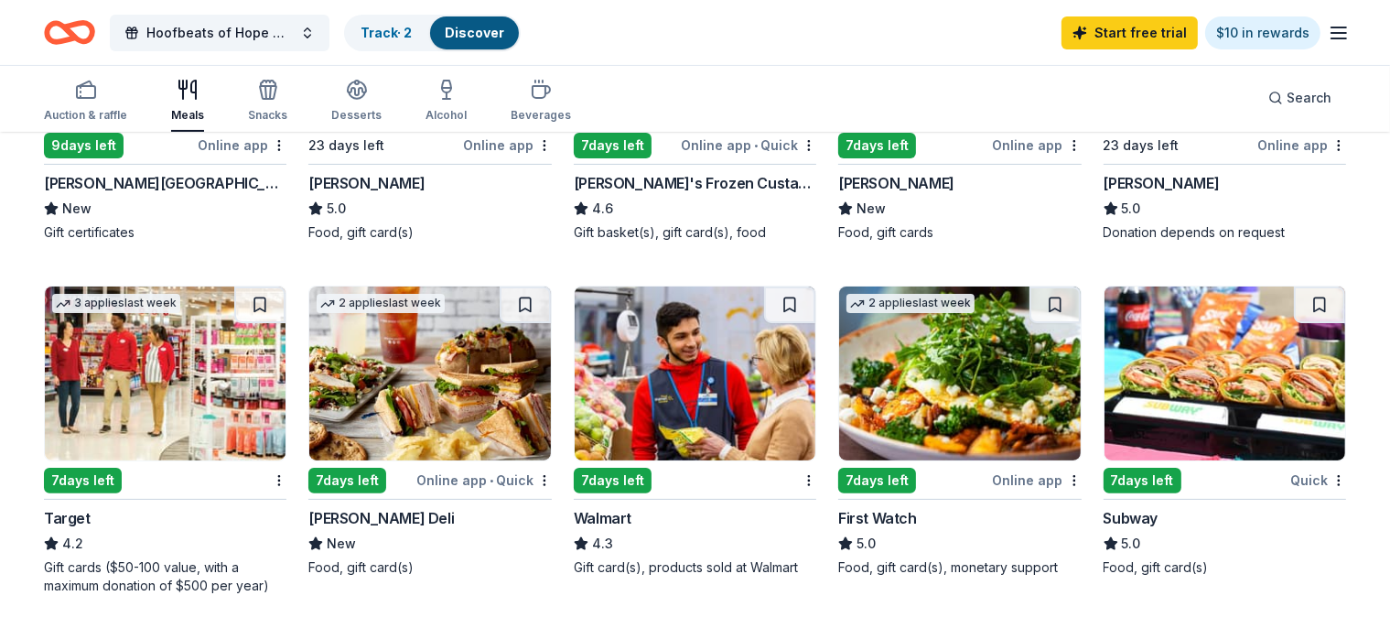
scroll to position [483, 0]
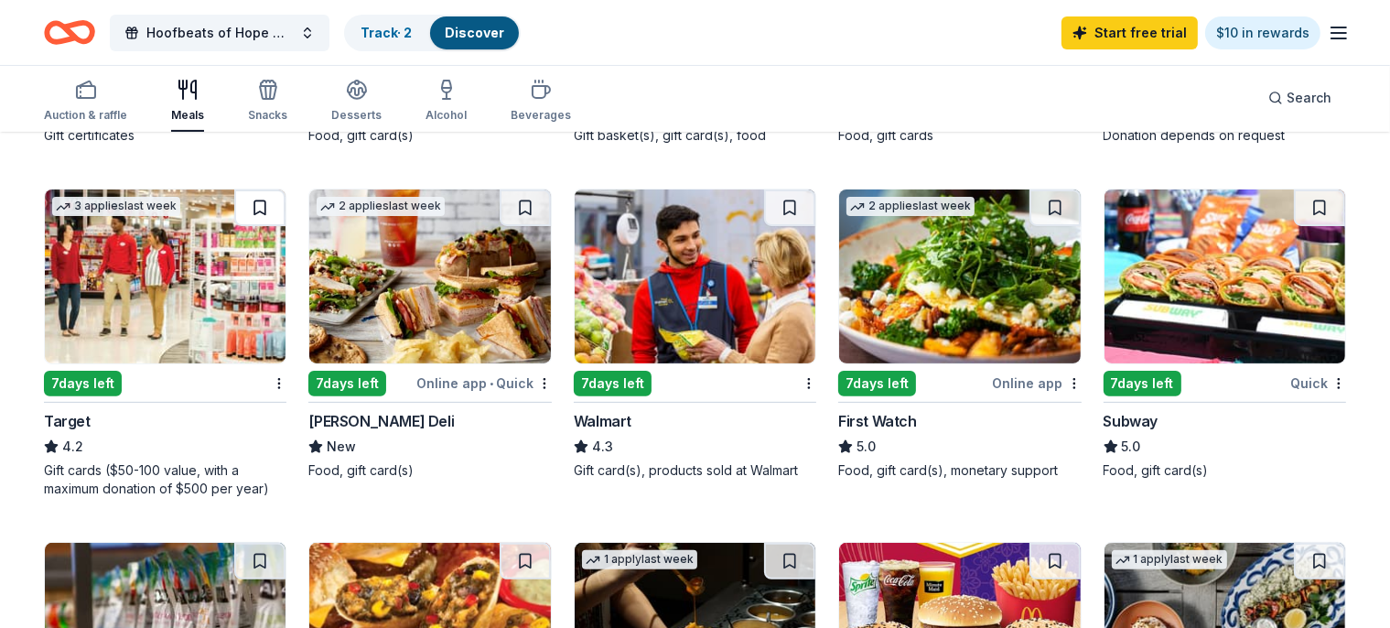
click at [277, 210] on button at bounding box center [259, 207] width 51 height 37
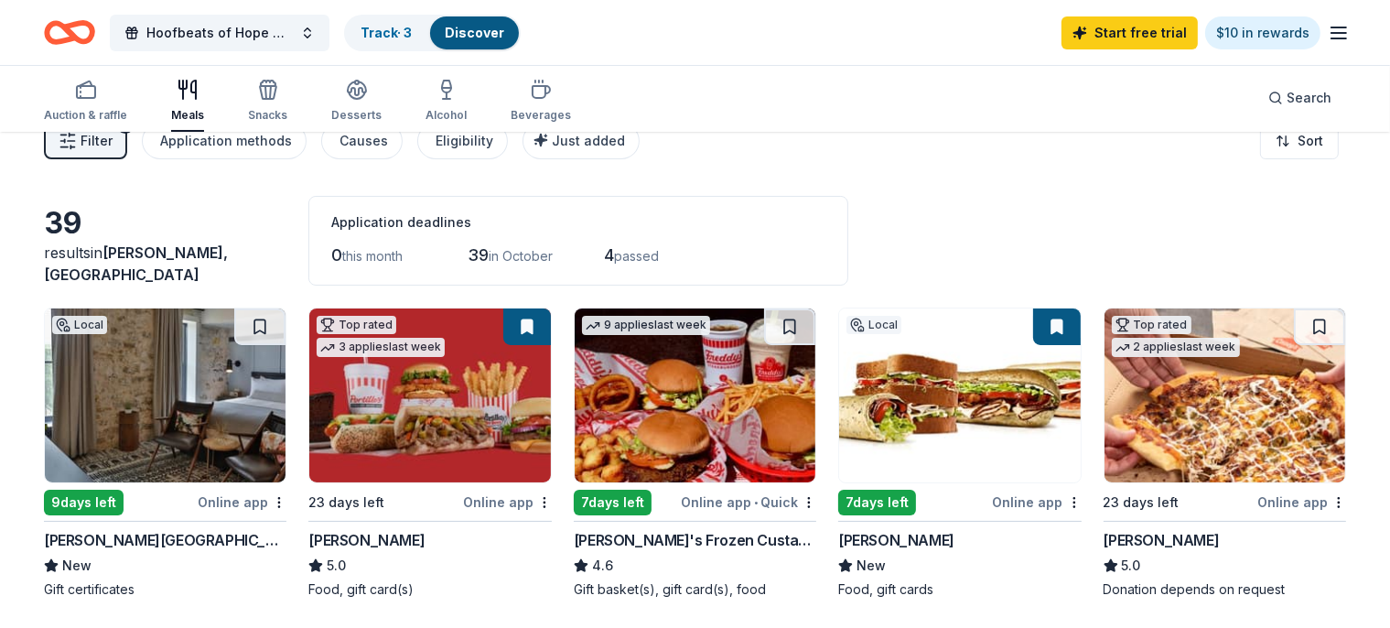
scroll to position [0, 0]
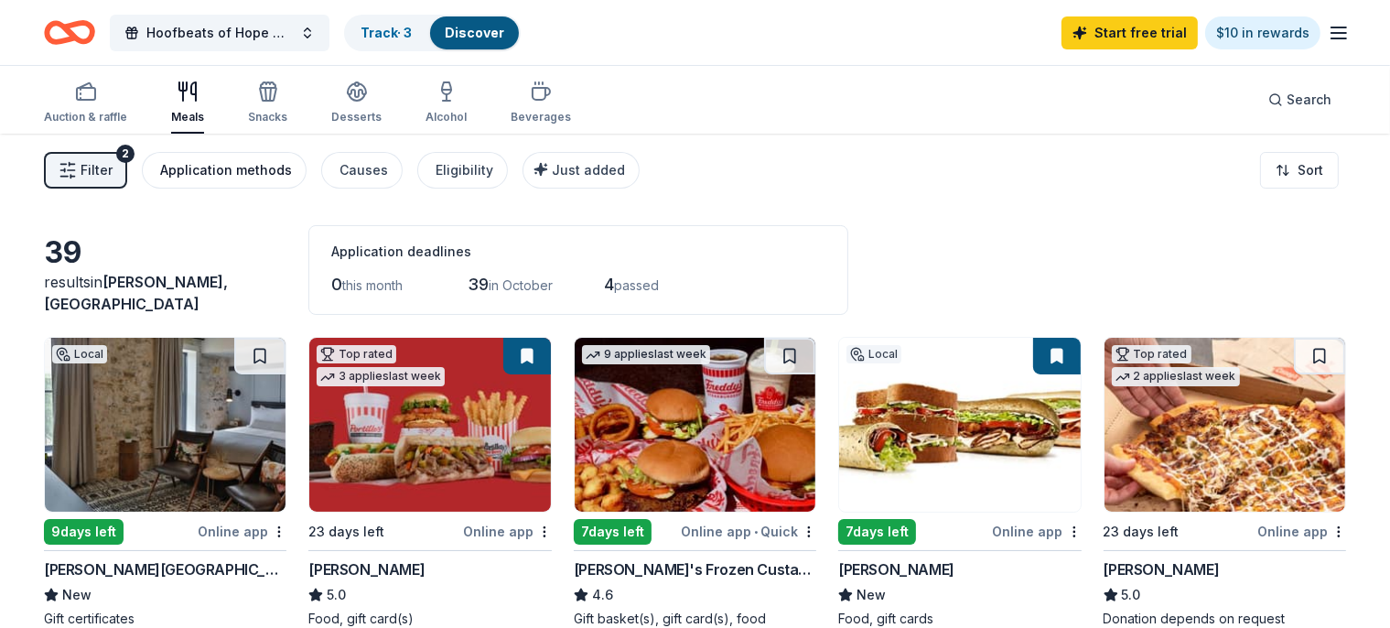
click at [288, 178] on div "Application methods" at bounding box center [226, 170] width 132 height 22
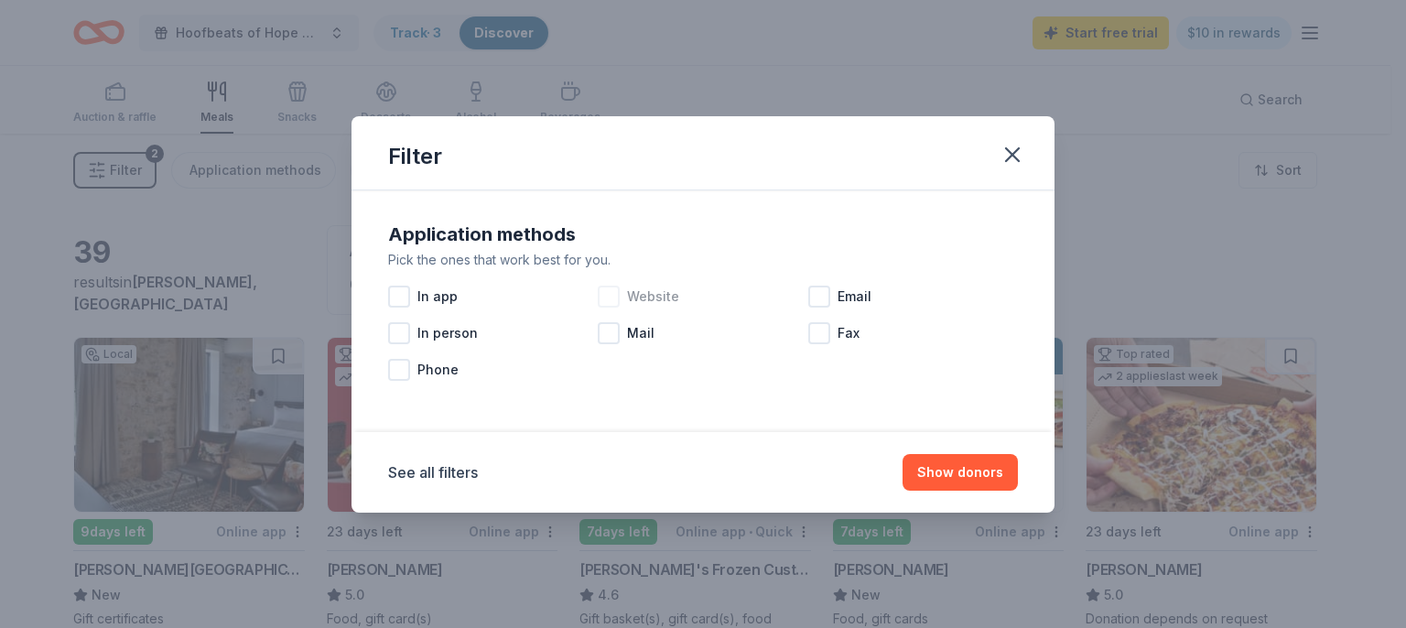
click at [612, 302] on div at bounding box center [609, 297] width 22 height 22
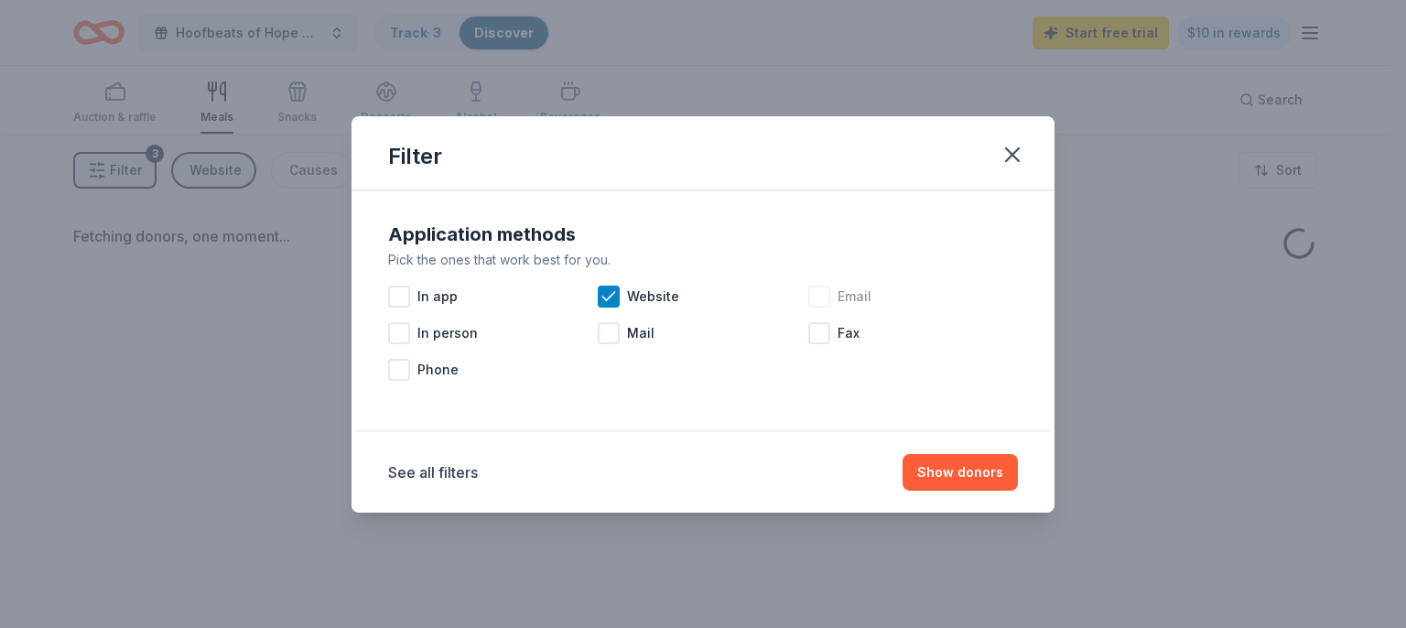
click at [824, 295] on div at bounding box center [819, 297] width 22 height 22
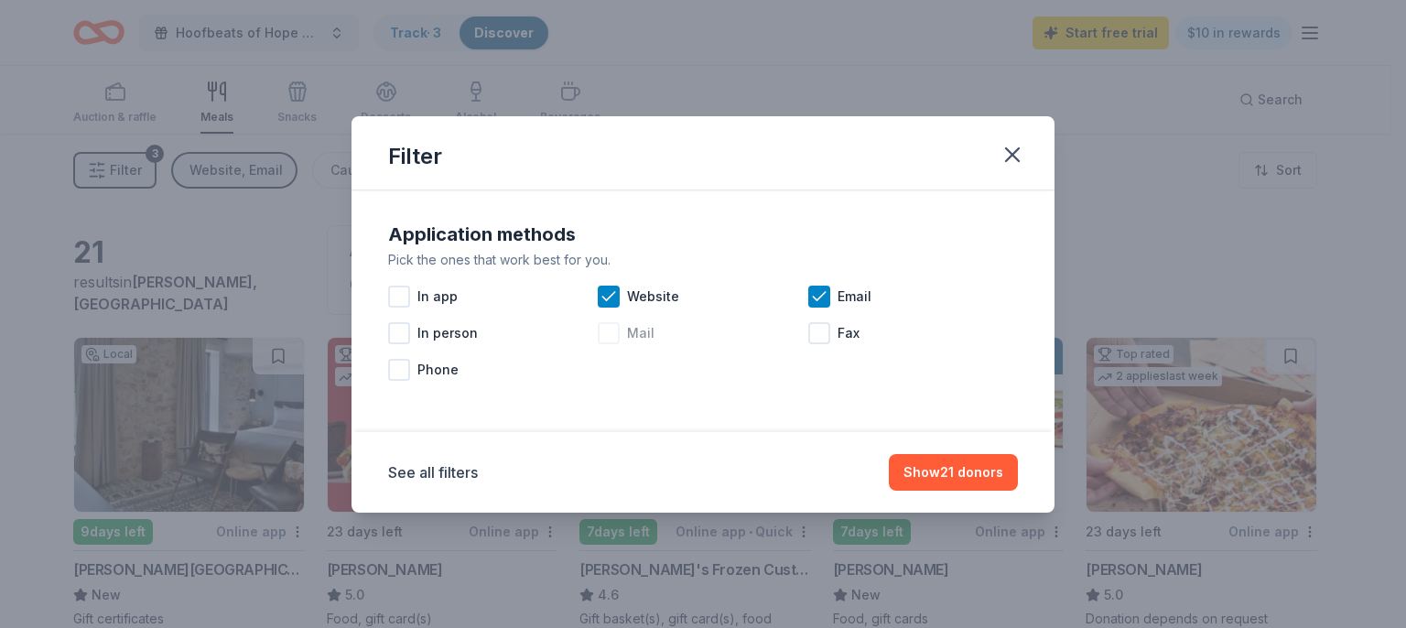
click at [613, 334] on div at bounding box center [609, 333] width 22 height 22
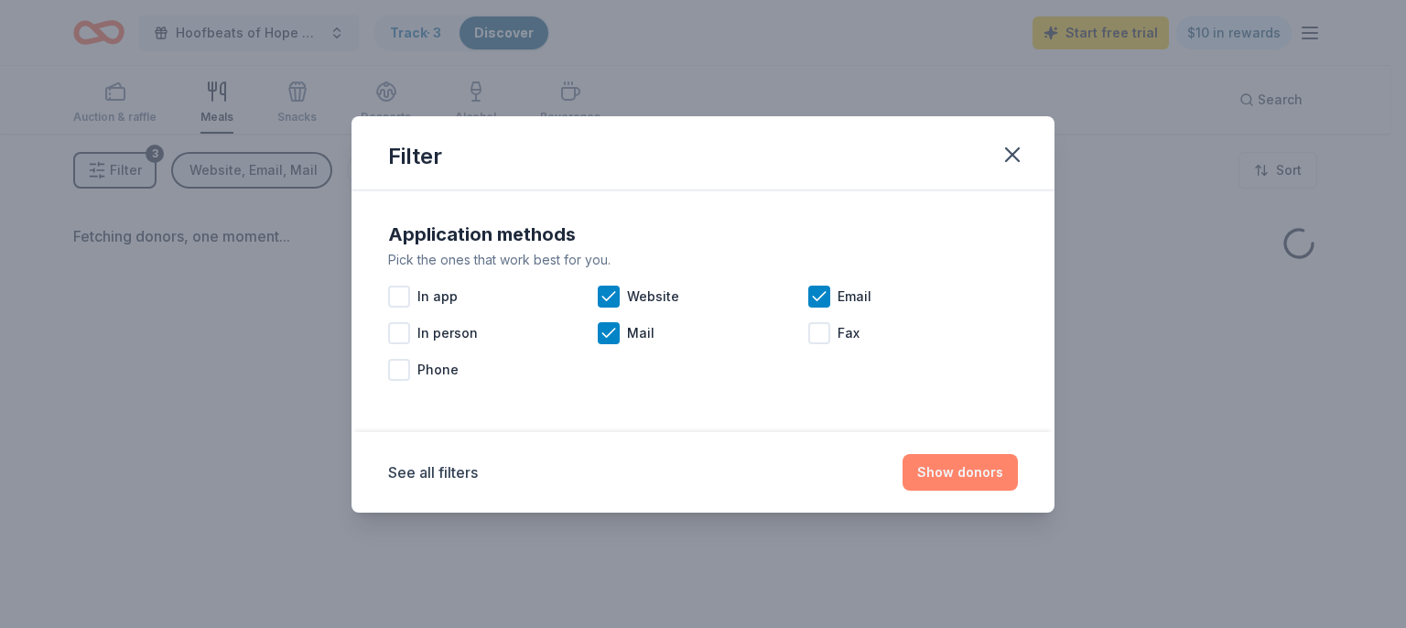
click at [971, 469] on button "Show donors" at bounding box center [959, 472] width 115 height 37
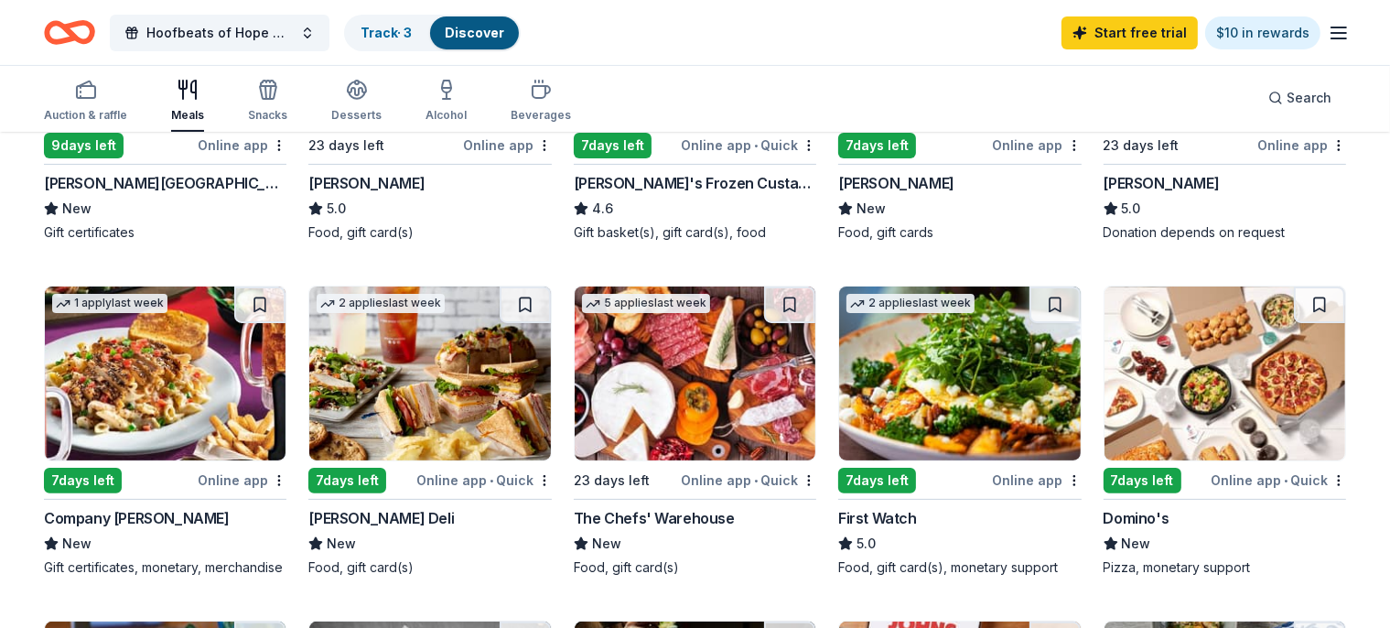
scroll to position [483, 0]
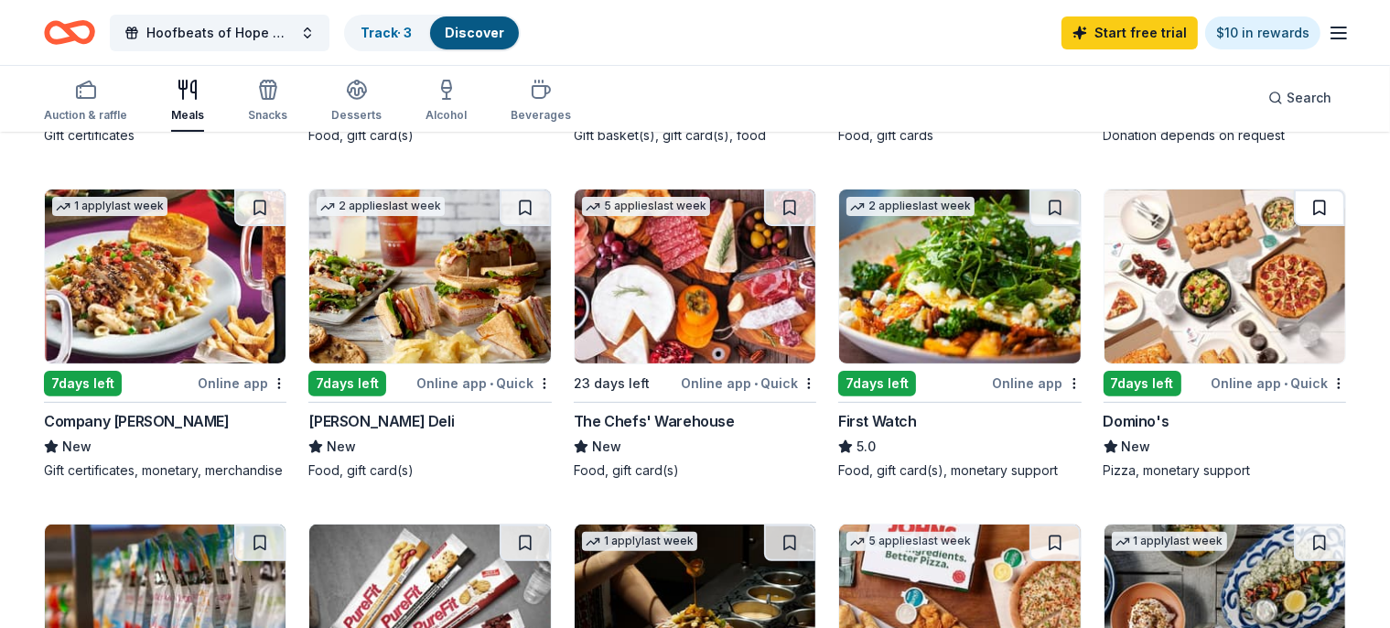
click at [1294, 212] on button at bounding box center [1319, 207] width 51 height 37
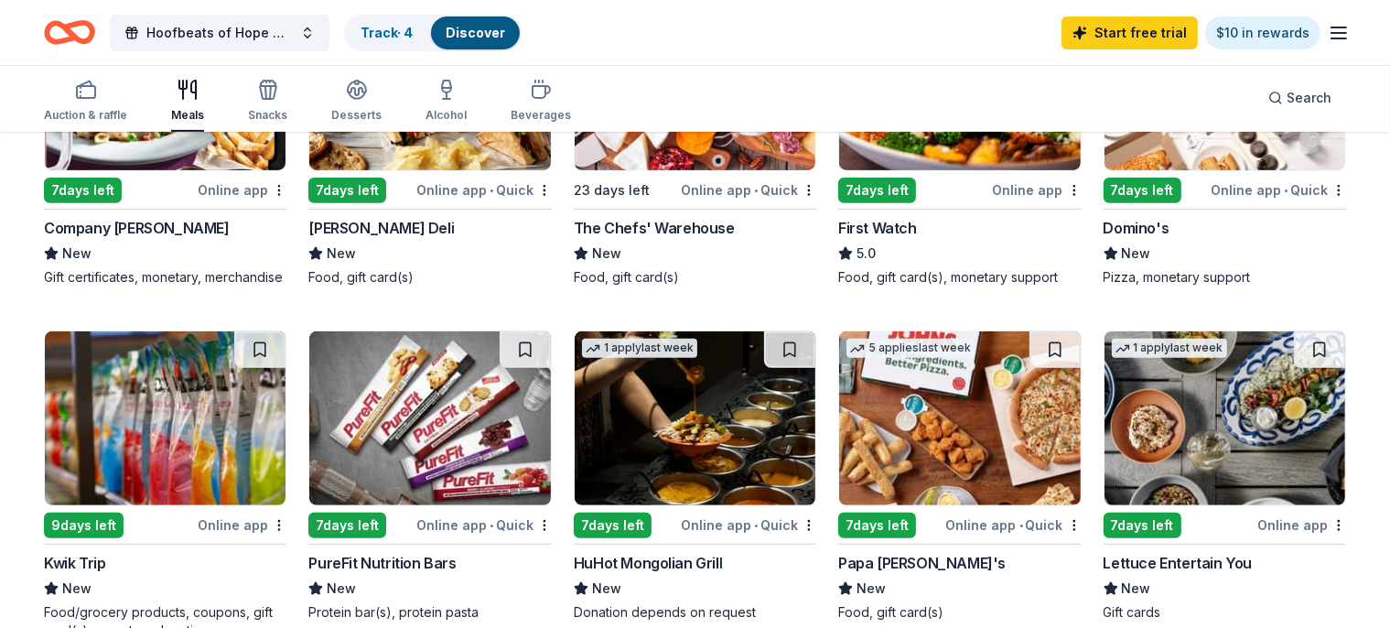
scroll to position [772, 0]
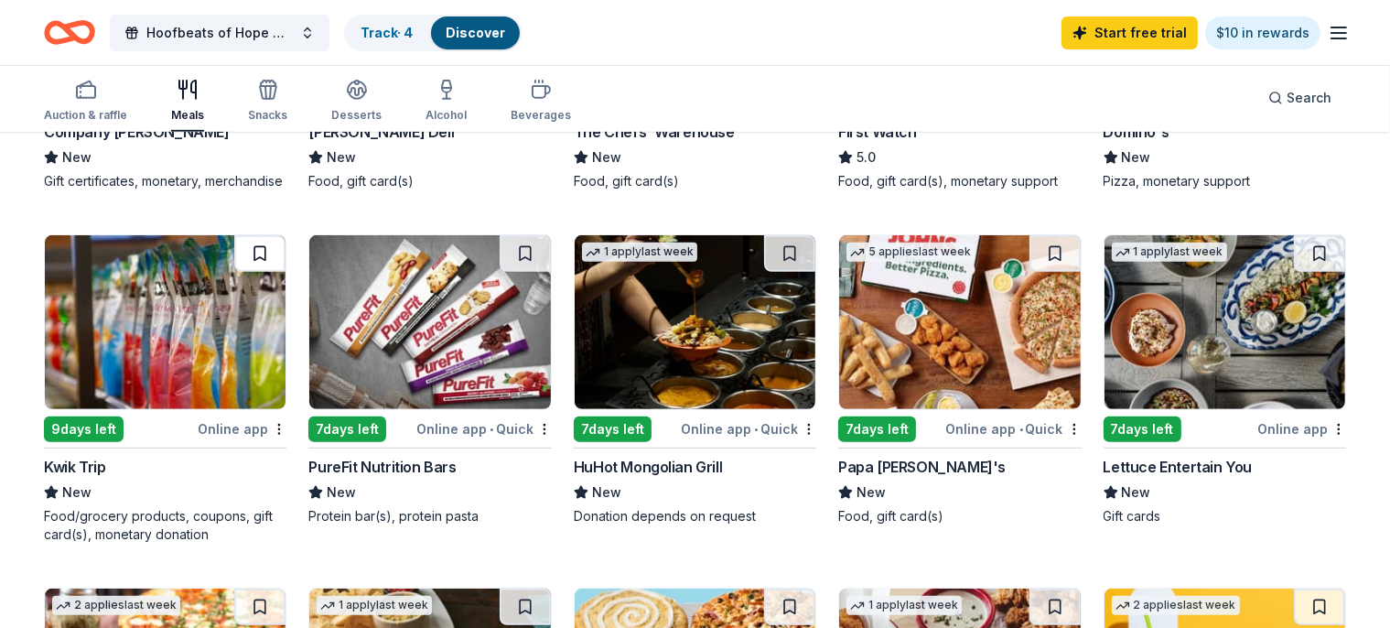
click at [276, 269] on button at bounding box center [259, 253] width 51 height 37
click at [786, 265] on button at bounding box center [789, 253] width 51 height 37
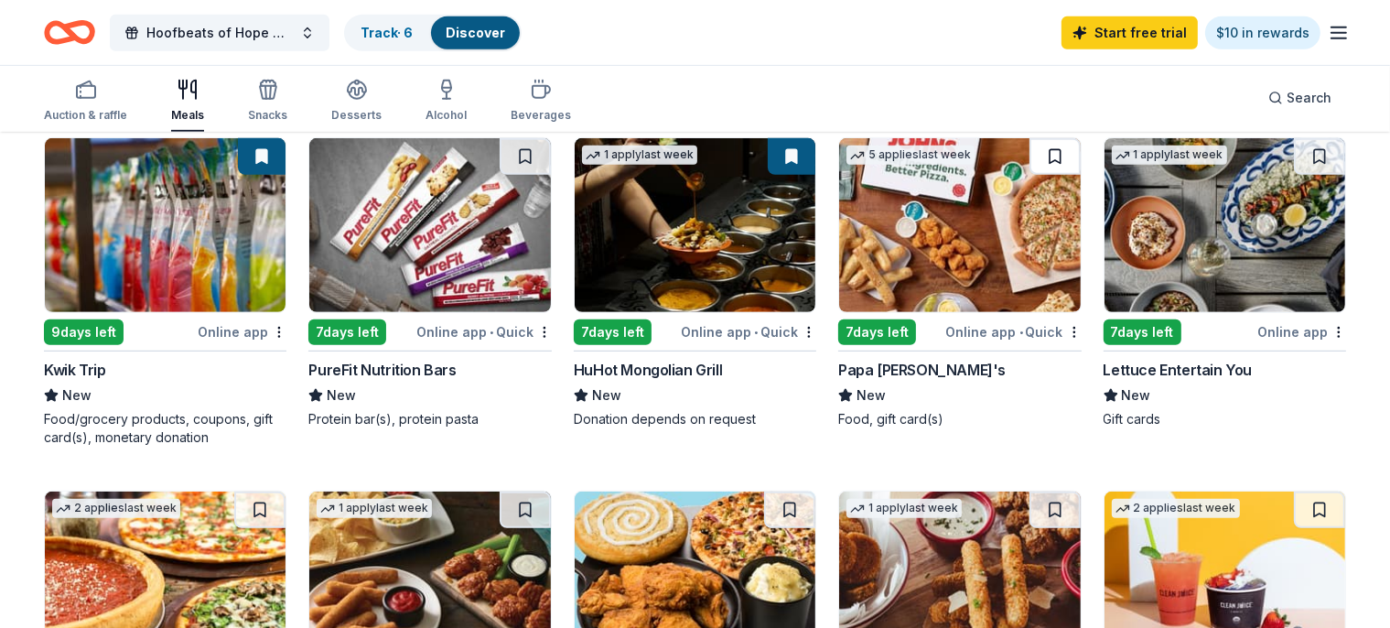
click at [1038, 175] on button at bounding box center [1055, 156] width 51 height 37
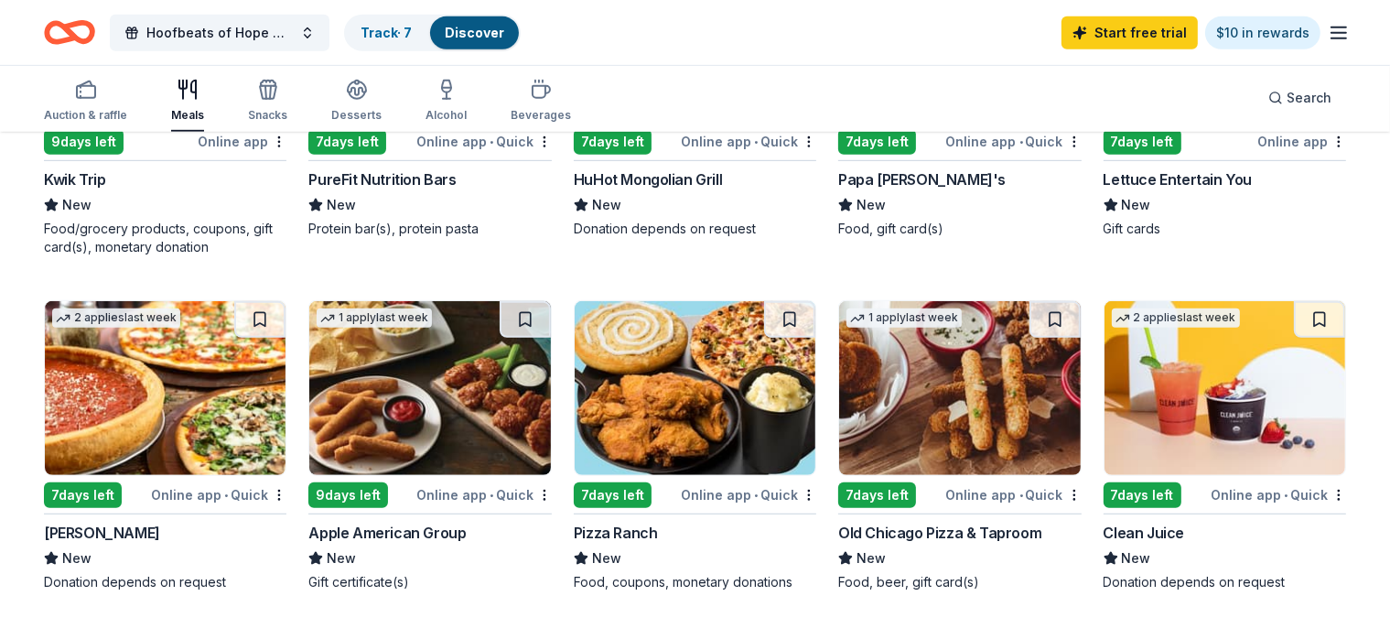
scroll to position [1063, 0]
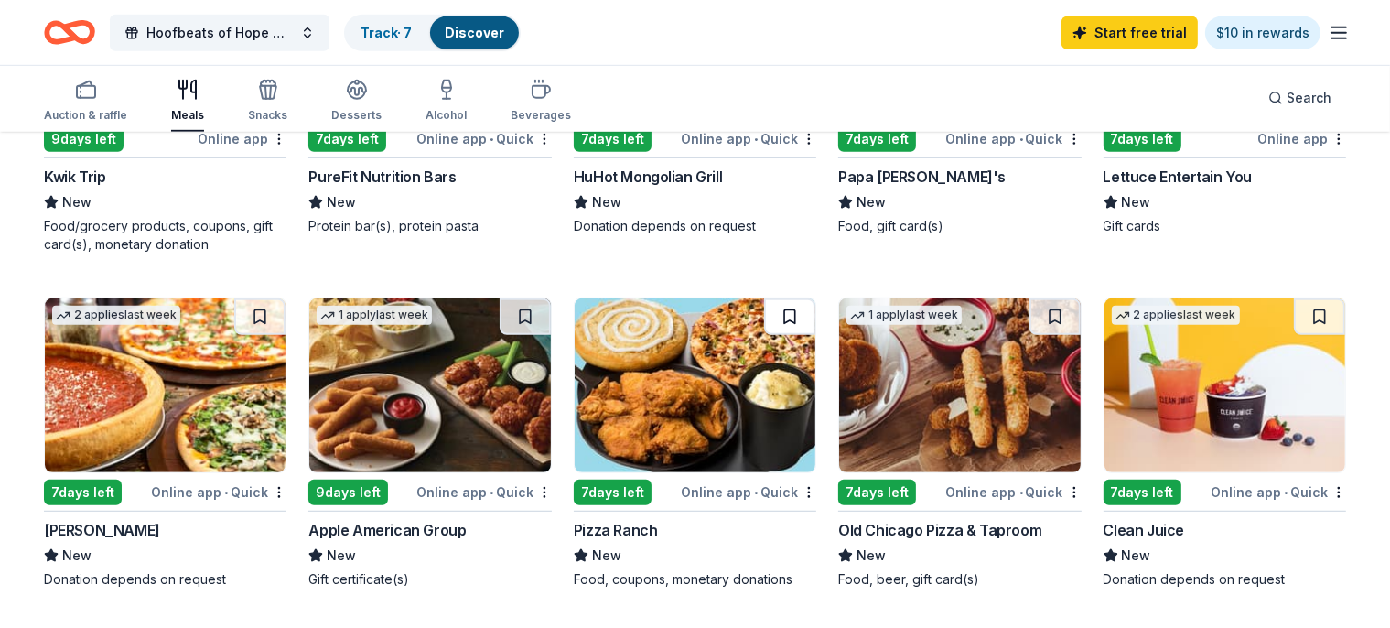
click at [792, 325] on button at bounding box center [789, 316] width 51 height 37
click at [279, 332] on button at bounding box center [259, 316] width 51 height 37
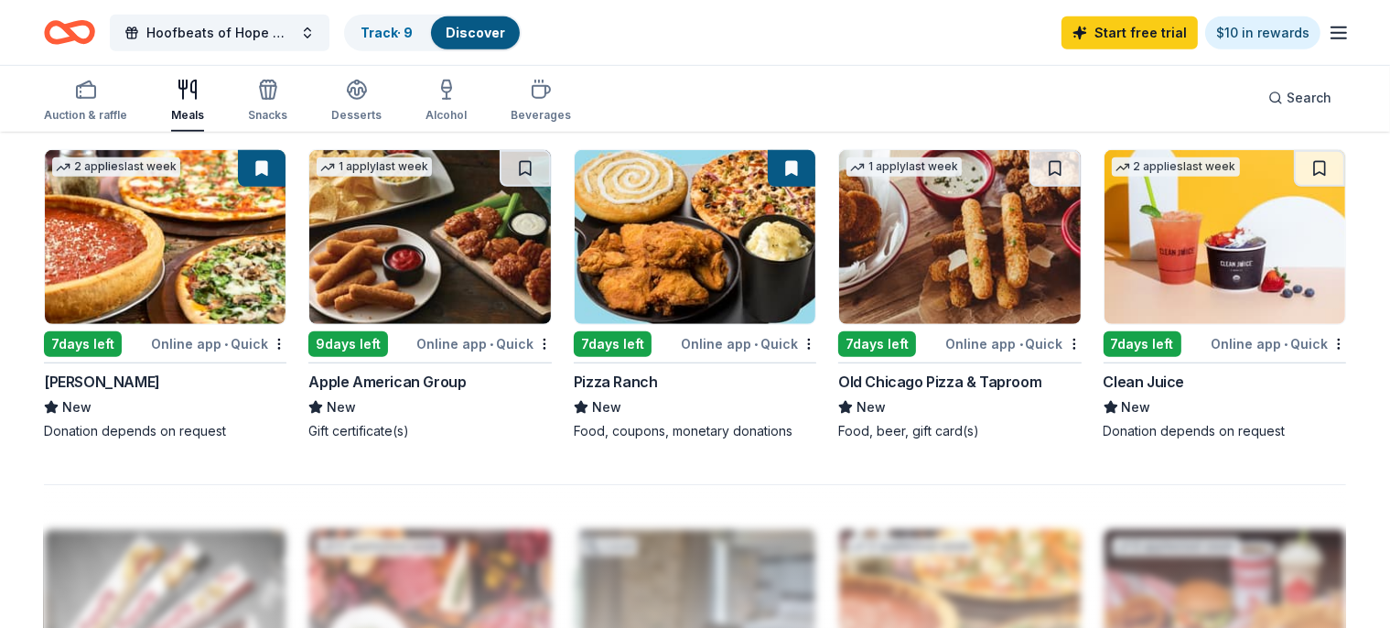
scroll to position [1256, 0]
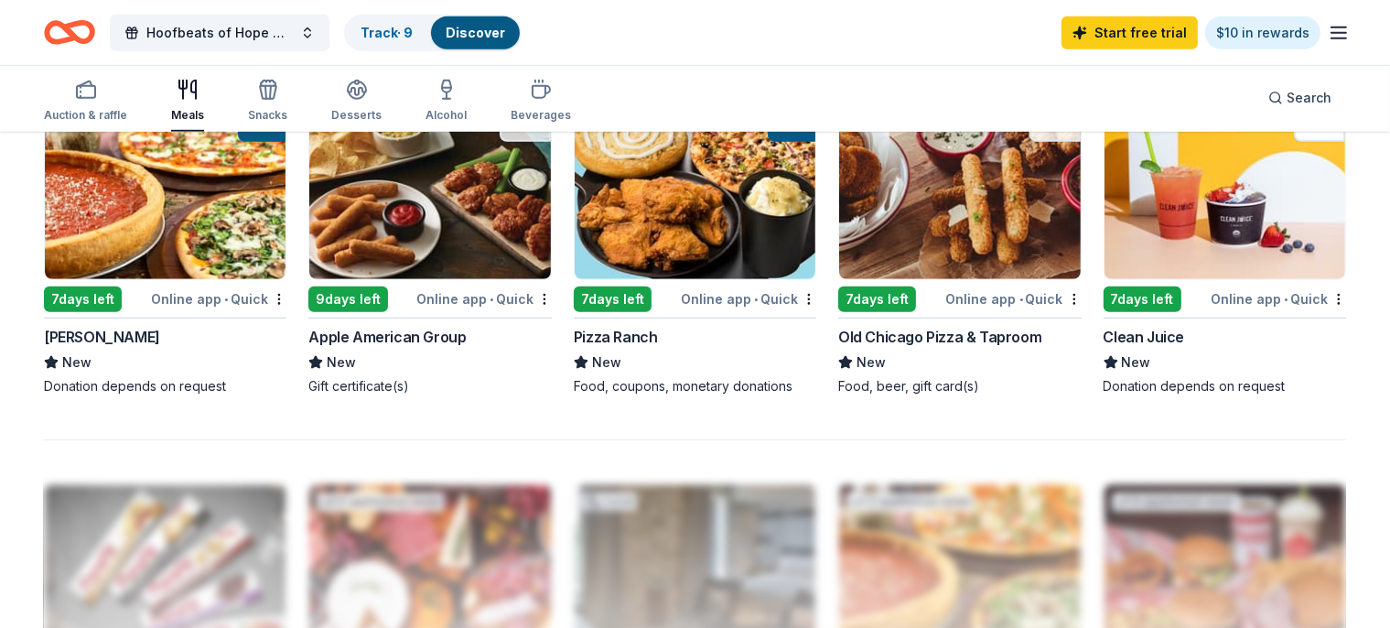
click at [1304, 142] on button at bounding box center [1319, 123] width 51 height 37
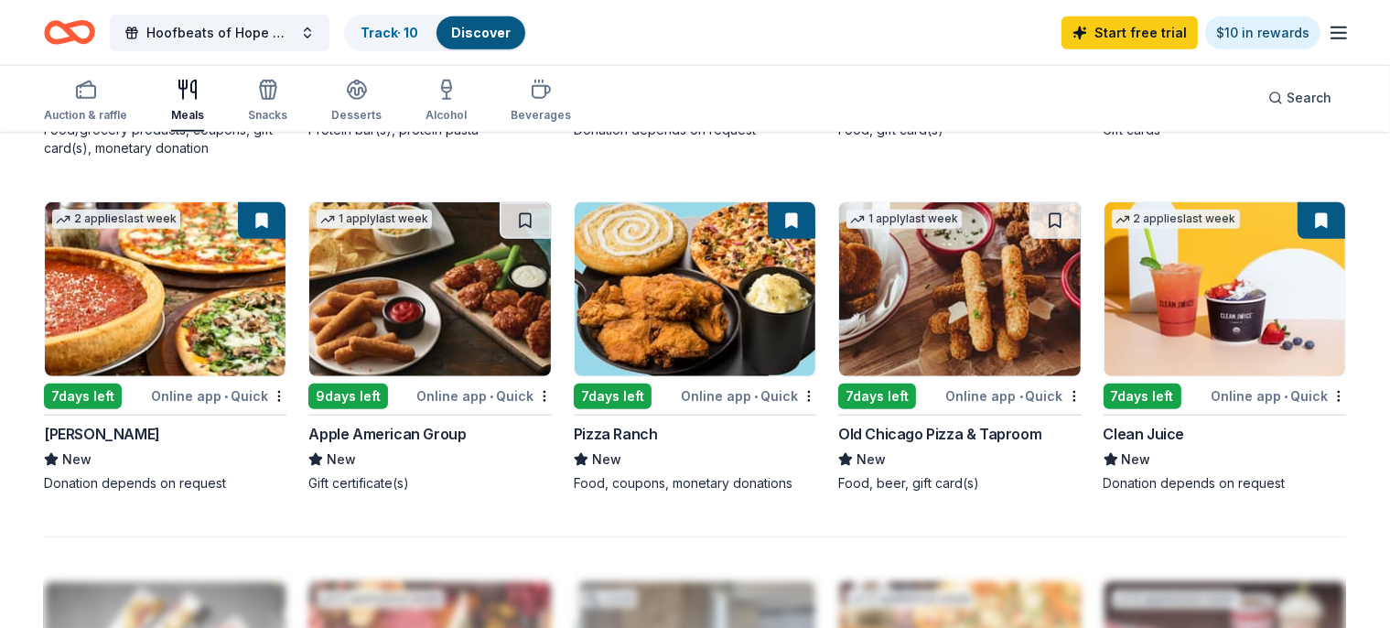
scroll to position [1160, 0]
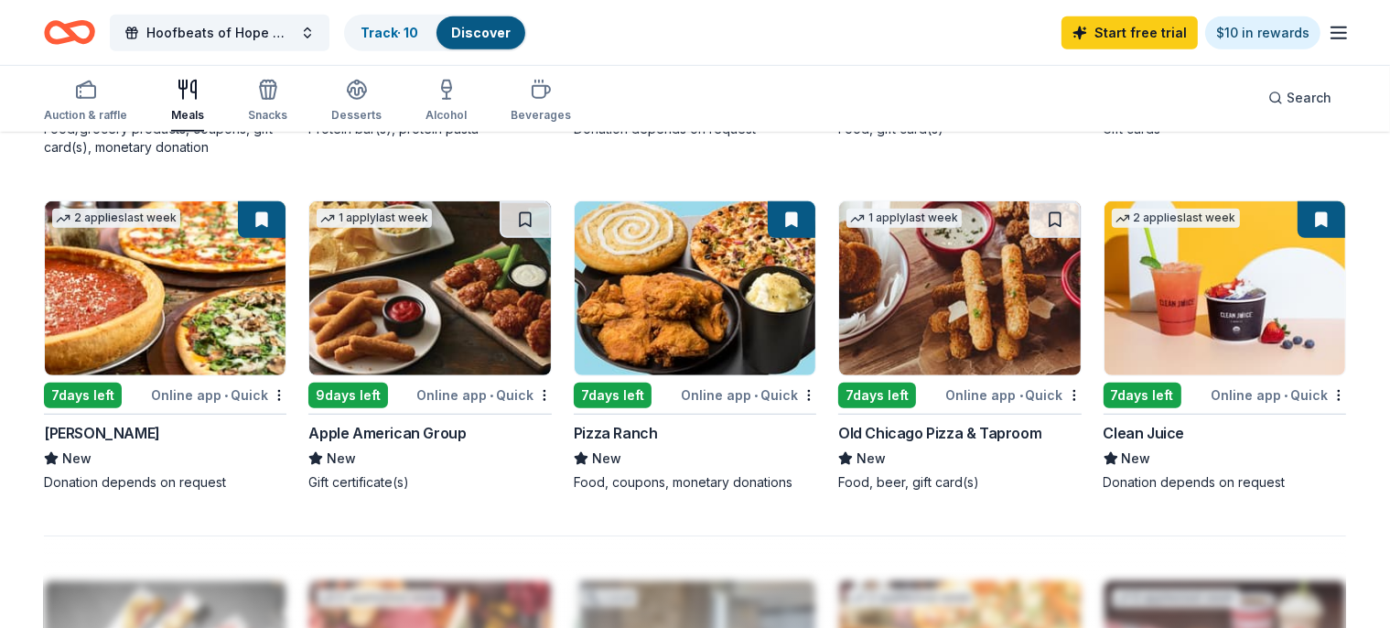
click at [394, 374] on img at bounding box center [429, 288] width 241 height 174
click at [536, 235] on button at bounding box center [525, 219] width 51 height 37
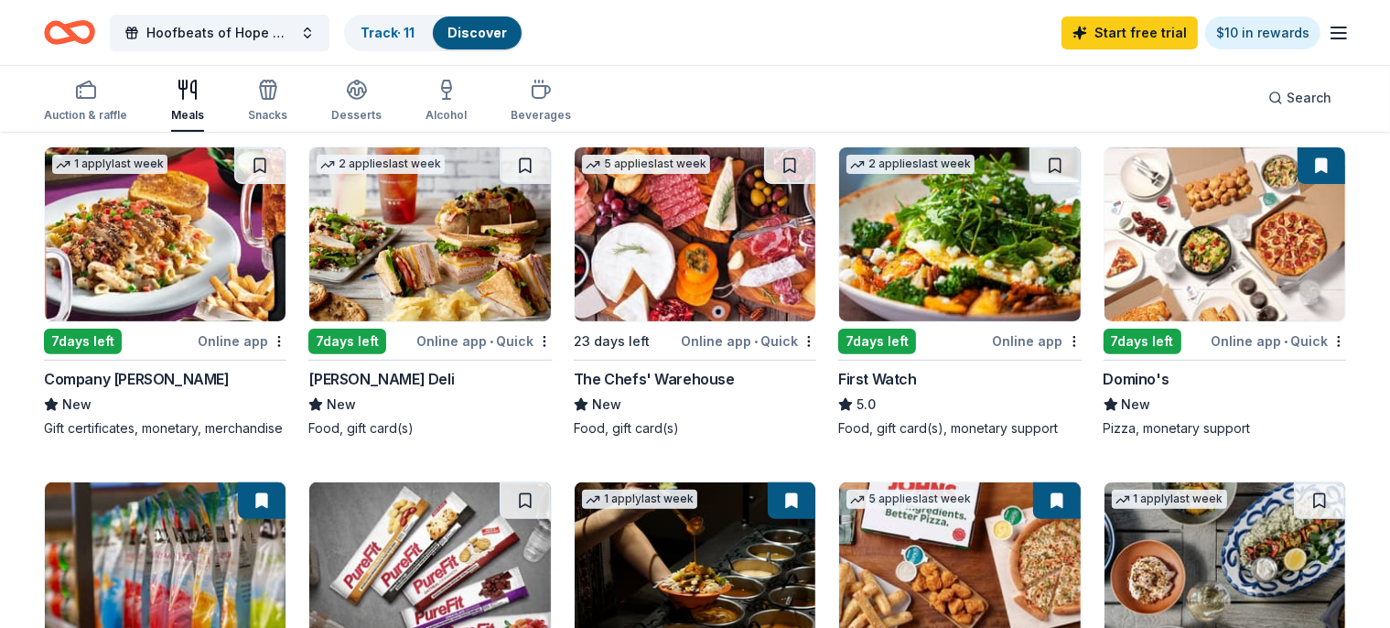
scroll to position [483, 0]
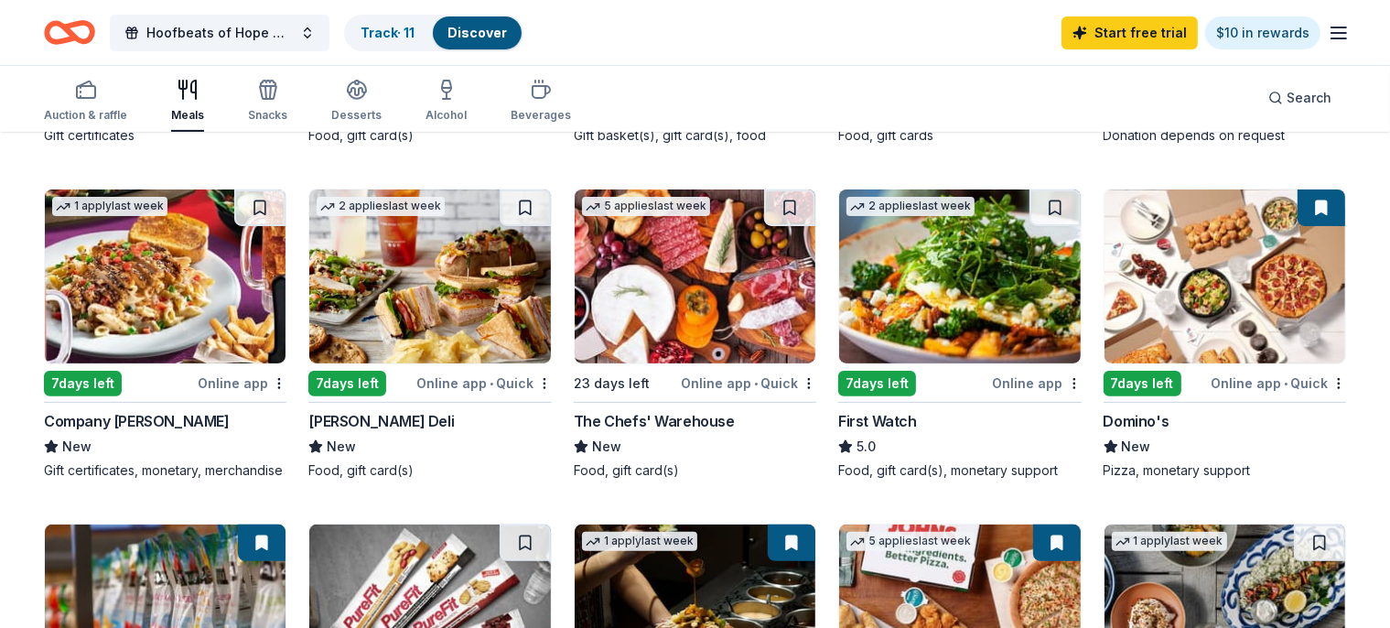
click at [906, 281] on img at bounding box center [959, 276] width 241 height 174
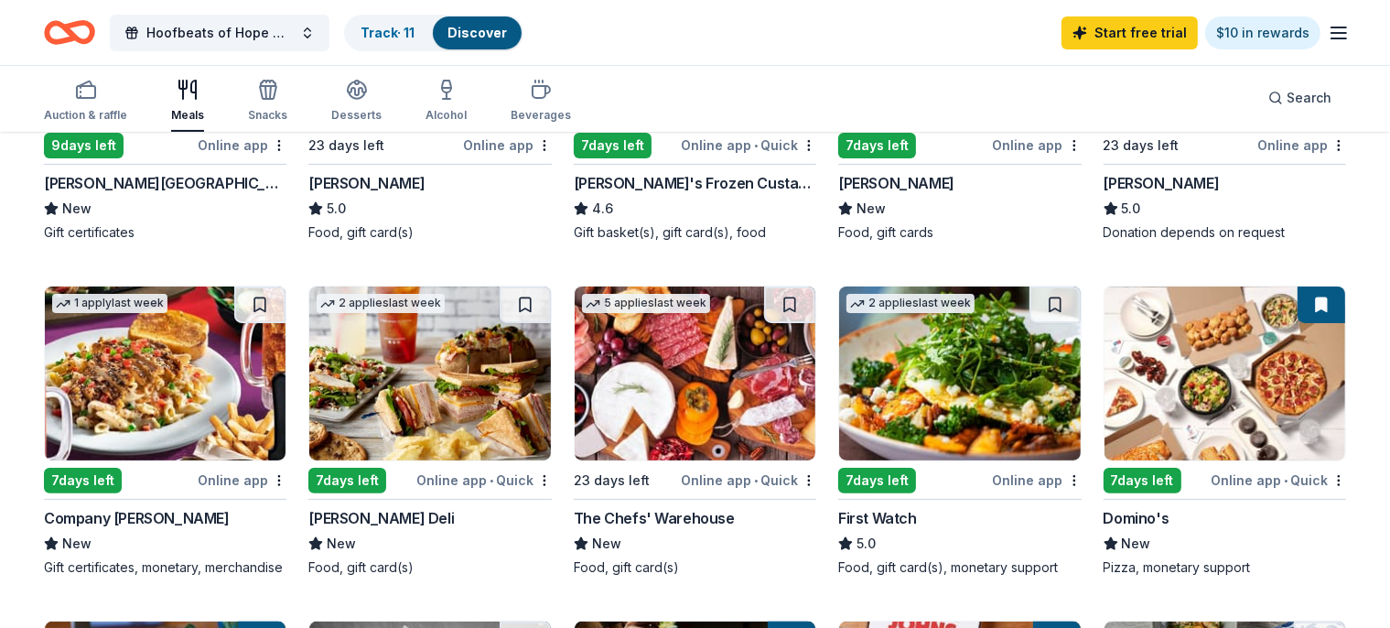
click at [92, 38] on icon "Home" at bounding box center [78, 32] width 28 height 18
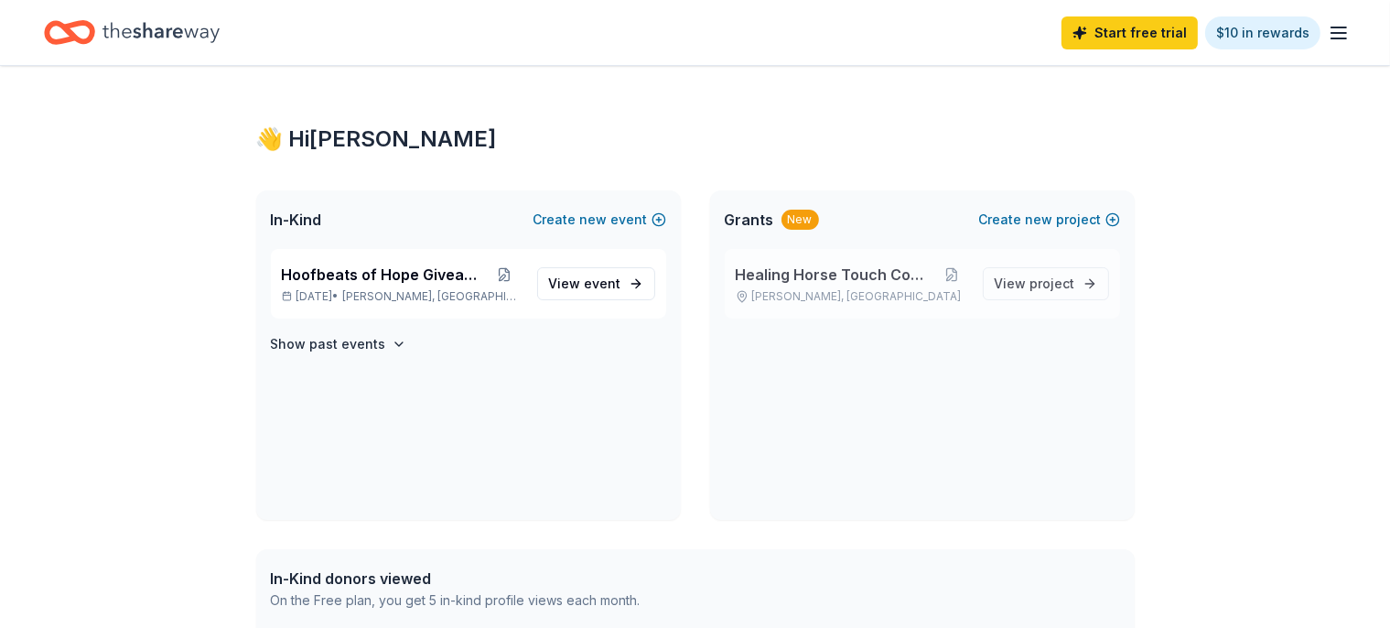
click at [841, 275] on span "Healing Horse Touch Company" at bounding box center [836, 275] width 200 height 22
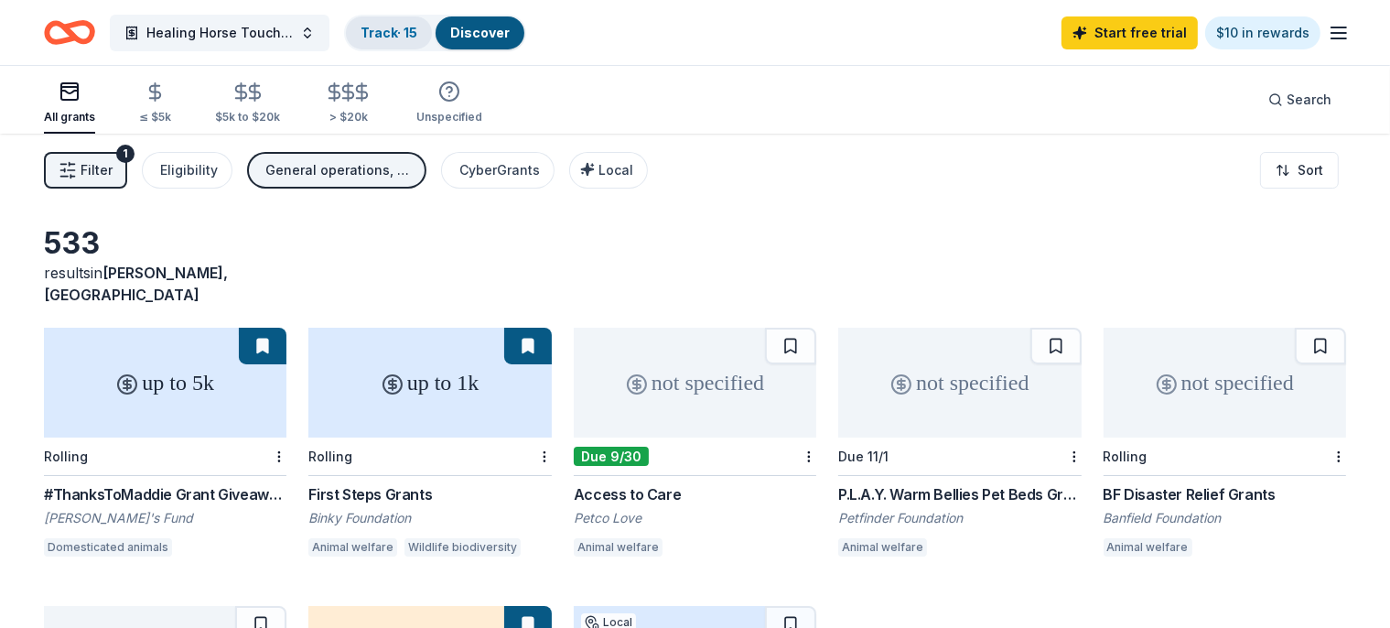
click at [405, 34] on link "Track · 15" at bounding box center [389, 33] width 57 height 16
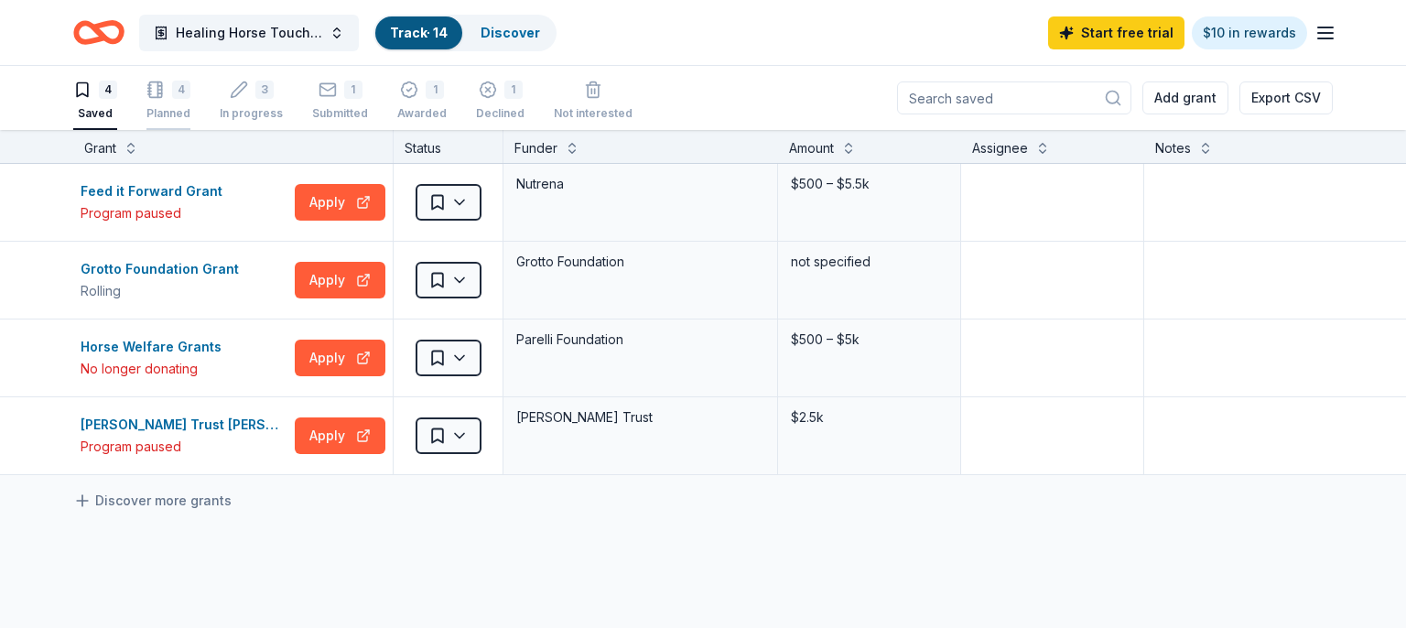
click at [166, 97] on div "4" at bounding box center [168, 90] width 44 height 18
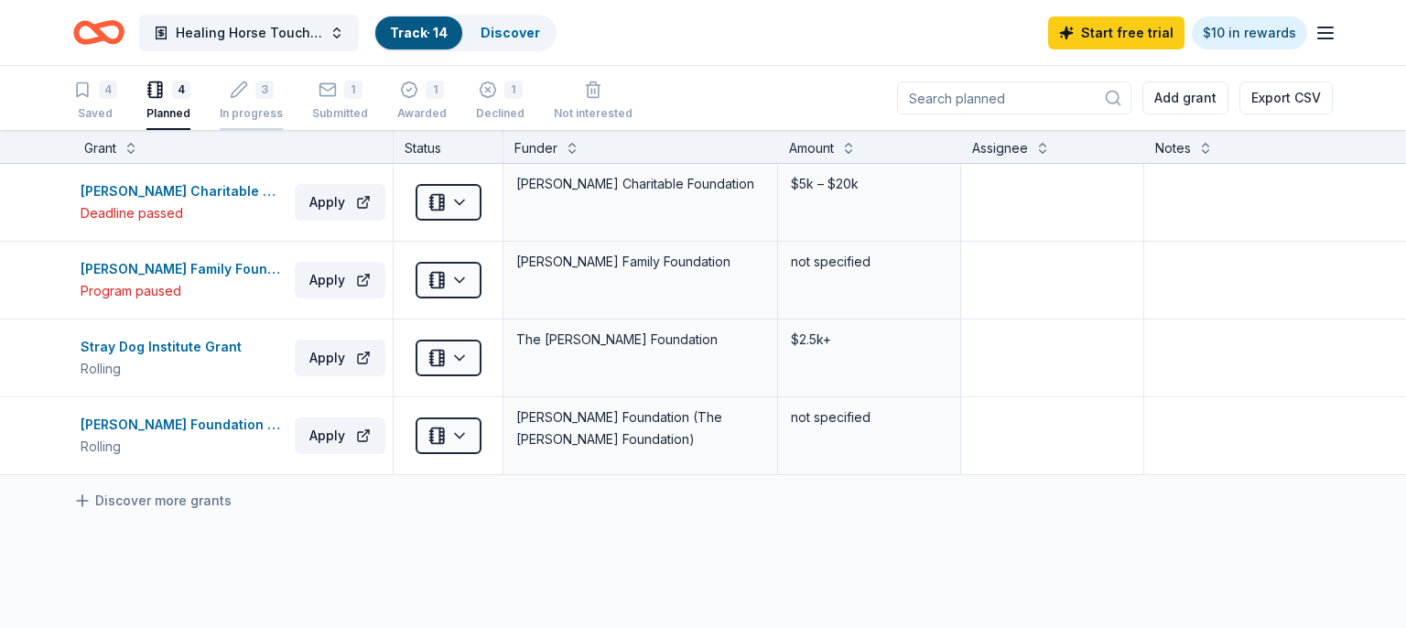
click at [246, 103] on div "3 In progress" at bounding box center [251, 101] width 63 height 40
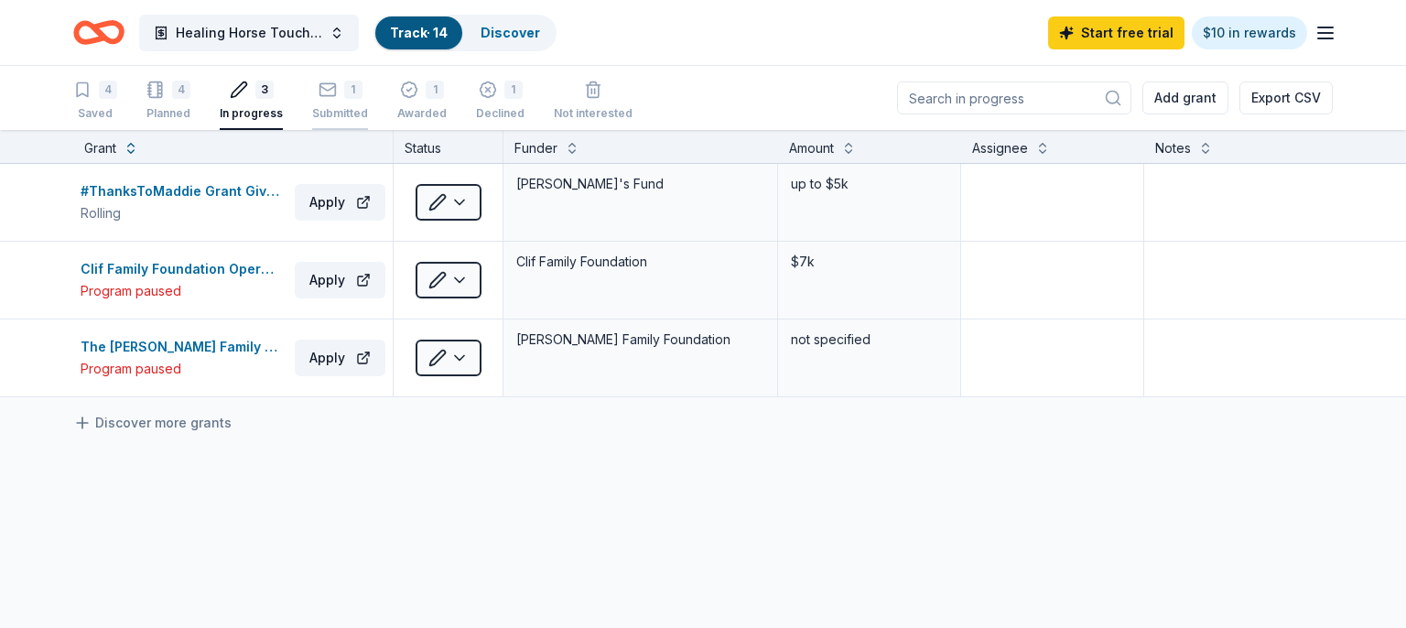
click at [337, 112] on div "Submitted" at bounding box center [340, 113] width 56 height 15
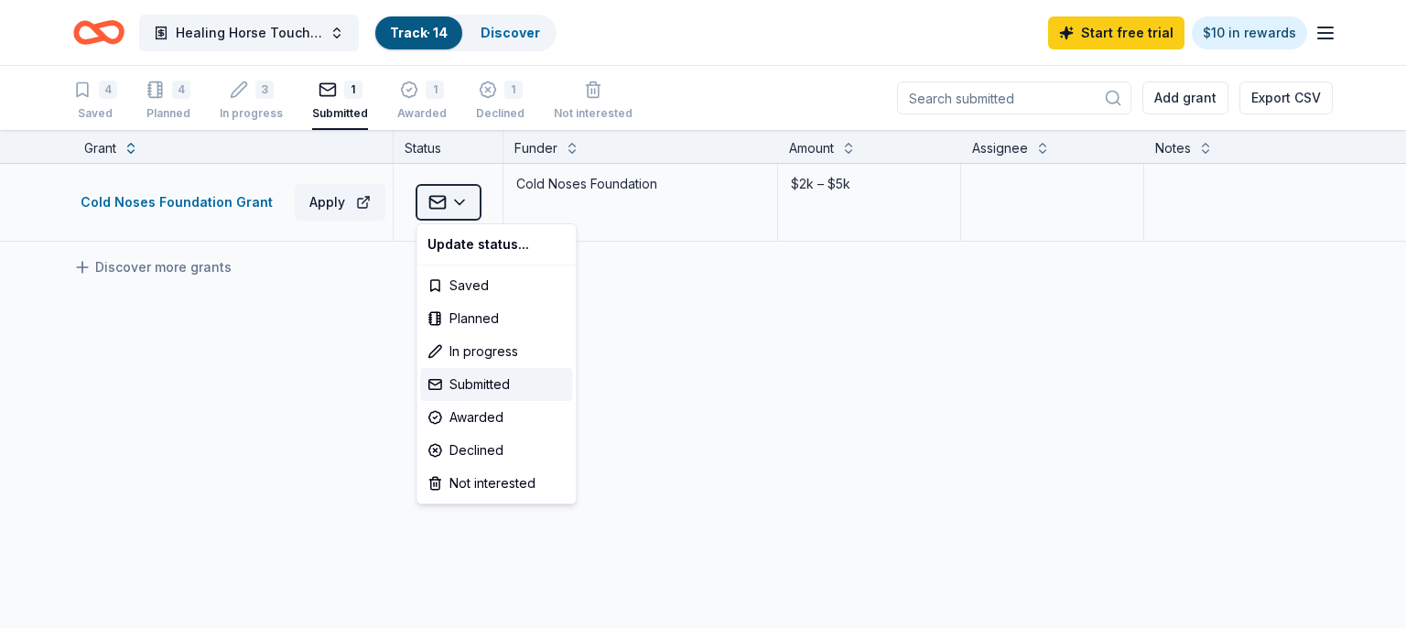
click at [459, 203] on html "Healing Horse Touch Company Track · 14 Discover Start free trial $10 in rewards…" at bounding box center [703, 314] width 1406 height 628
click at [503, 452] on div "Declined" at bounding box center [496, 450] width 152 height 33
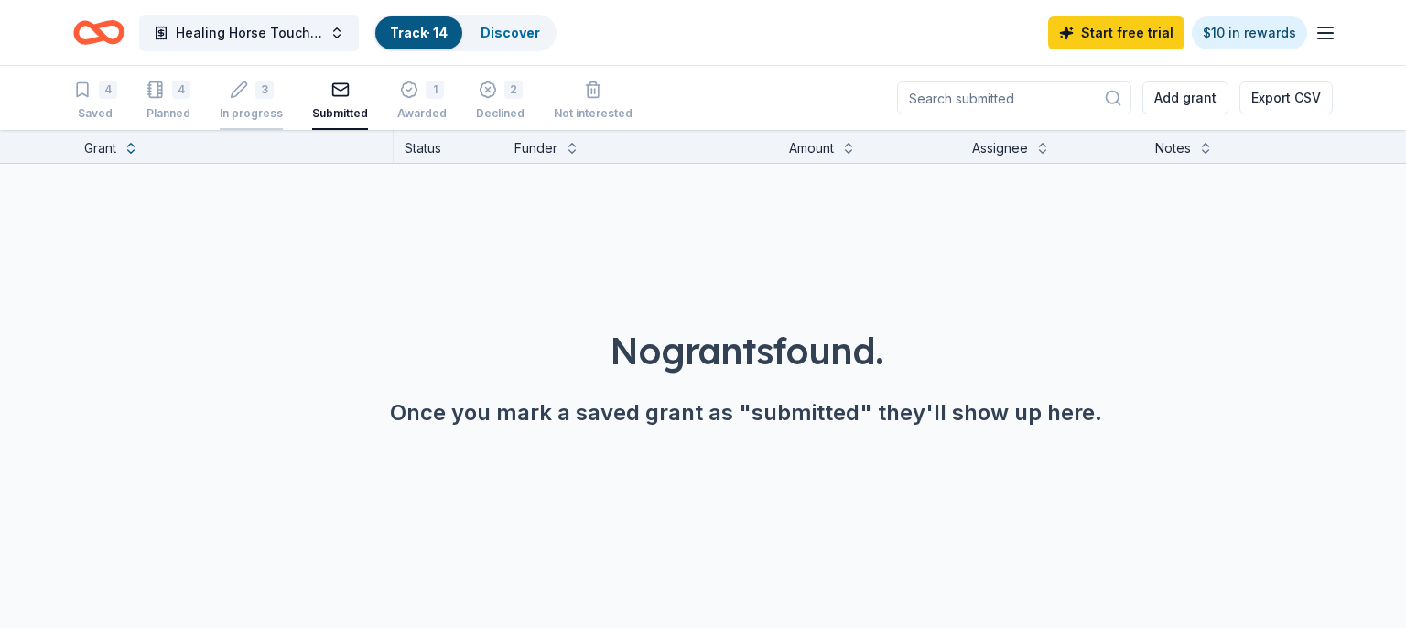
click at [248, 114] on div "In progress" at bounding box center [251, 113] width 63 height 15
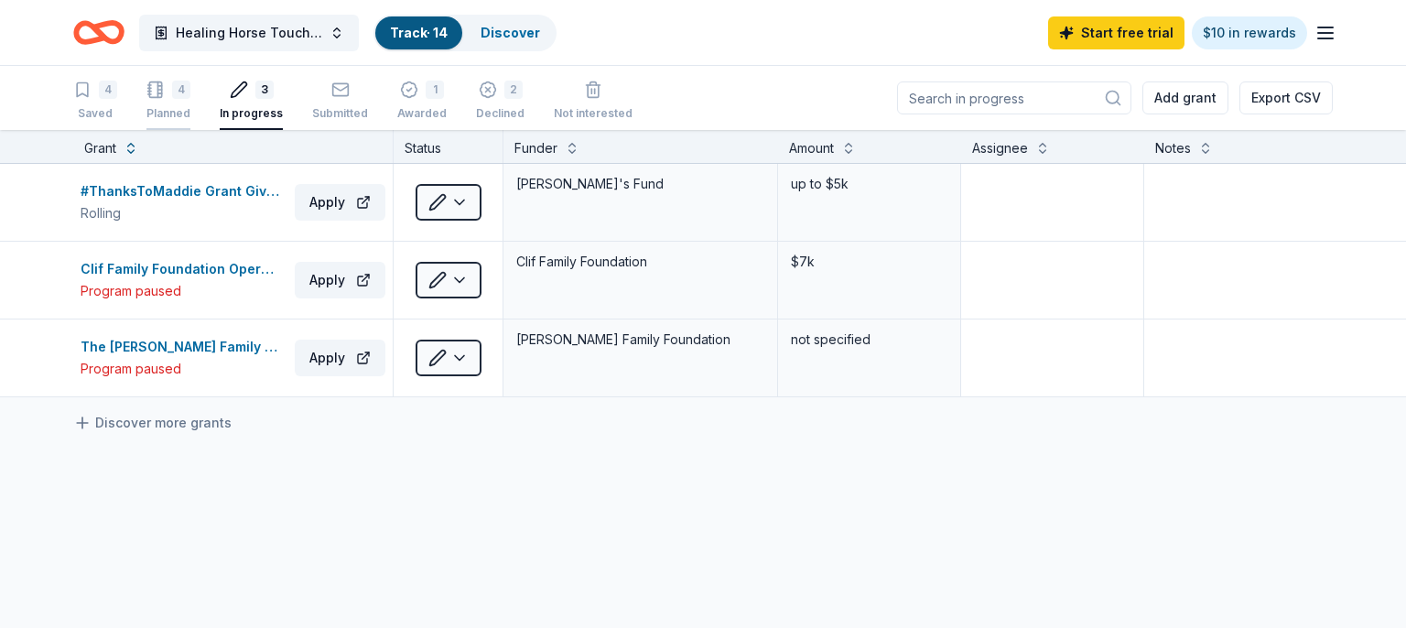
click at [168, 99] on div "4 Planned" at bounding box center [168, 101] width 44 height 40
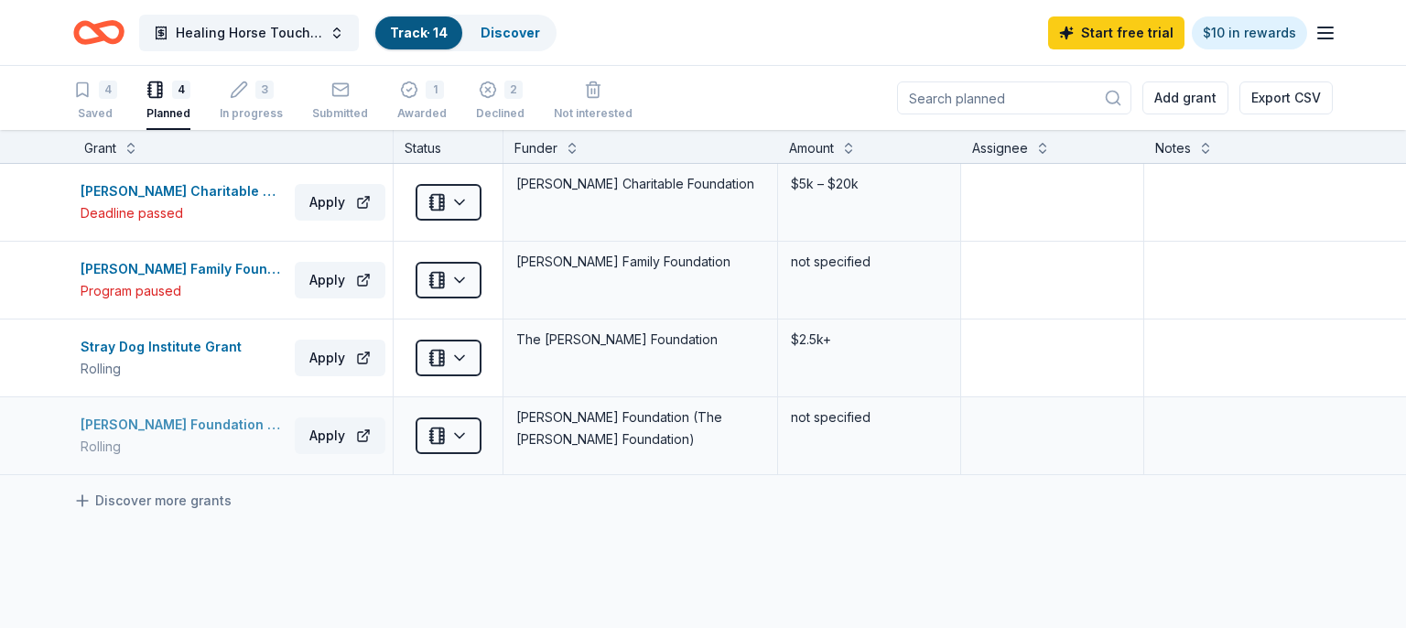
drag, startPoint x: 68, startPoint y: 420, endPoint x: 270, endPoint y: 434, distance: 202.7
click at [270, 434] on div "[PERSON_NAME] Foundation Grant Rolling Apply Planned [PERSON_NAME] Foundation (…" at bounding box center [746, 435] width 1492 height 77
drag, startPoint x: 697, startPoint y: 418, endPoint x: 638, endPoint y: 445, distance: 65.1
click at [638, 445] on div "[PERSON_NAME] Foundation (The [PERSON_NAME] Foundation)" at bounding box center [640, 429] width 252 height 48
copy div "The [PERSON_NAME] Foundation"
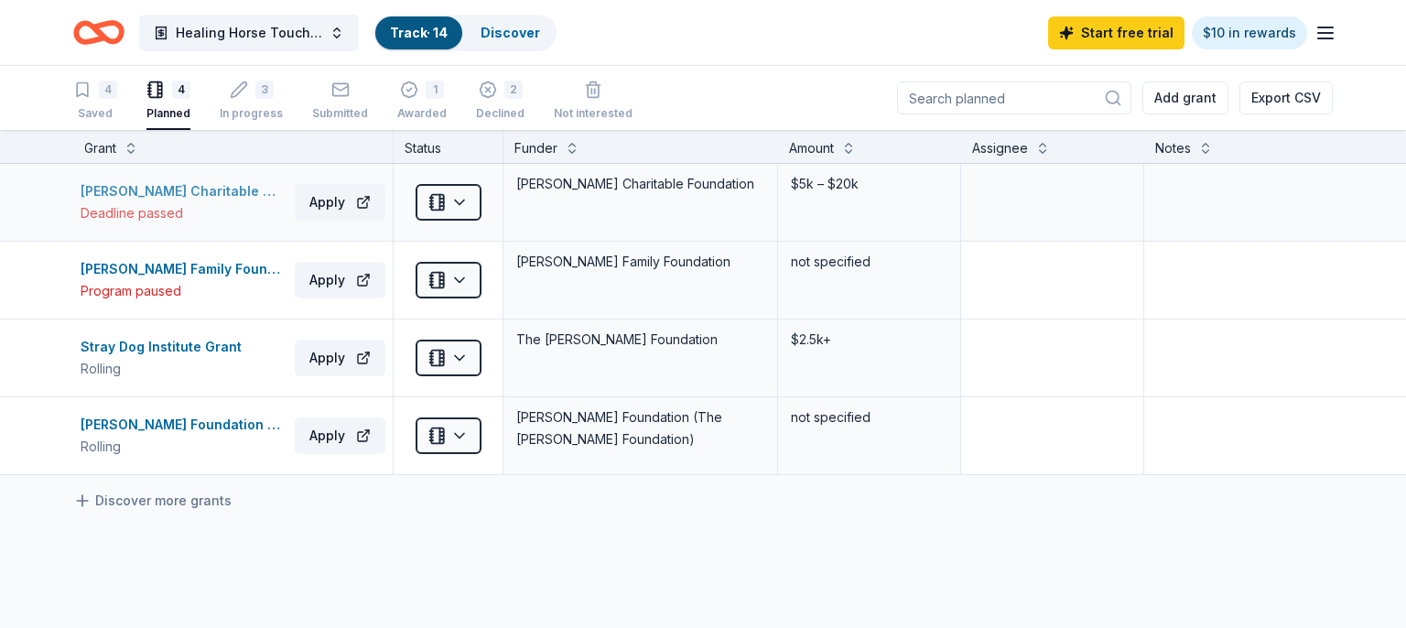
drag, startPoint x: 68, startPoint y: 191, endPoint x: 167, endPoint y: 196, distance: 99.9
click at [167, 196] on div "[PERSON_NAME] Charitable Grant Deadline passed Apply Planned [PERSON_NAME] Char…" at bounding box center [746, 202] width 1492 height 77
drag, startPoint x: 759, startPoint y: 181, endPoint x: 513, endPoint y: 181, distance: 246.2
click at [511, 181] on div "[PERSON_NAME] Charitable Foundation" at bounding box center [640, 202] width 275 height 77
copy div "[PERSON_NAME] Charitable Foundation"
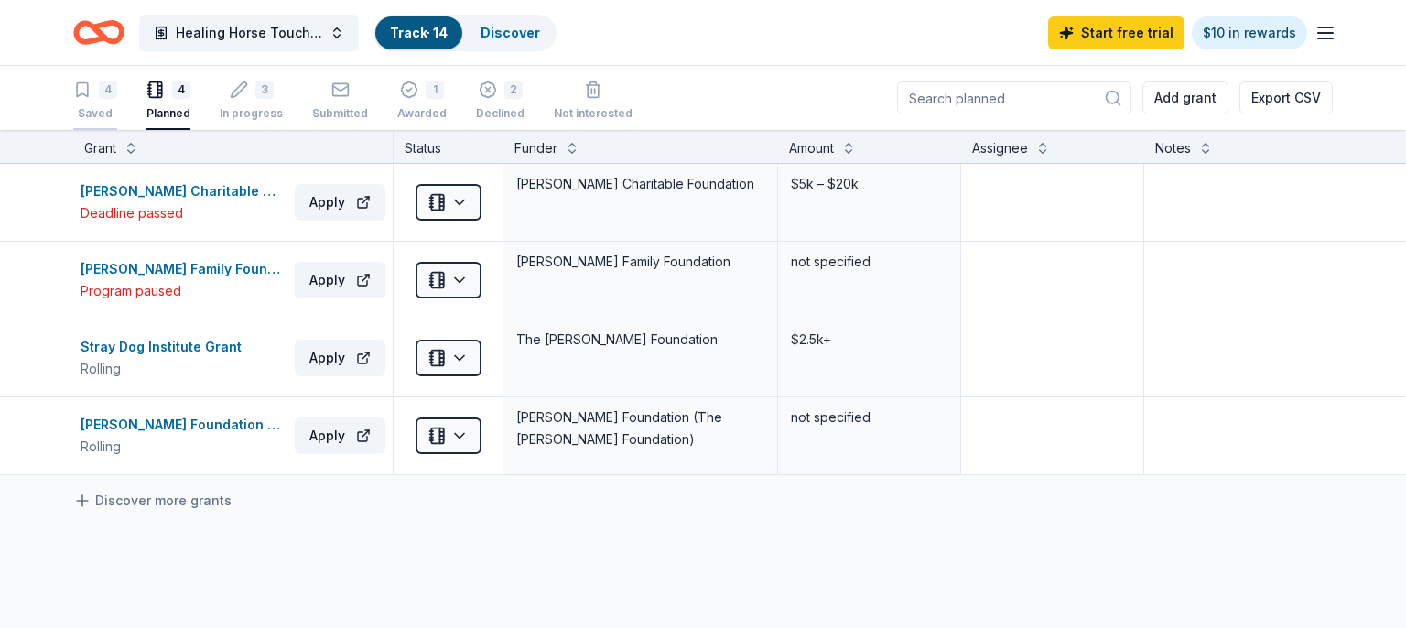
click at [112, 99] on div "4 Saved" at bounding box center [95, 101] width 44 height 40
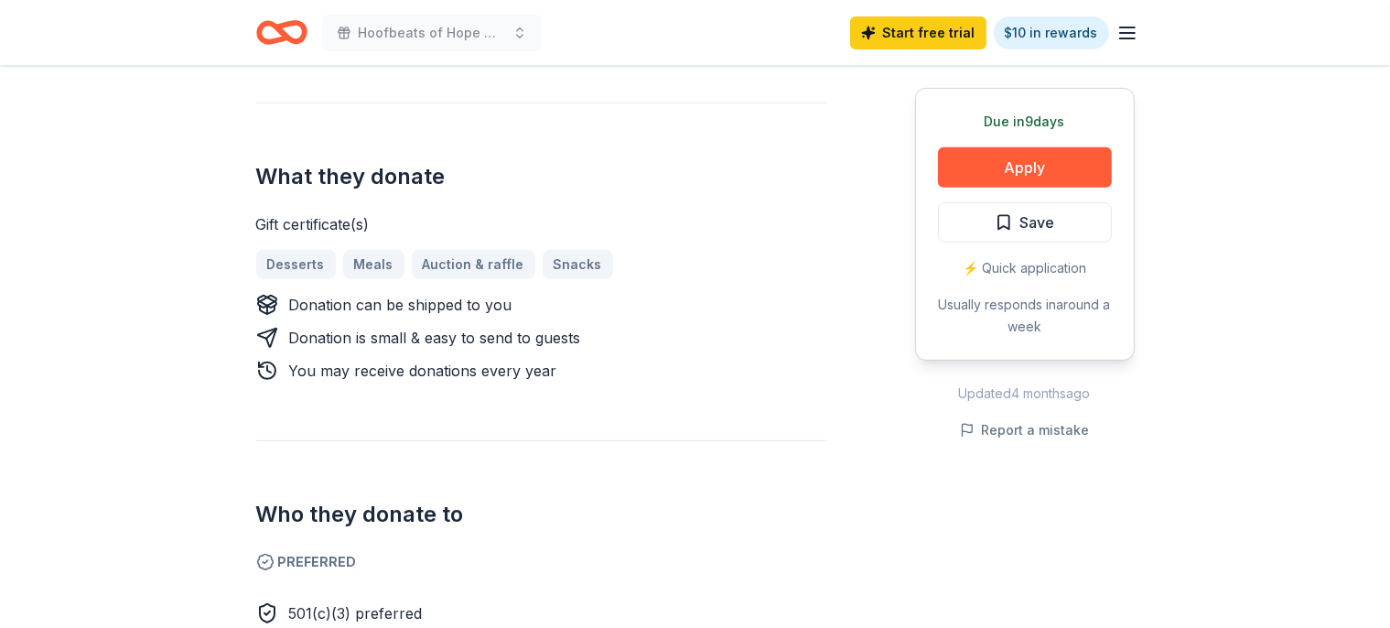
scroll to position [676, 0]
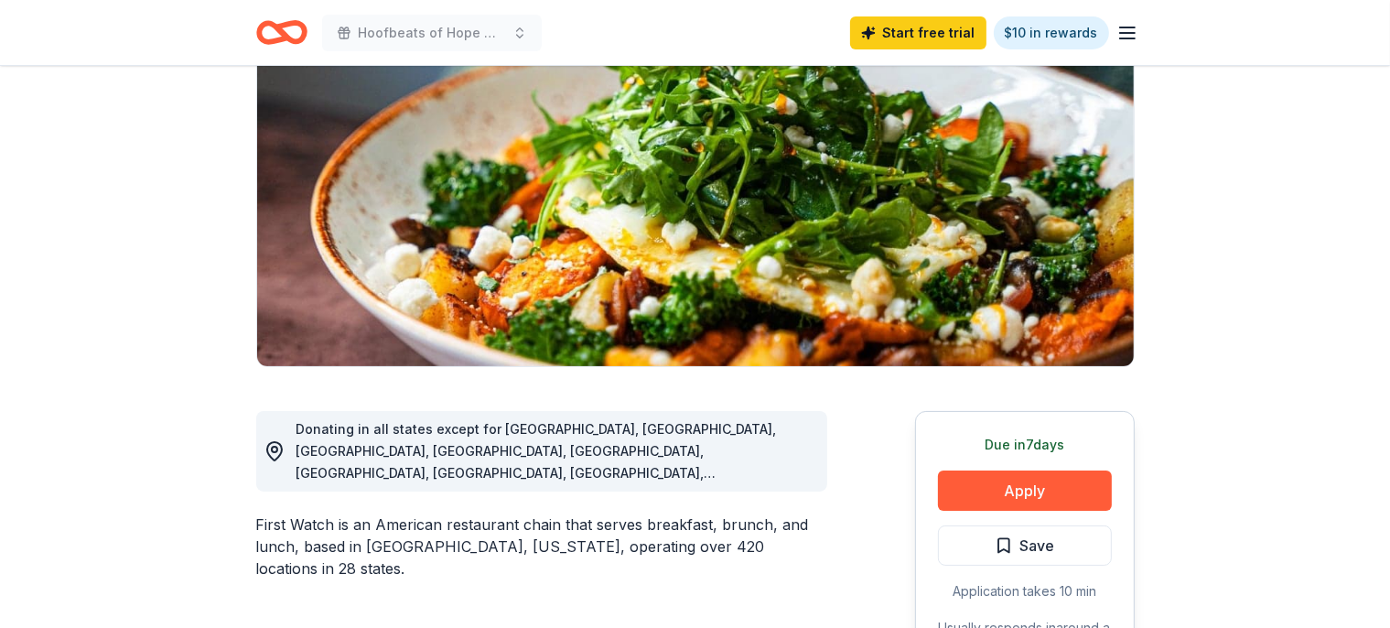
scroll to position [96, 0]
